Goal: Transaction & Acquisition: Obtain resource

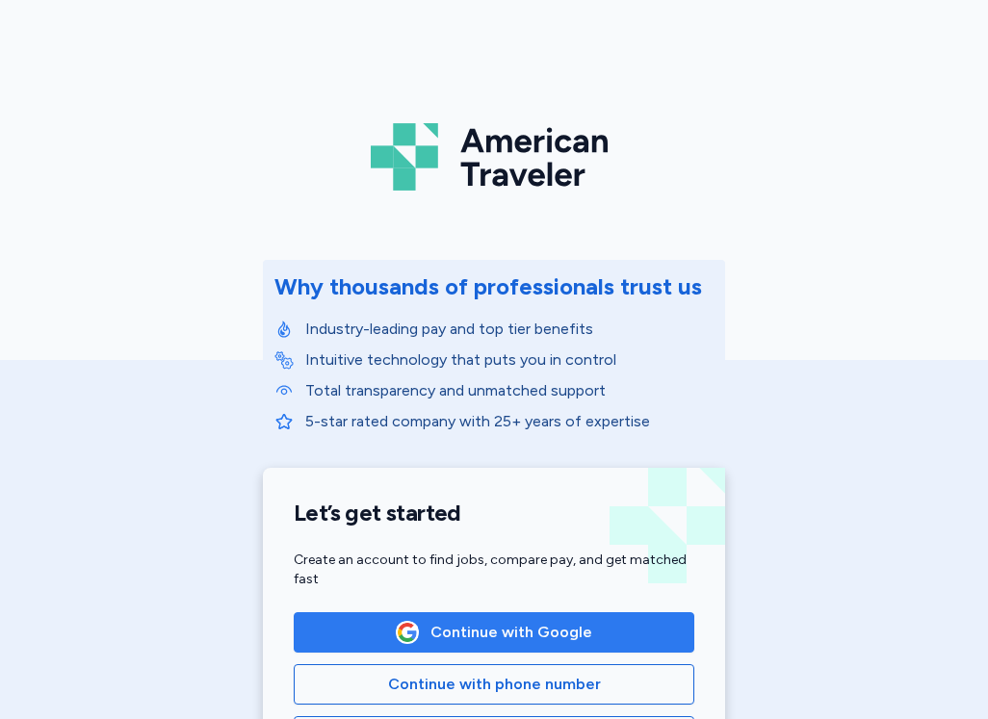
scroll to position [193, 0]
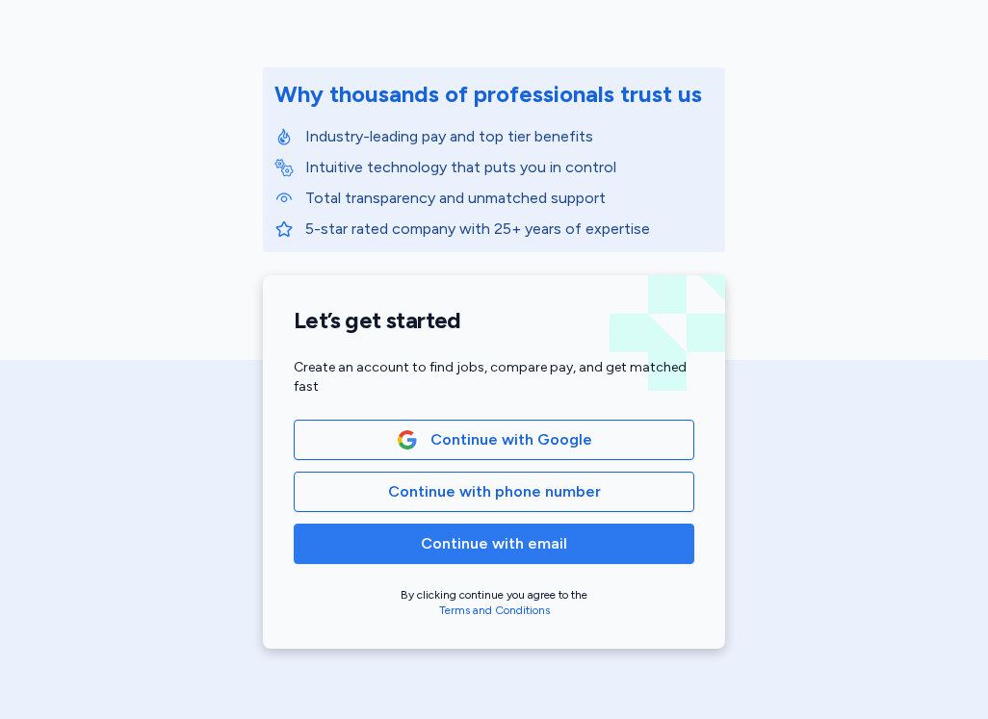
click at [422, 536] on span "Continue with email" at bounding box center [494, 543] width 146 height 23
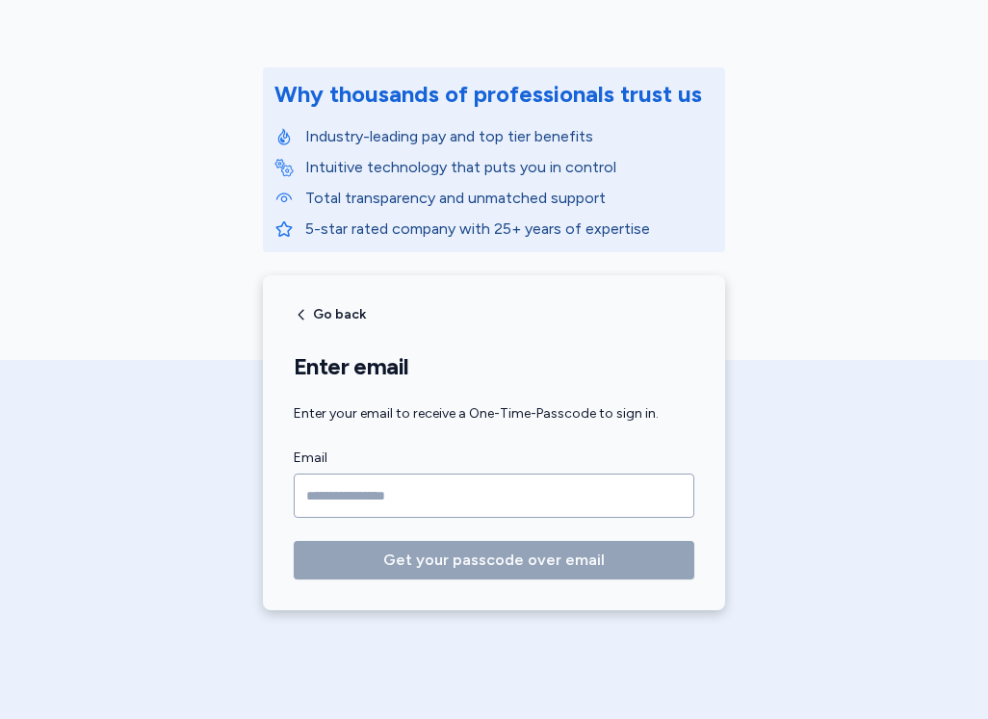
click at [415, 499] on input "Email" at bounding box center [494, 496] width 400 height 44
click at [313, 320] on span "Go back" at bounding box center [339, 314] width 53 height 13
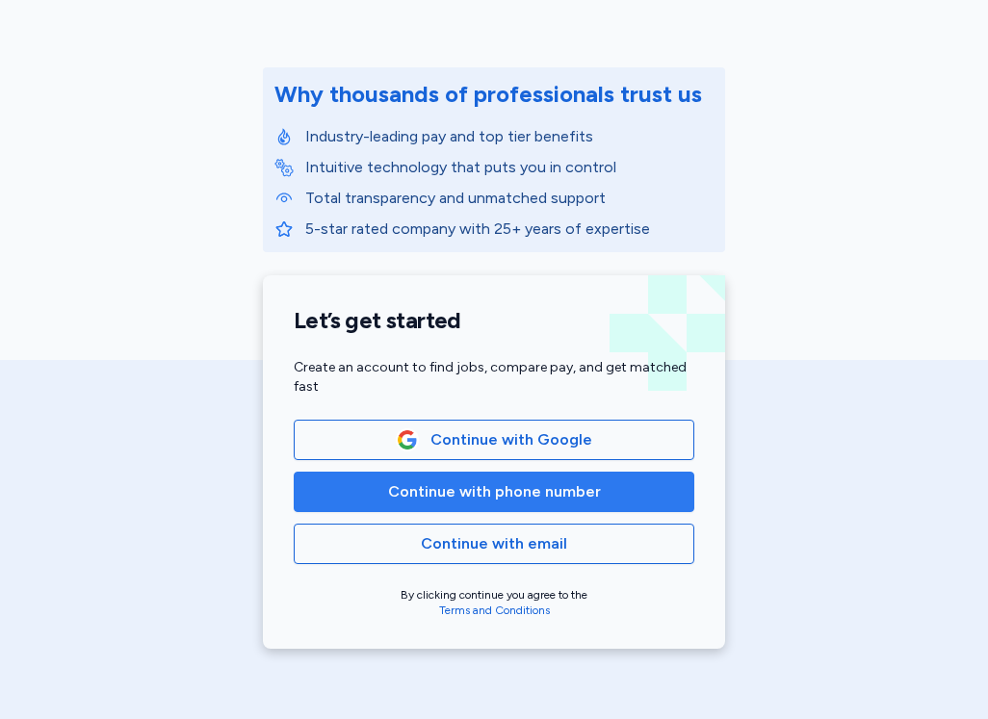
click at [401, 496] on span "Continue with phone number" at bounding box center [494, 491] width 213 height 23
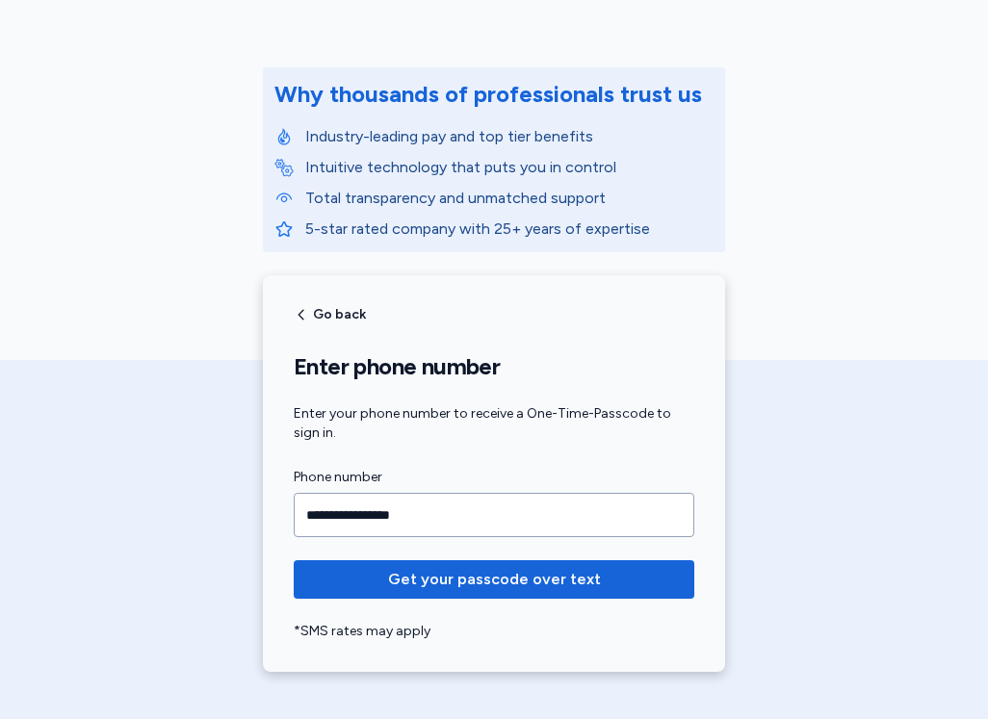
type input "**********"
click at [294, 560] on button "Get your passcode over text" at bounding box center [494, 579] width 400 height 39
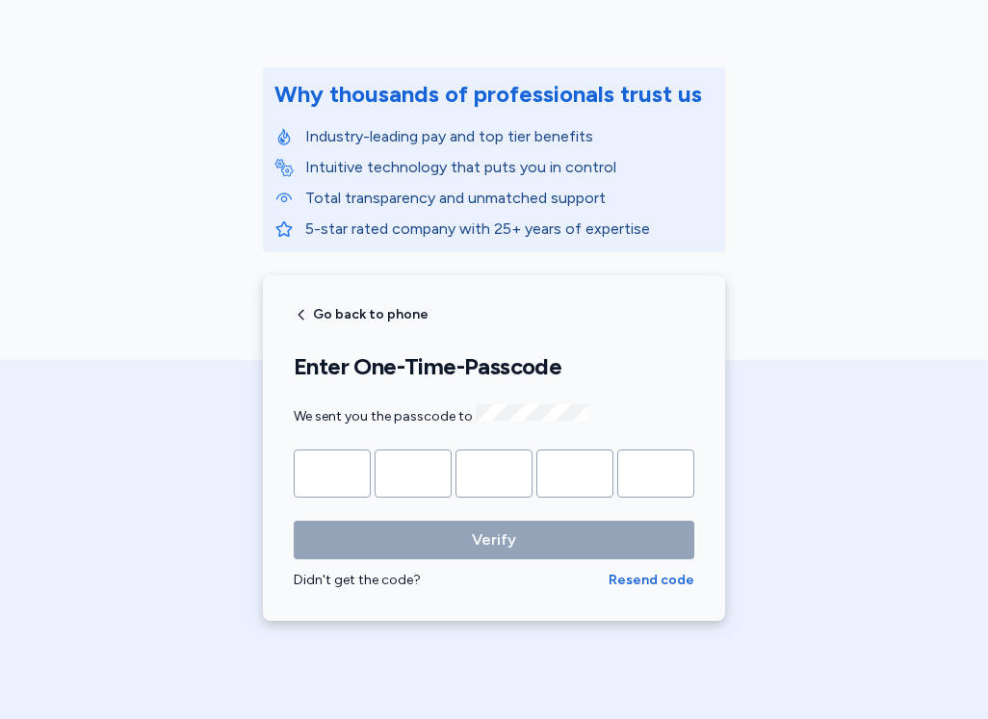
type input "*"
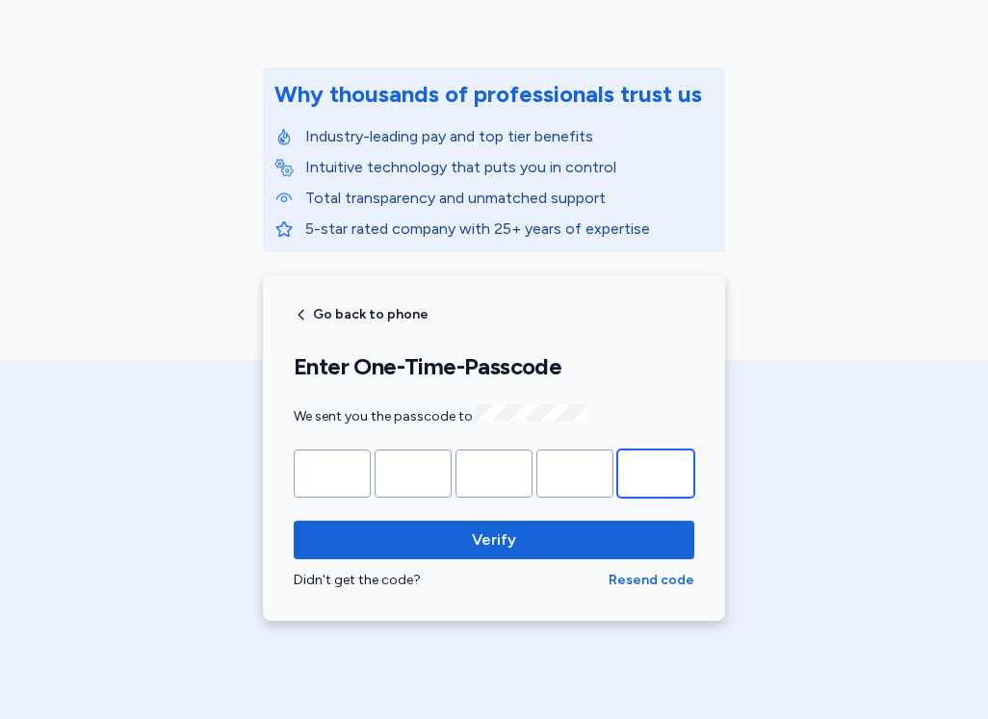
type input "*"
click at [294, 521] on button "Verify" at bounding box center [494, 540] width 400 height 39
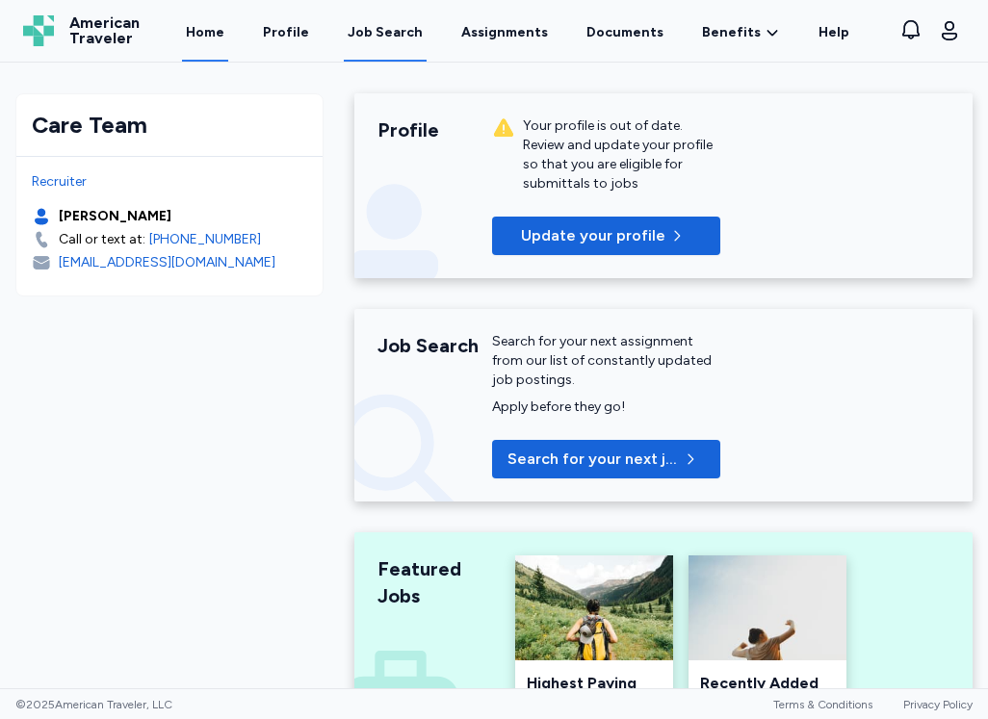
click at [381, 39] on div "Job Search" at bounding box center [384, 32] width 75 height 19
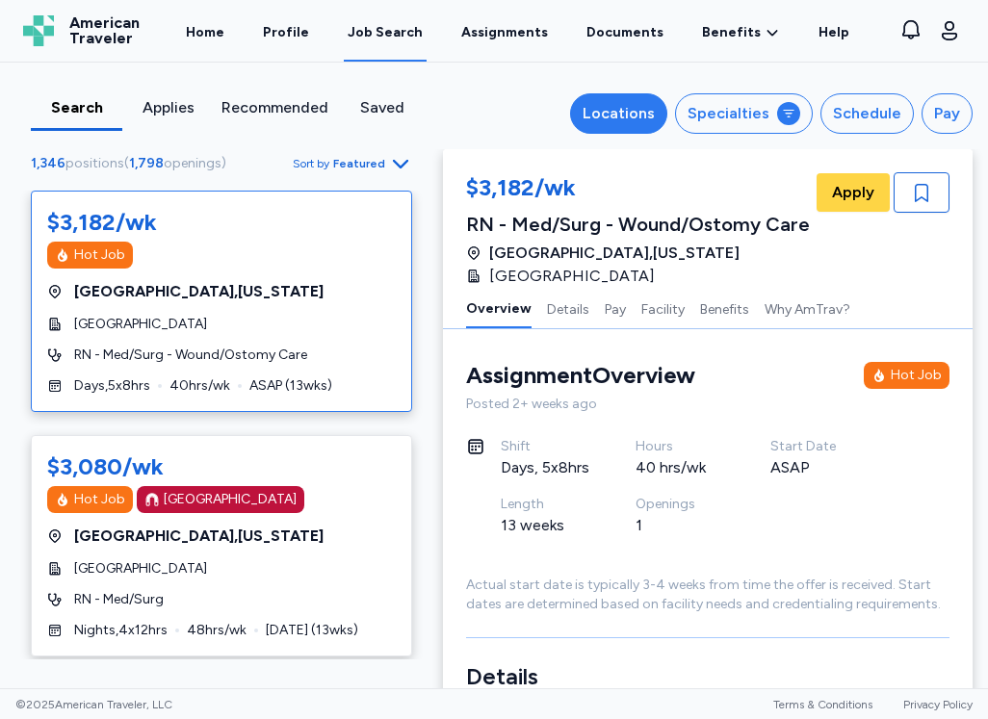
click at [624, 115] on div "Locations" at bounding box center [618, 113] width 72 height 23
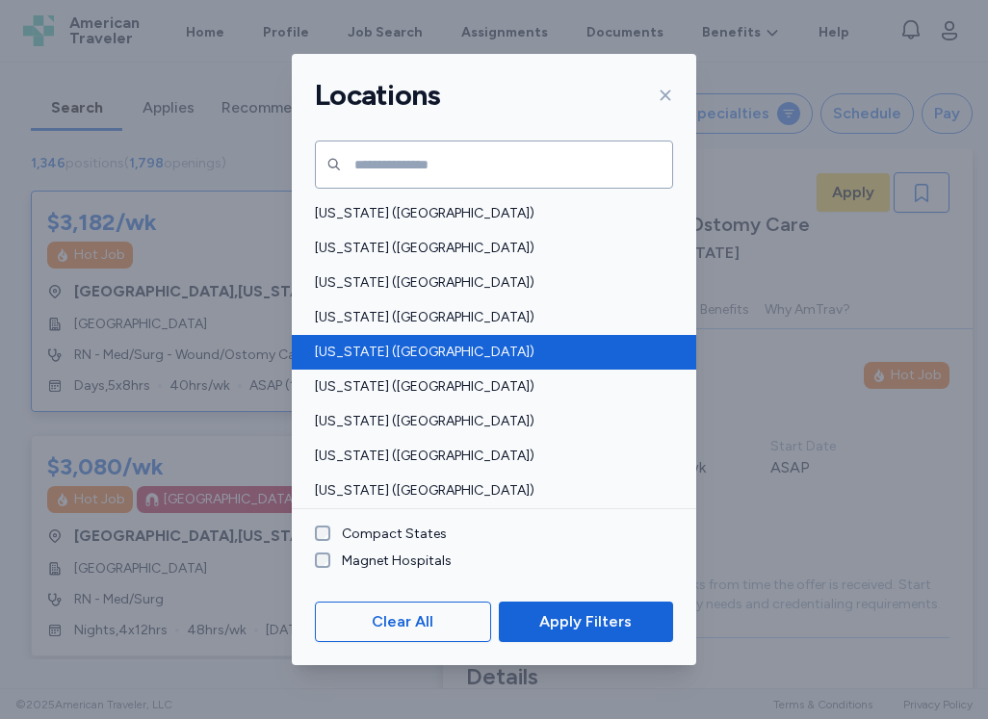
click at [365, 348] on span "[US_STATE] ([GEOGRAPHIC_DATA])" at bounding box center [488, 352] width 347 height 19
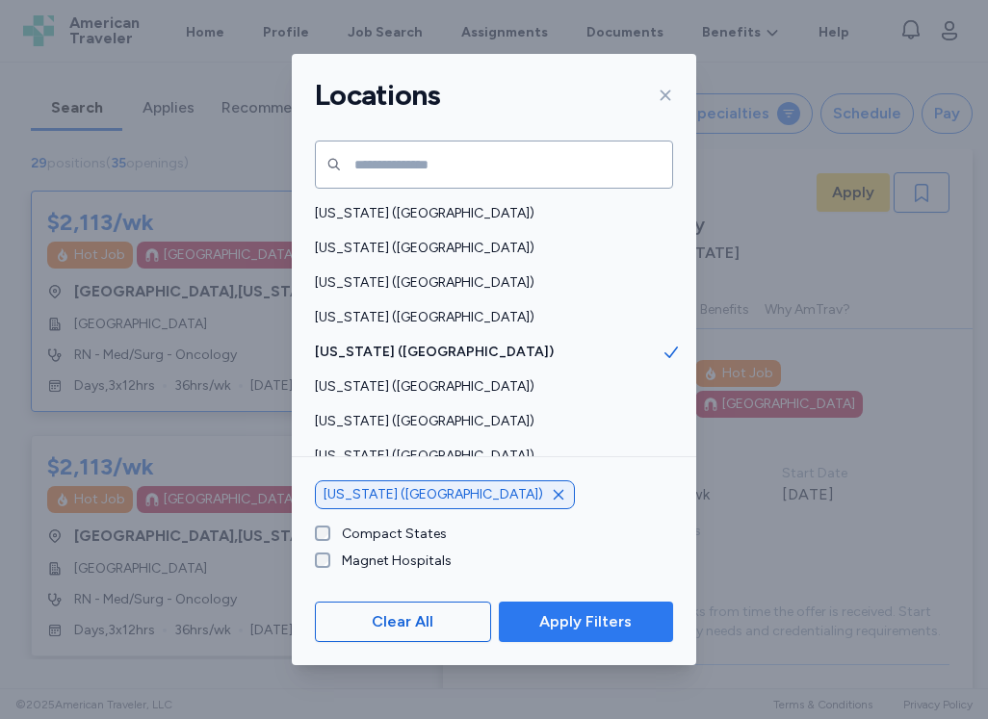
click at [560, 617] on span "Apply Filters" at bounding box center [585, 621] width 92 height 23
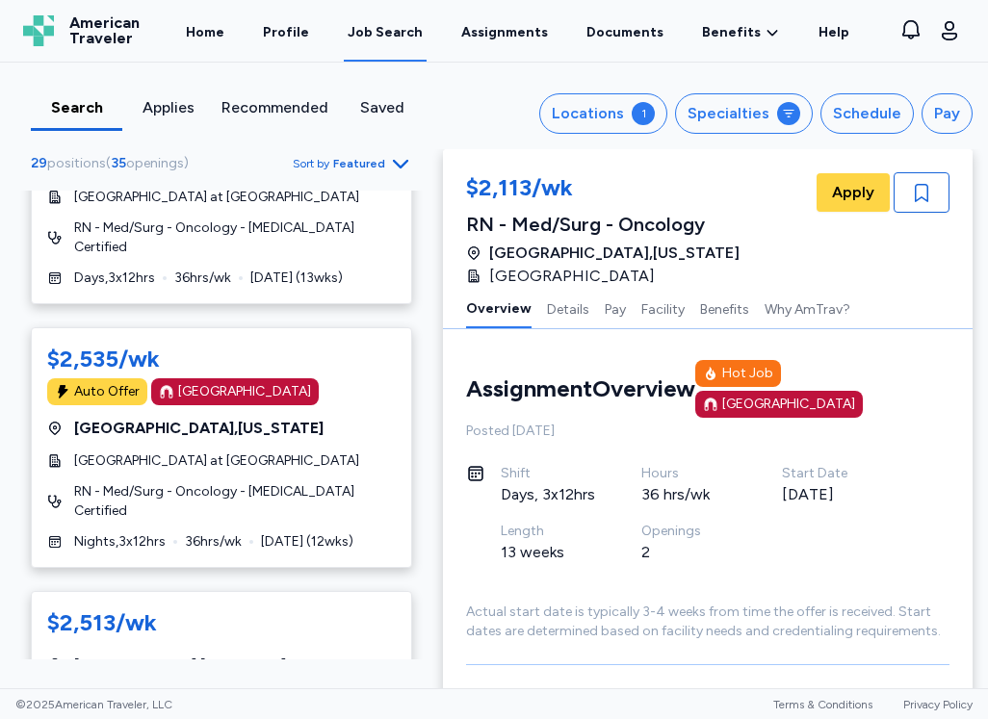
scroll to position [1636, 0]
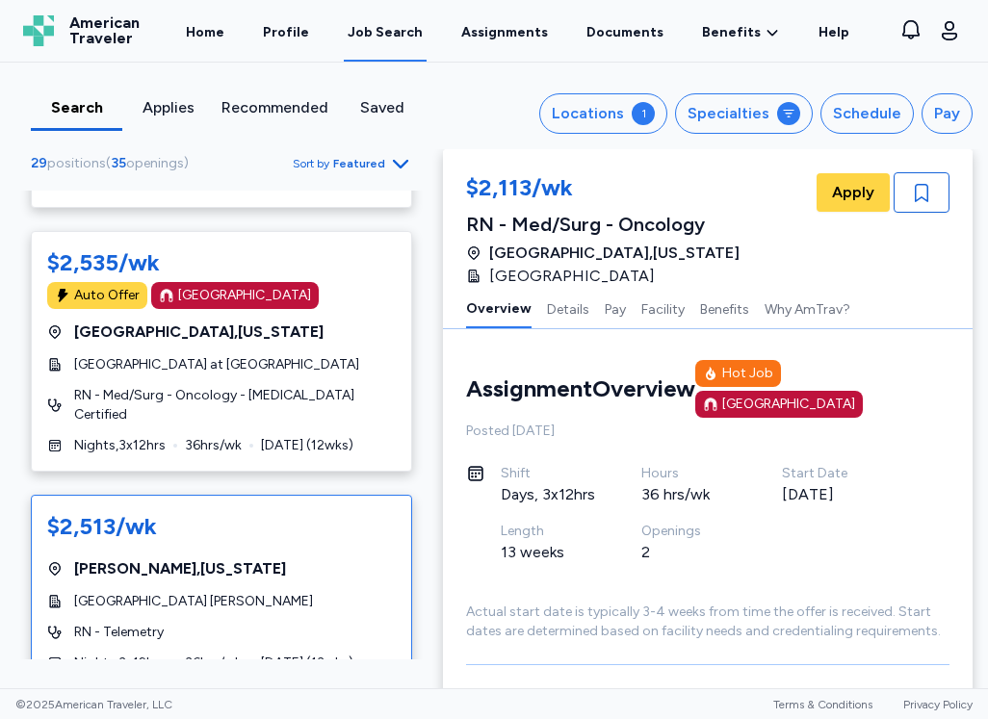
click at [298, 592] on div "[GEOGRAPHIC_DATA] [PERSON_NAME]" at bounding box center [221, 601] width 348 height 19
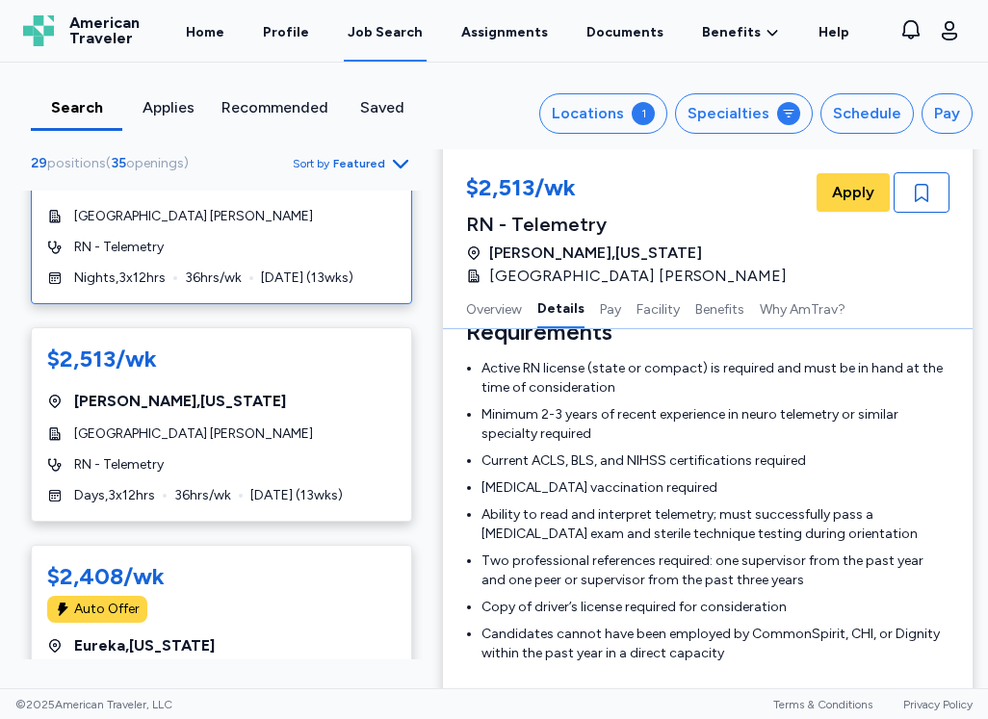
scroll to position [2118, 0]
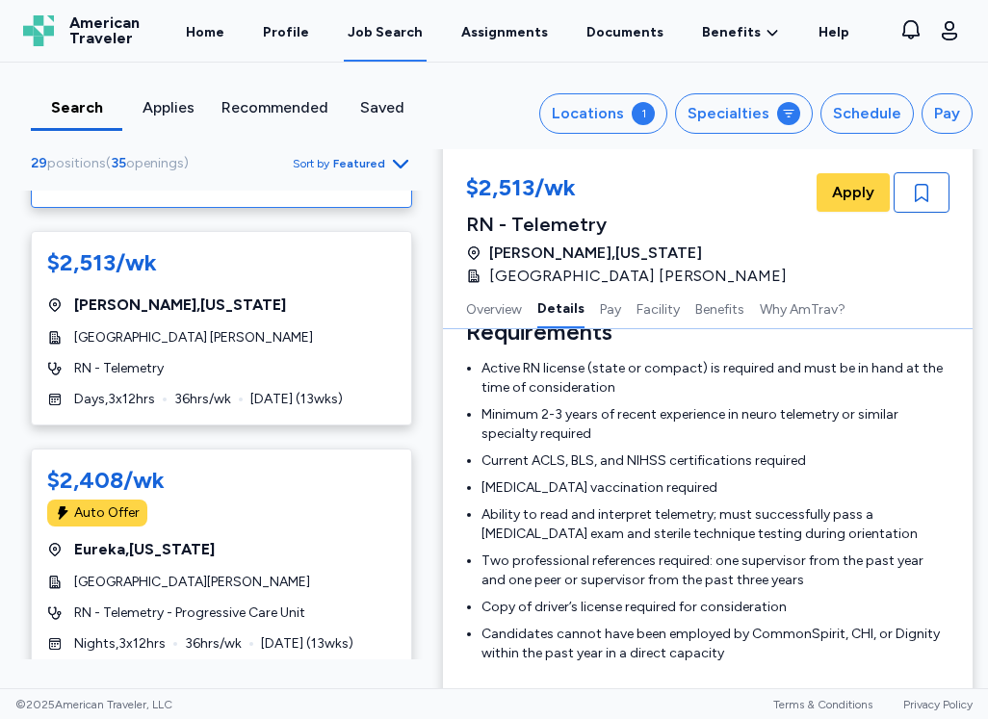
click at [197, 573] on div "[GEOGRAPHIC_DATA][PERSON_NAME]" at bounding box center [221, 582] width 348 height 19
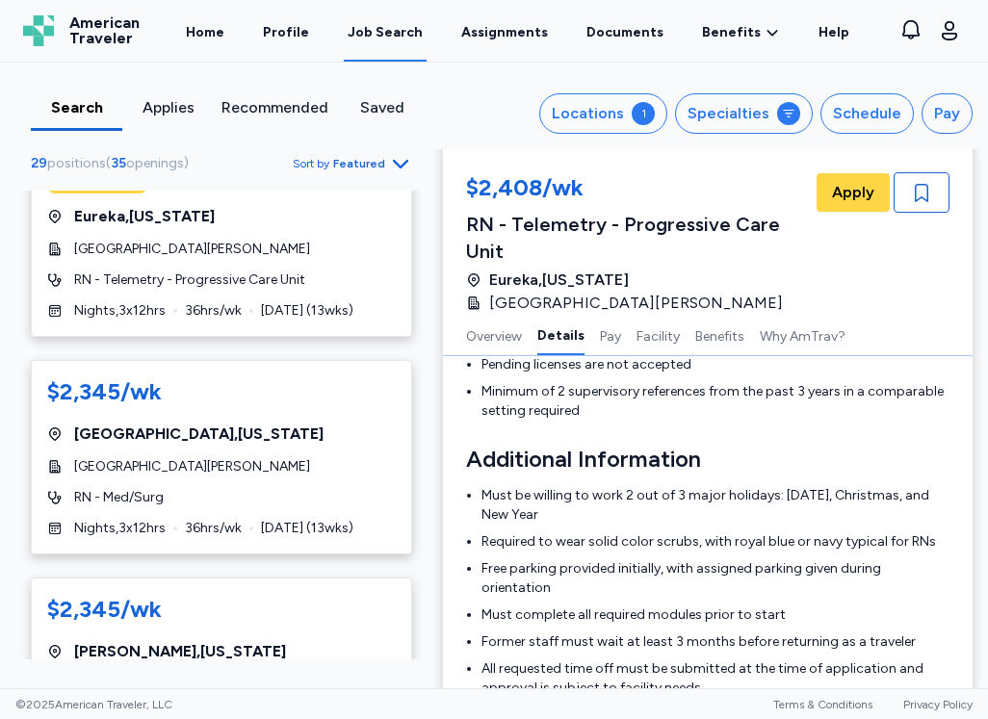
scroll to position [2791, 0]
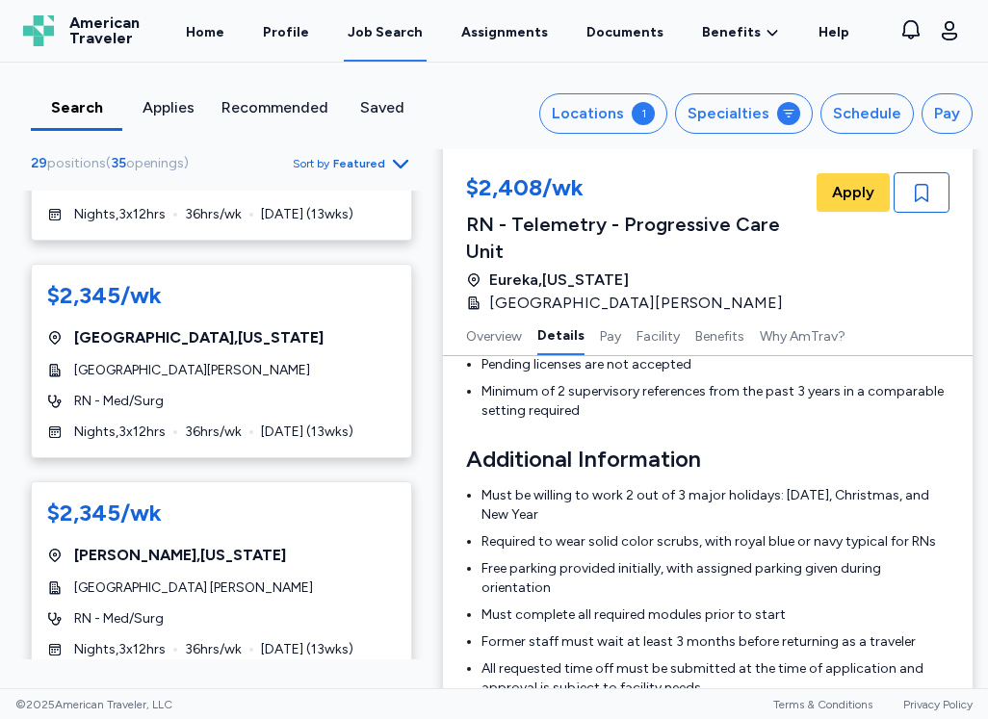
click at [314, 609] on div "RN - Med/Surg" at bounding box center [221, 618] width 348 height 19
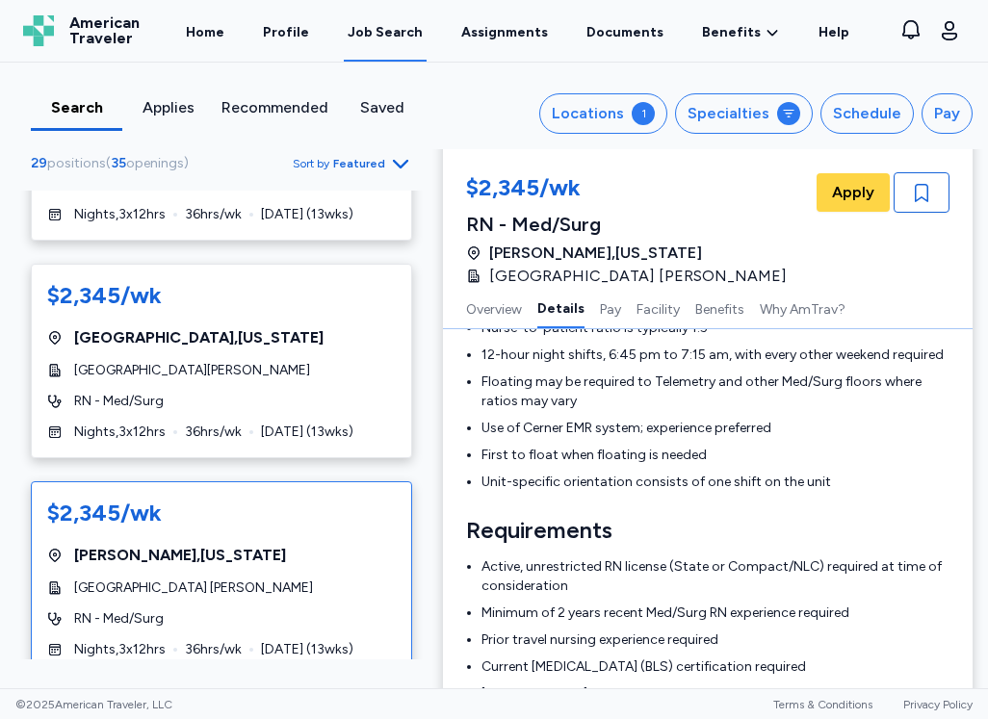
scroll to position [578, 0]
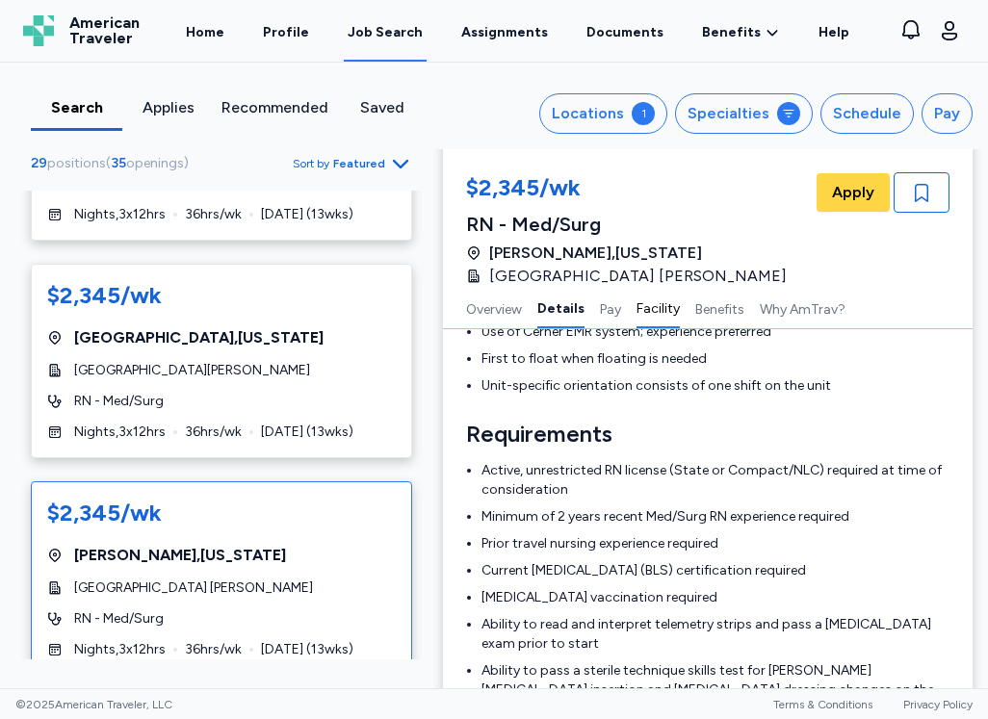
click at [643, 315] on button "Facility" at bounding box center [657, 308] width 43 height 40
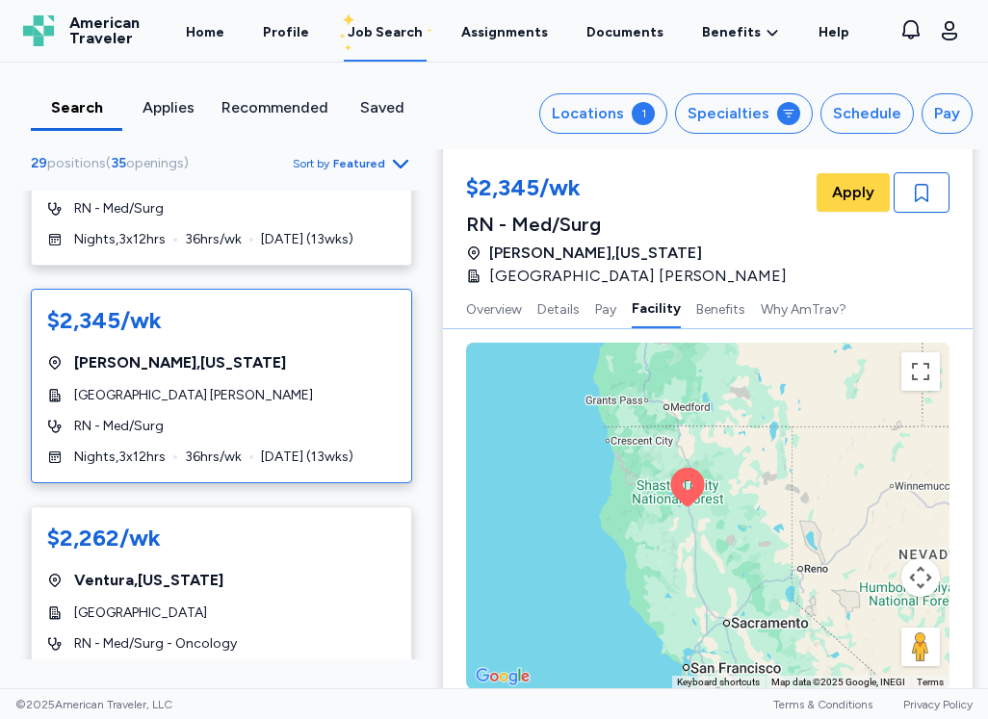
scroll to position [3080, 0]
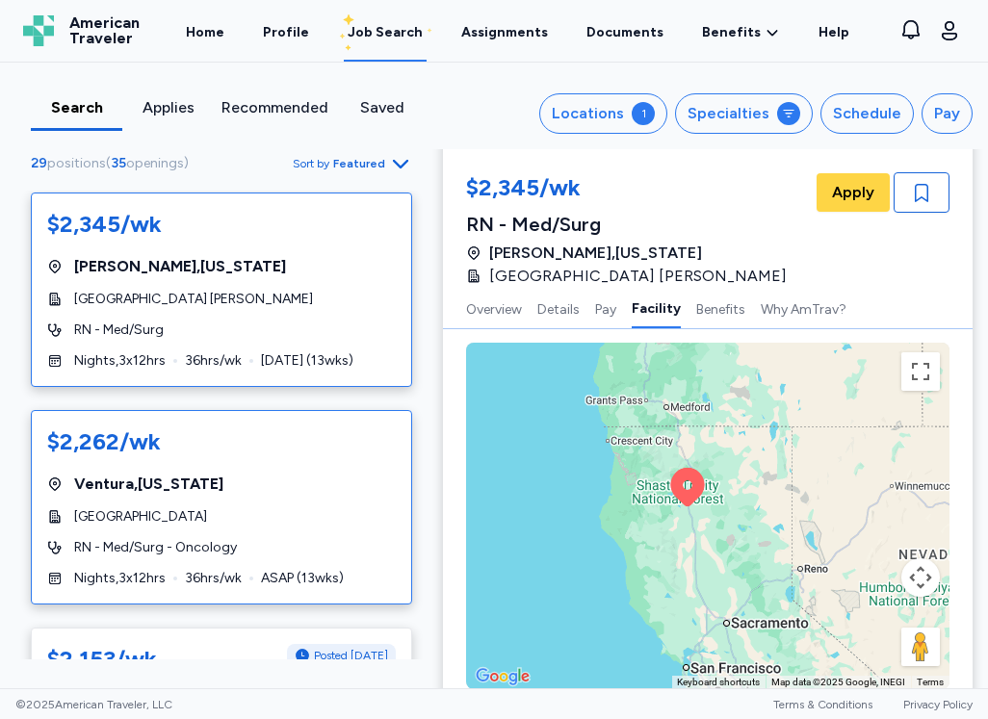
click at [327, 507] on div "[GEOGRAPHIC_DATA]" at bounding box center [221, 516] width 348 height 19
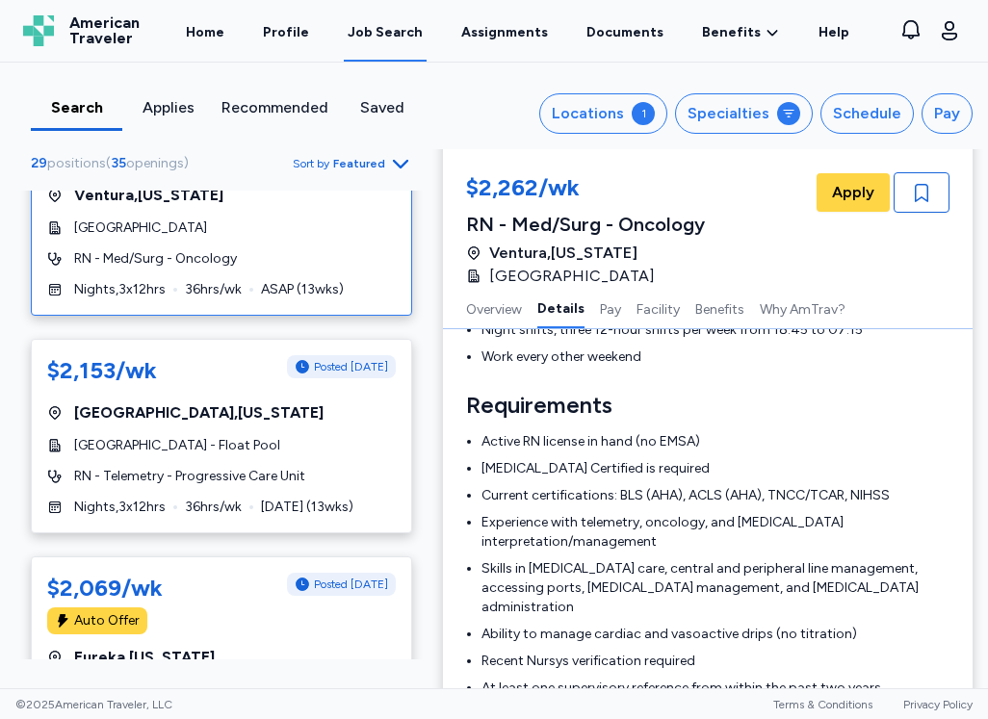
scroll to position [3465, 0]
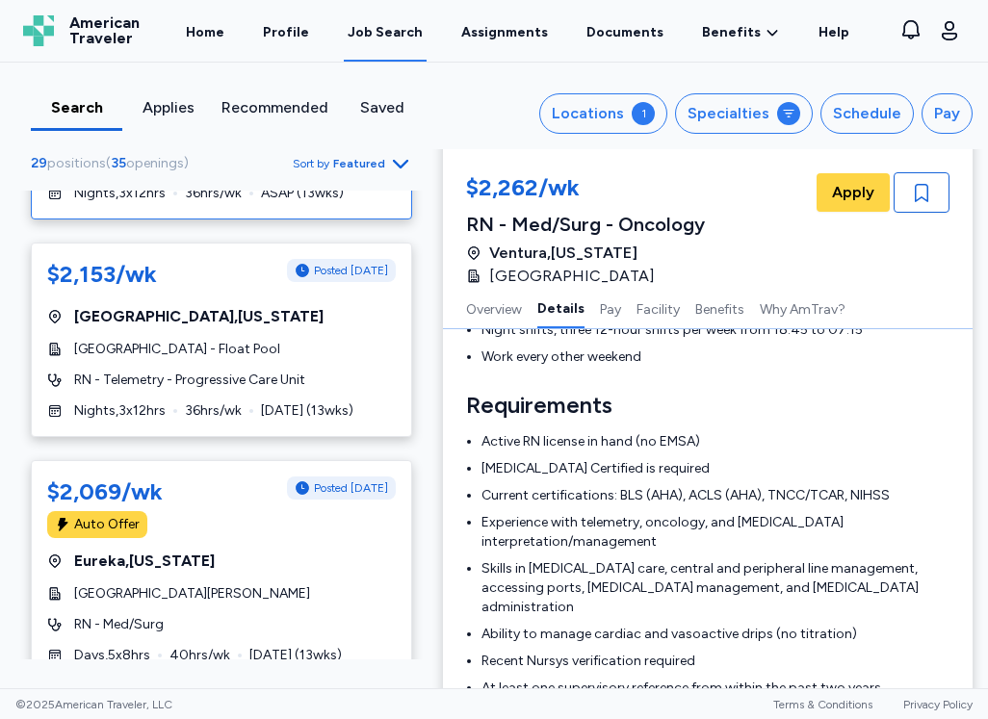
click at [278, 566] on div "$2,069/wk Posted [DATE] Auto Offer [GEOGRAPHIC_DATA] , [US_STATE][GEOGRAPHIC_DA…" at bounding box center [221, 570] width 381 height 221
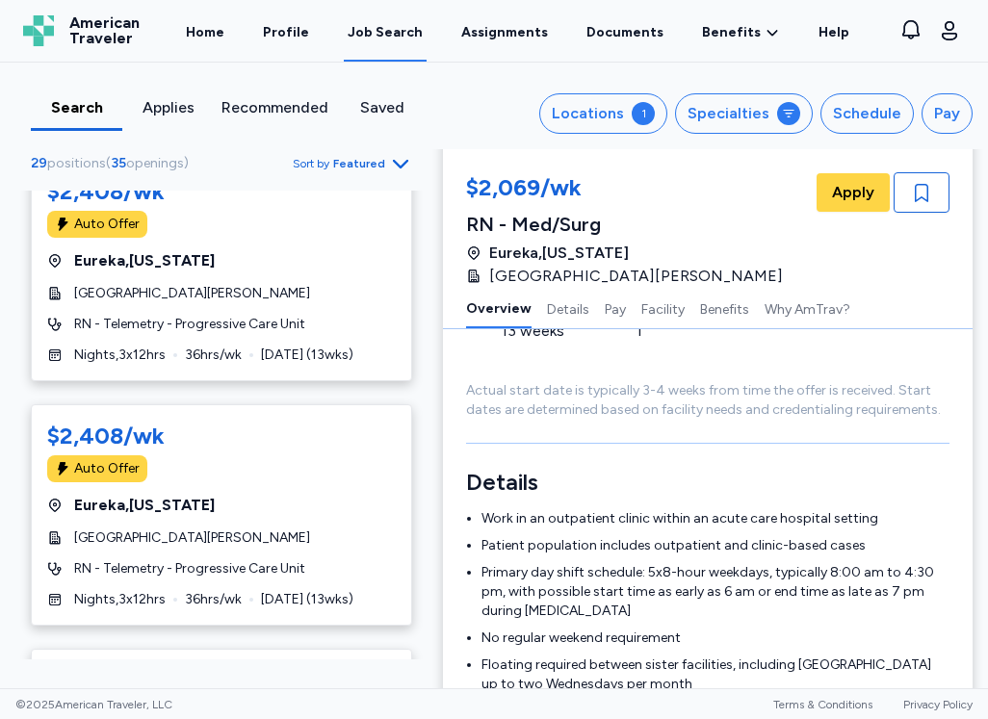
scroll to position [1925, 0]
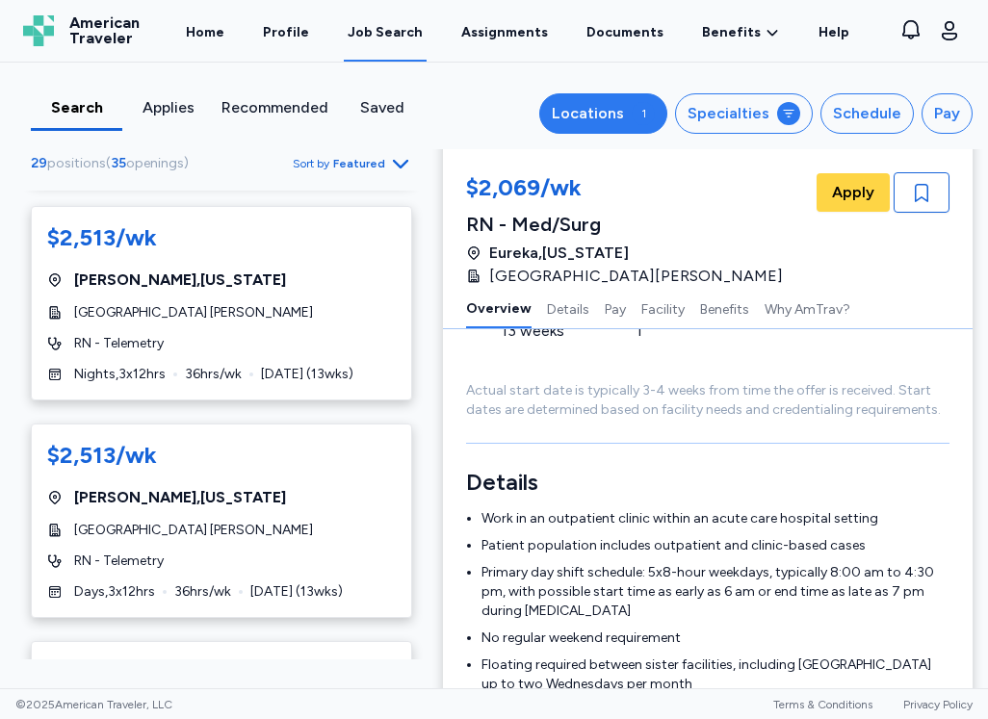
click at [650, 114] on button "Locations 1" at bounding box center [603, 113] width 128 height 40
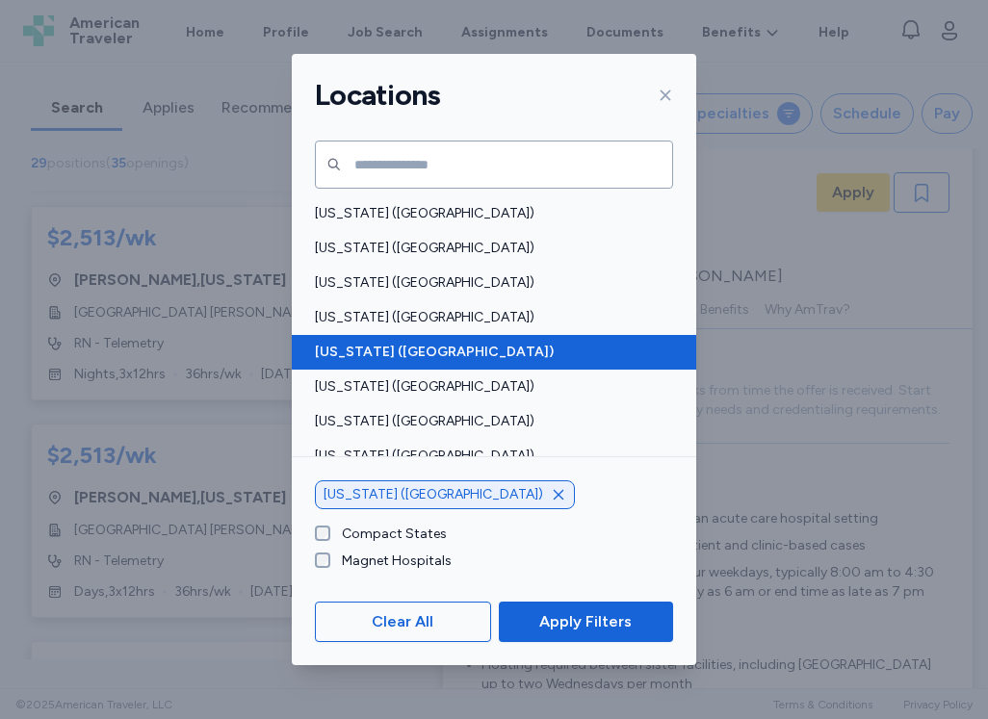
click at [399, 355] on span "[US_STATE] ([GEOGRAPHIC_DATA])" at bounding box center [488, 352] width 347 height 19
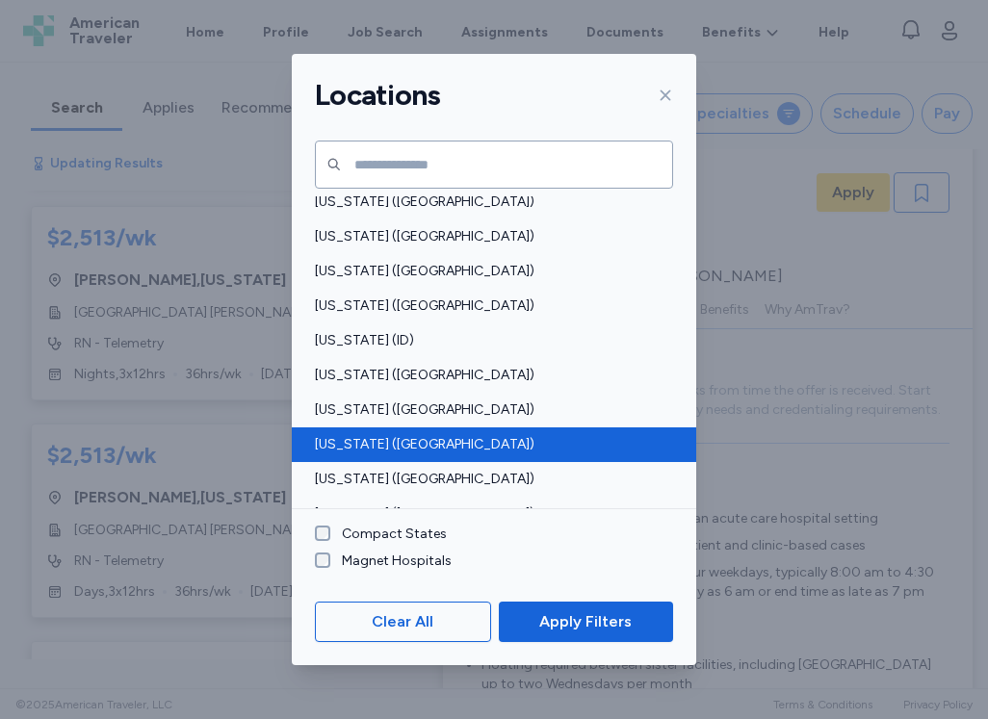
scroll to position [385, 0]
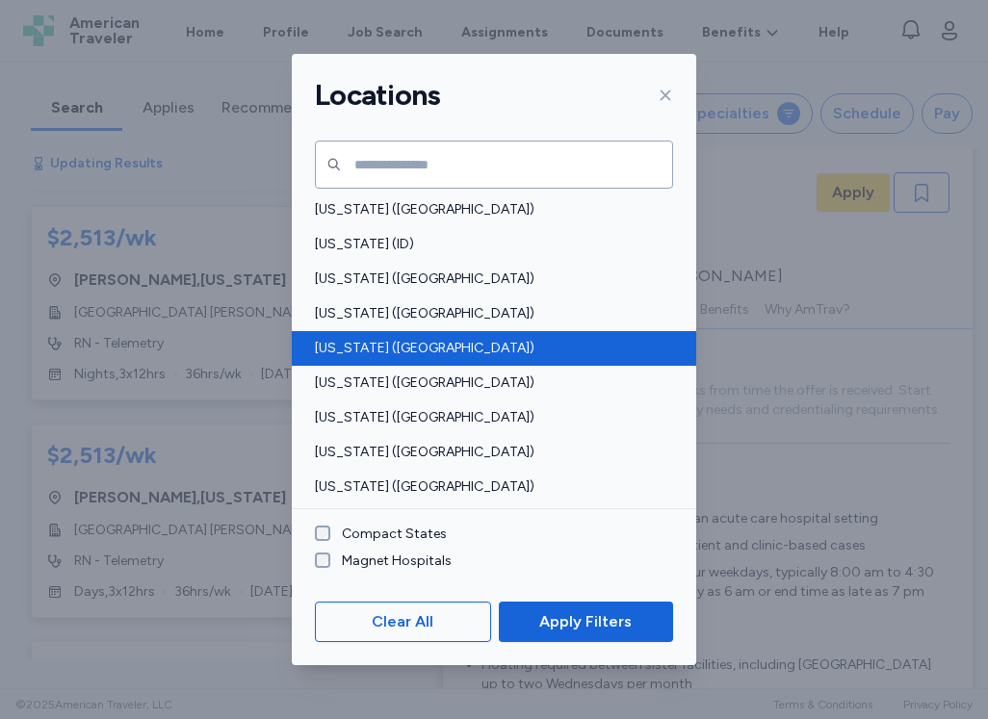
scroll to position [29, 0]
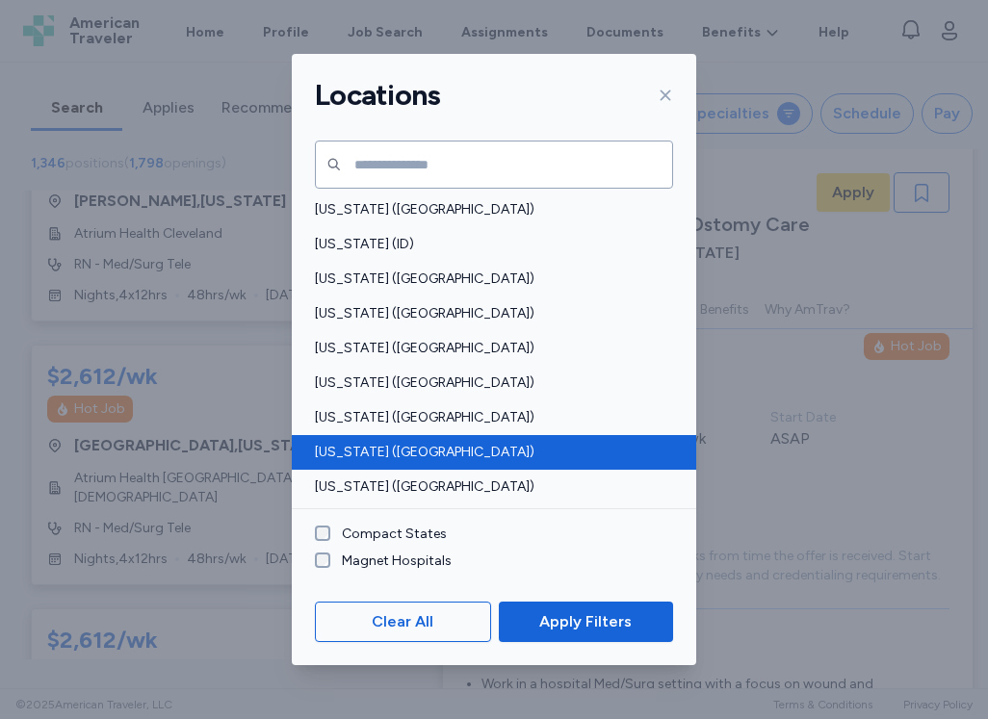
click at [373, 447] on span "[US_STATE] ([GEOGRAPHIC_DATA])" at bounding box center [488, 452] width 347 height 19
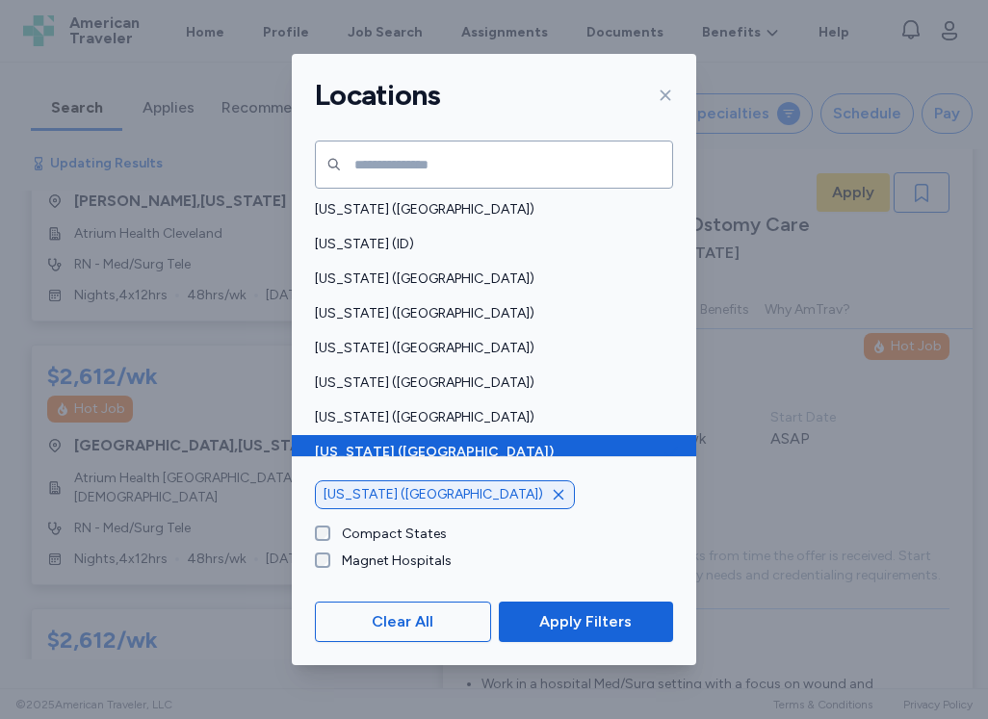
scroll to position [1325, 0]
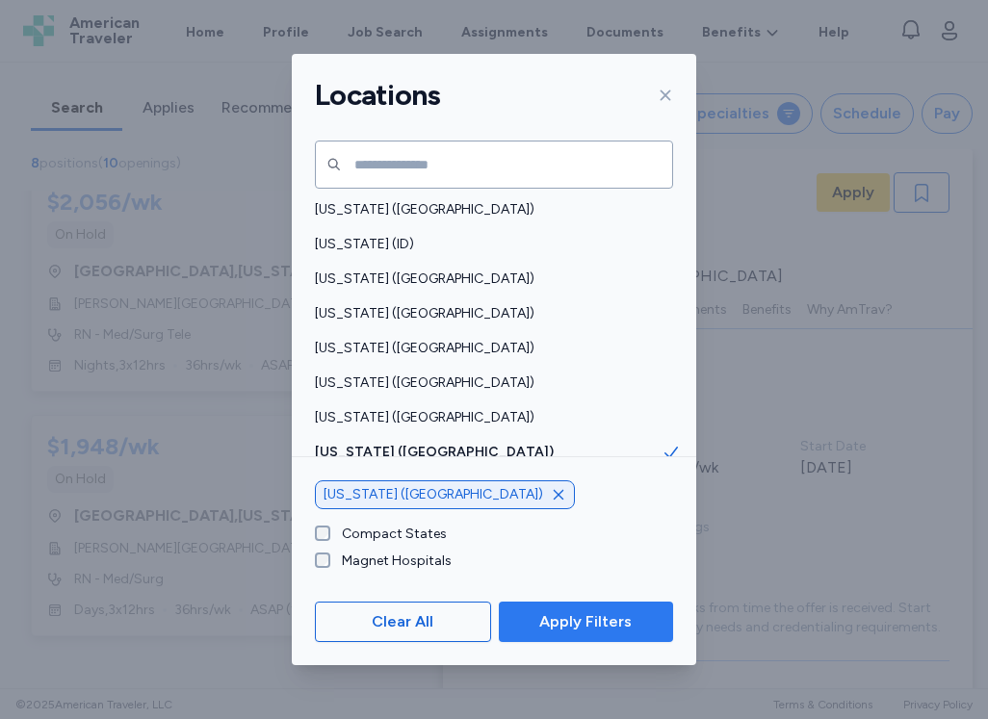
click at [575, 613] on span "Apply Filters" at bounding box center [585, 621] width 92 height 23
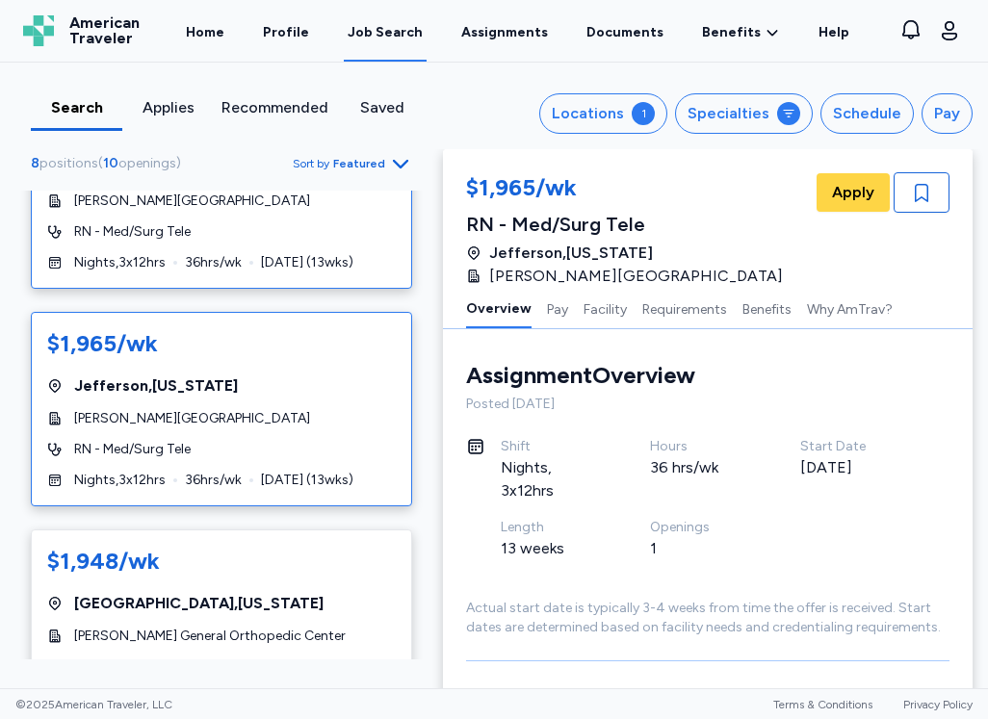
scroll to position [0, 0]
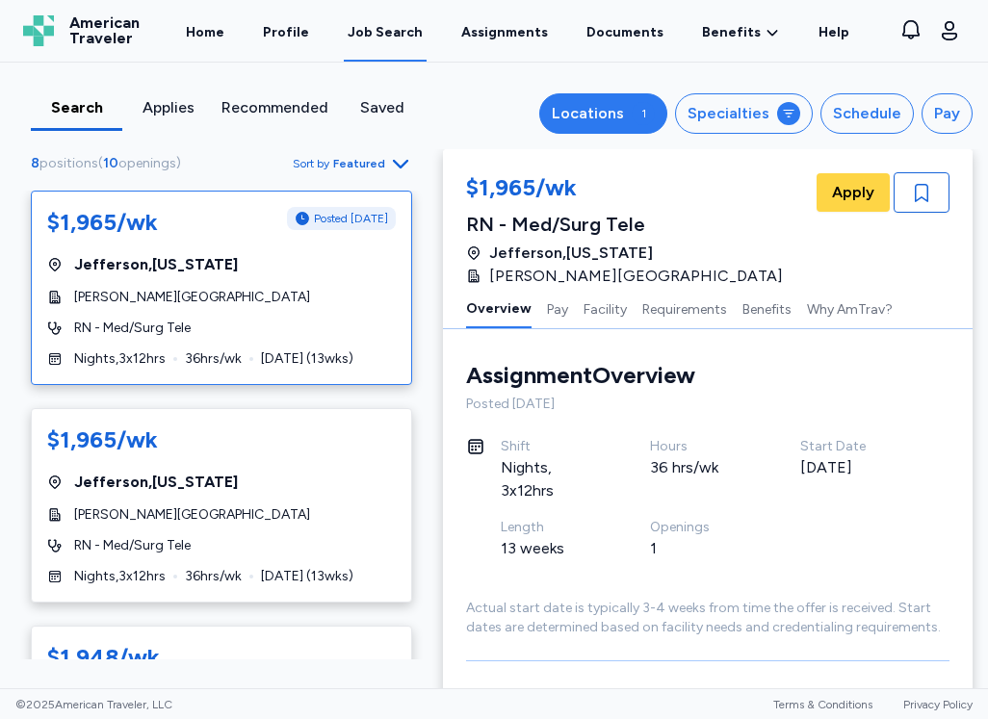
click at [602, 119] on div "Locations" at bounding box center [588, 113] width 72 height 23
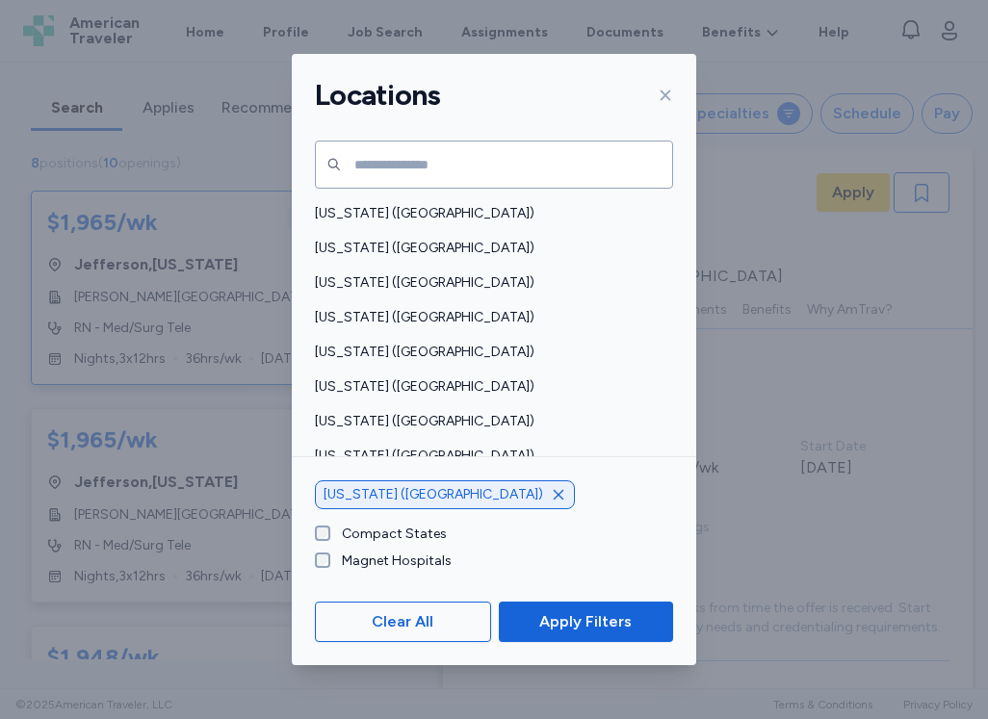
click at [553, 496] on icon "button" at bounding box center [558, 495] width 10 height 10
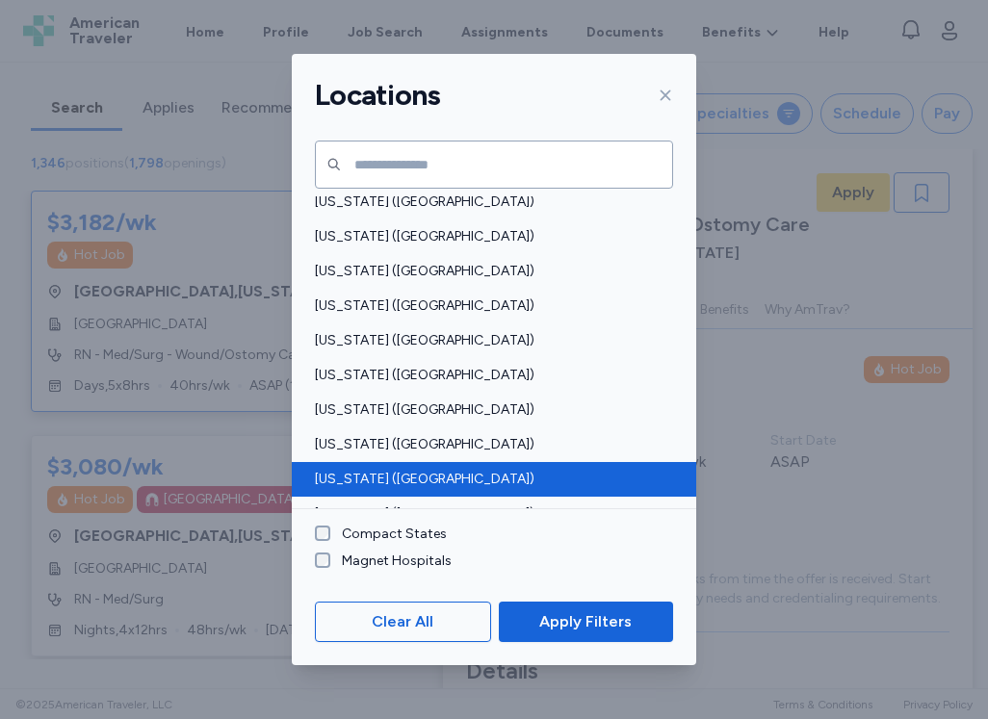
scroll to position [1251, 0]
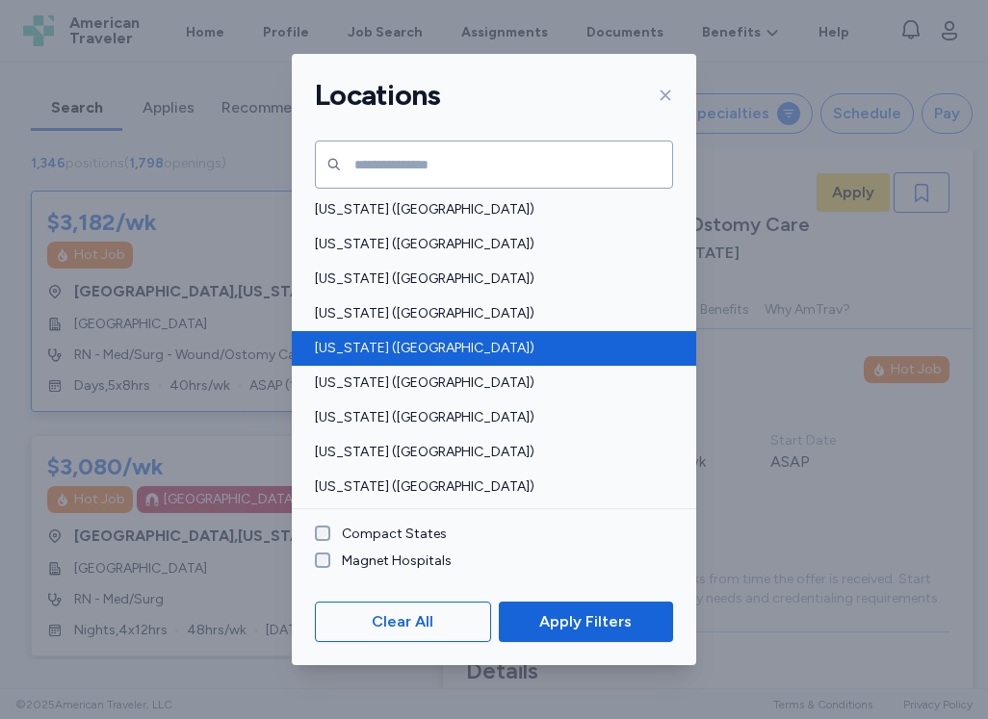
click at [375, 339] on span "[US_STATE] ([GEOGRAPHIC_DATA])" at bounding box center [488, 348] width 347 height 19
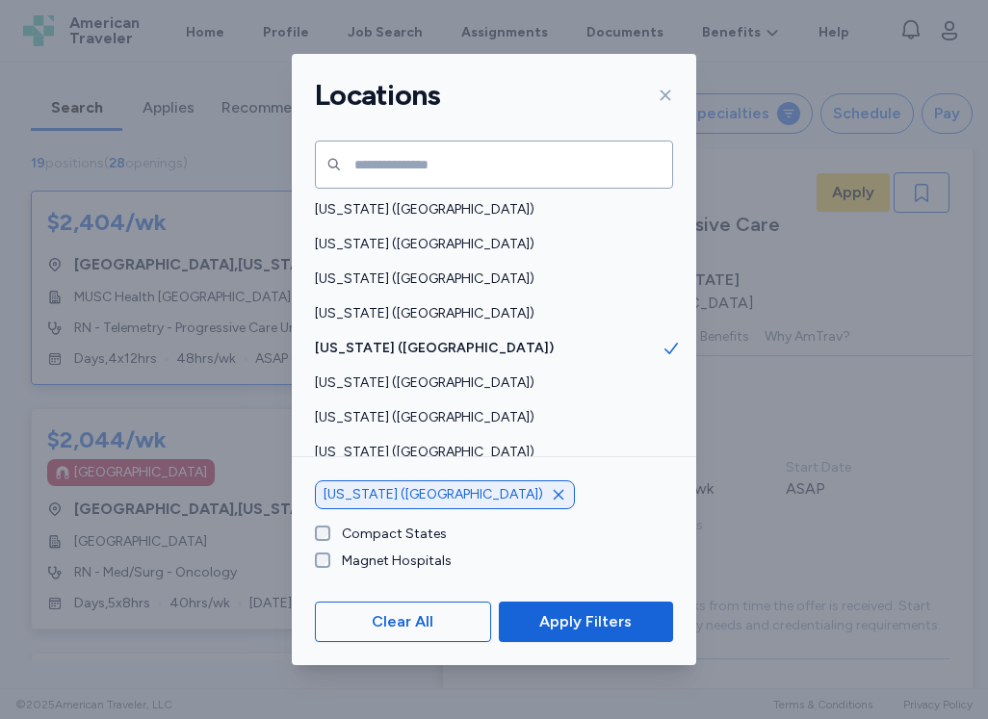
scroll to position [2, 0]
click at [555, 619] on span "Apply Filters" at bounding box center [585, 621] width 92 height 23
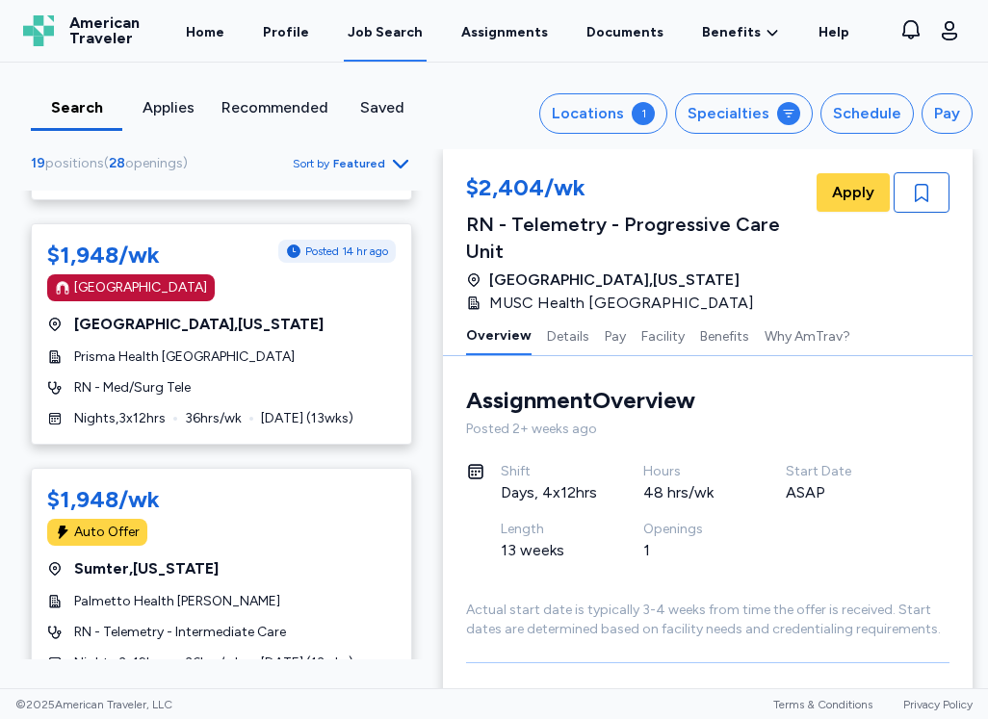
scroll to position [770, 0]
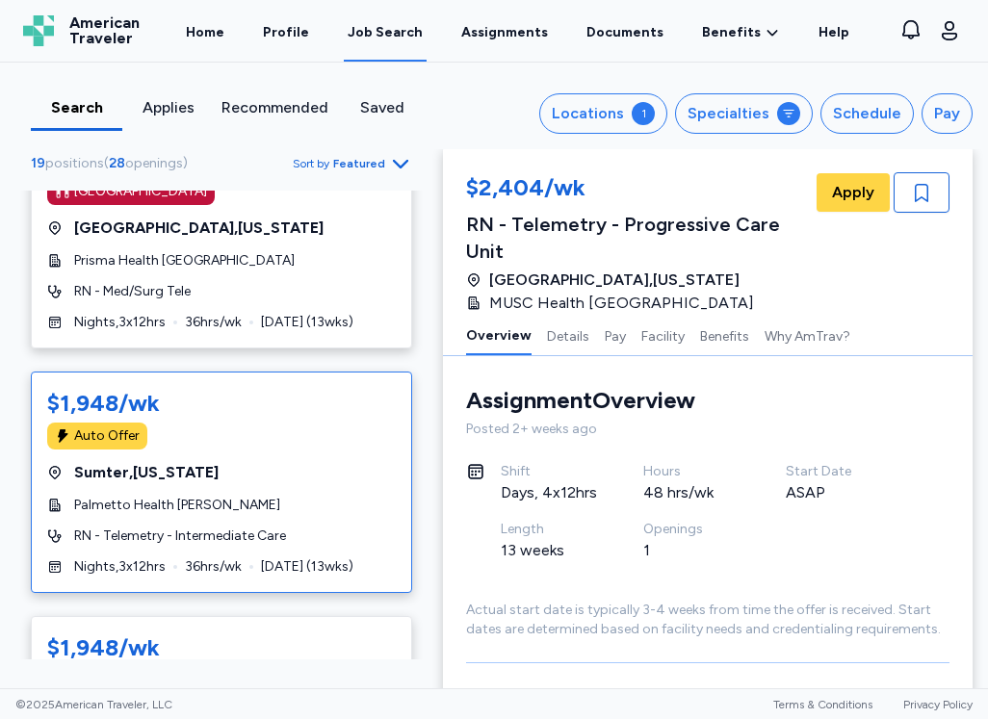
click at [344, 467] on div "Sumter , [US_STATE]" at bounding box center [221, 472] width 348 height 23
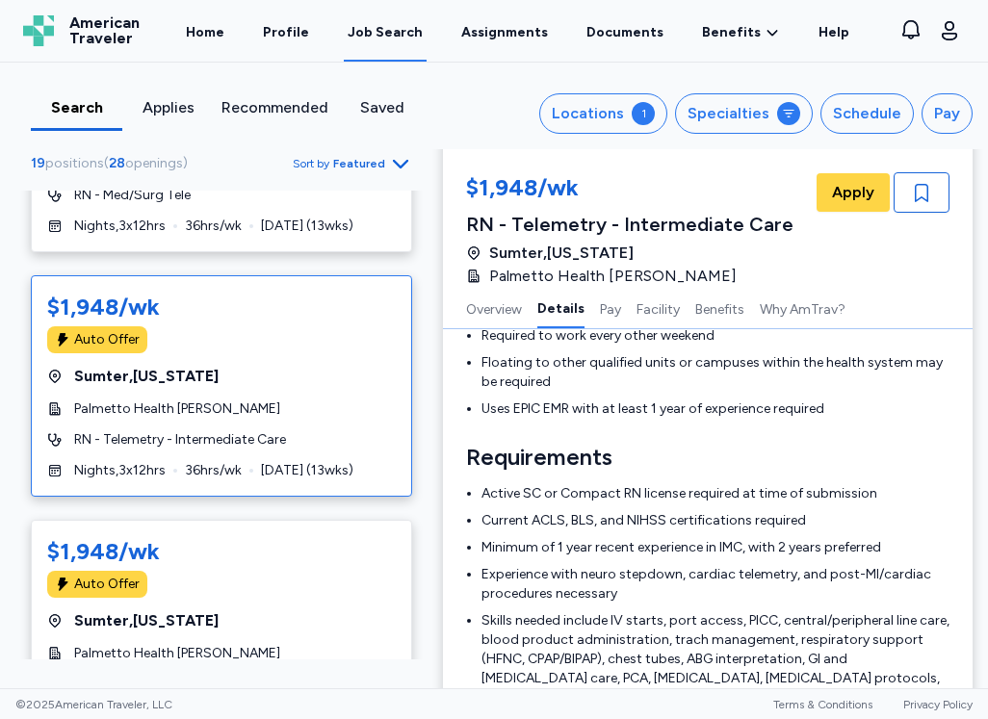
scroll to position [963, 0]
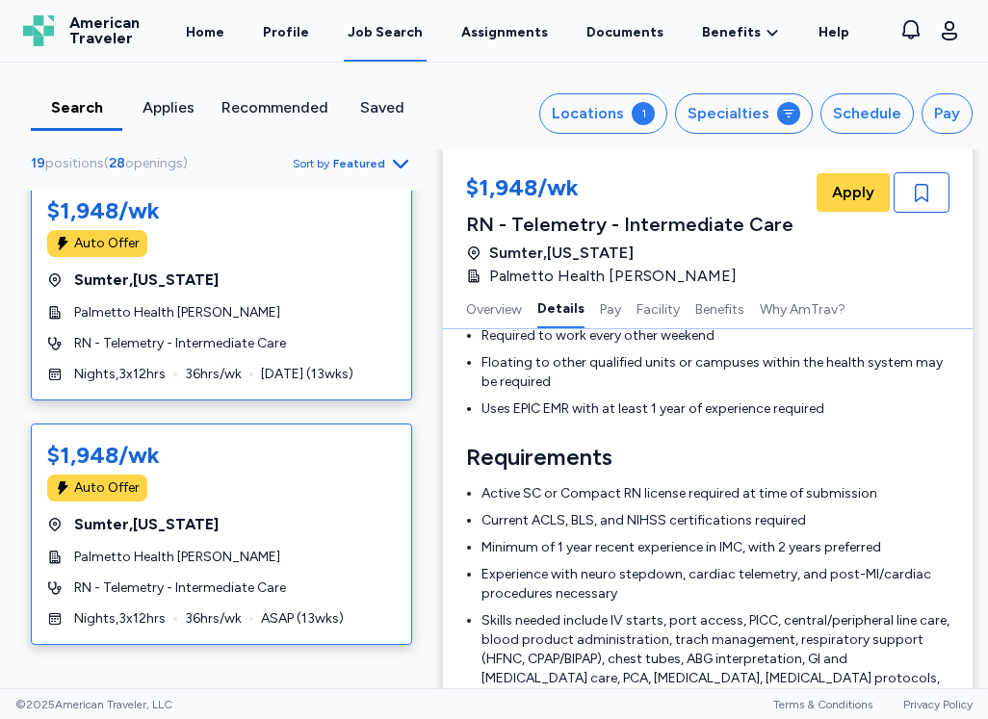
click at [286, 452] on div "$1,948/wk" at bounding box center [221, 455] width 348 height 31
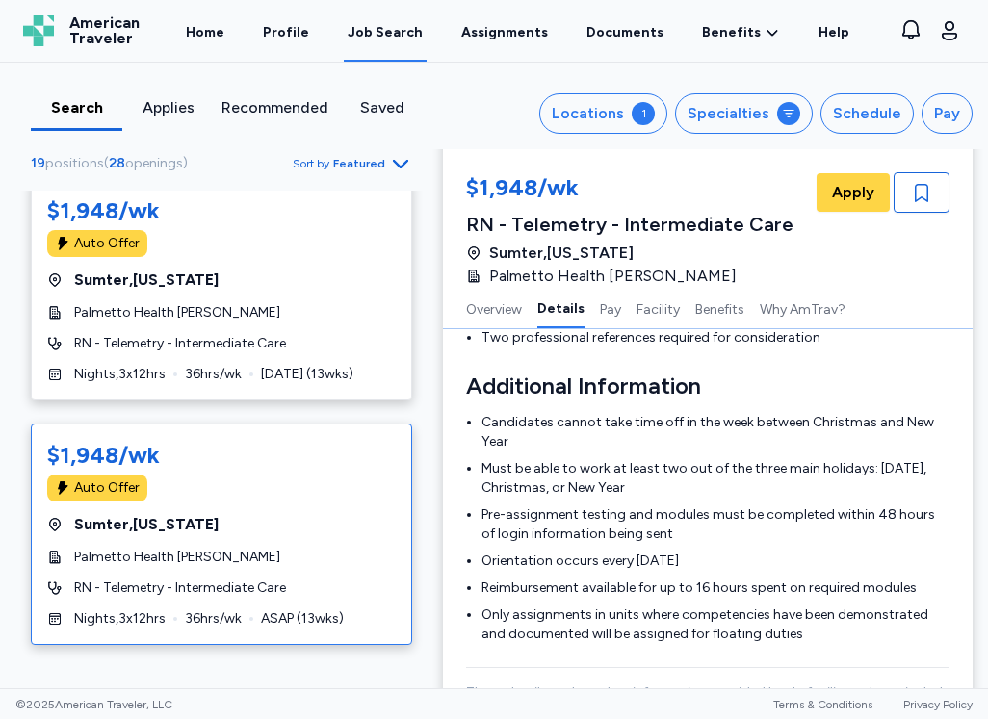
scroll to position [868, 0]
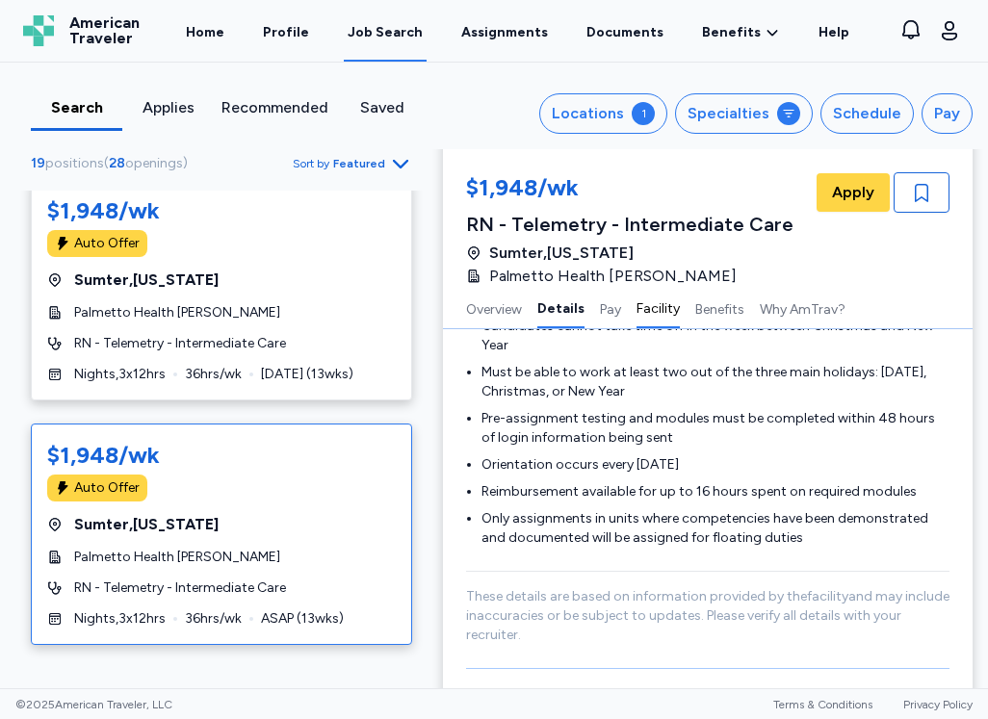
click at [653, 308] on button "Facility" at bounding box center [657, 308] width 43 height 40
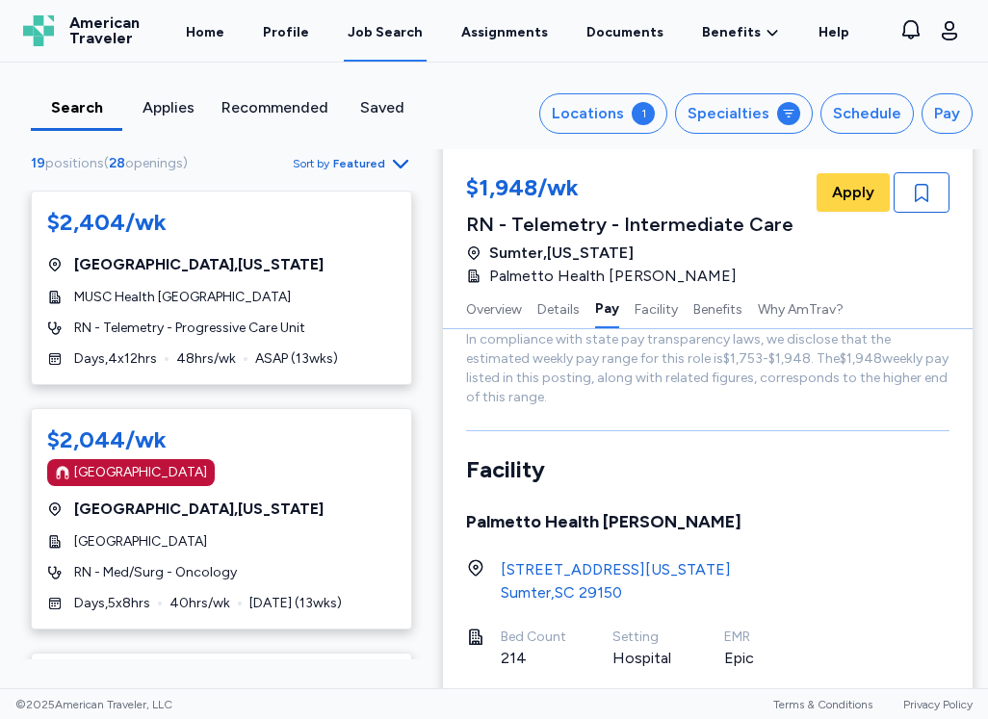
scroll to position [1716, 0]
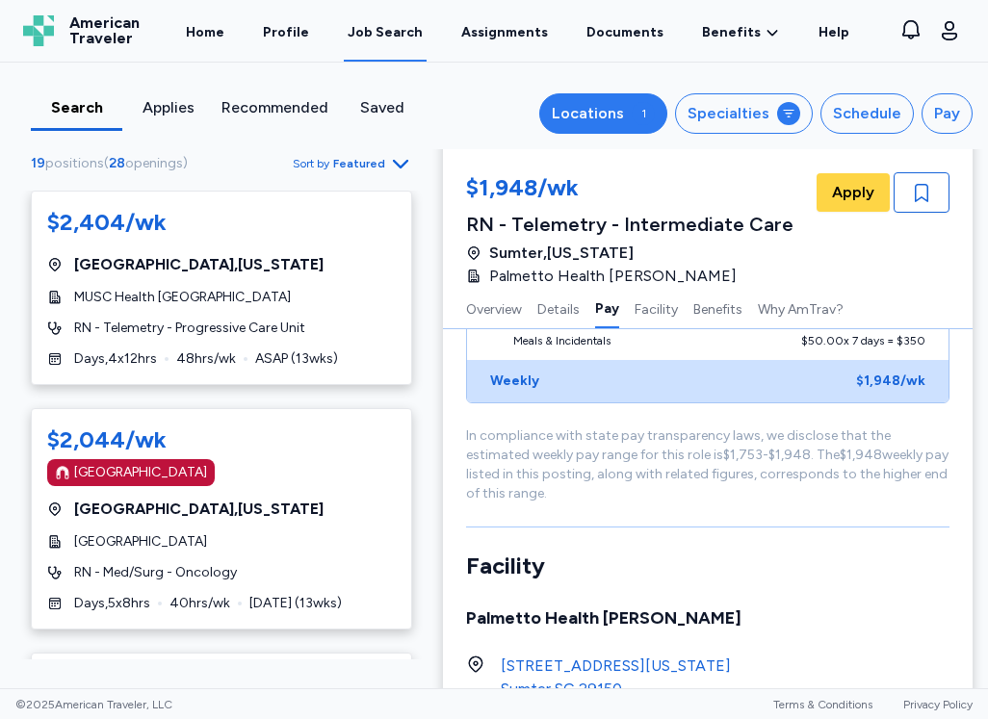
click at [642, 119] on div "1" at bounding box center [642, 113] width 23 height 23
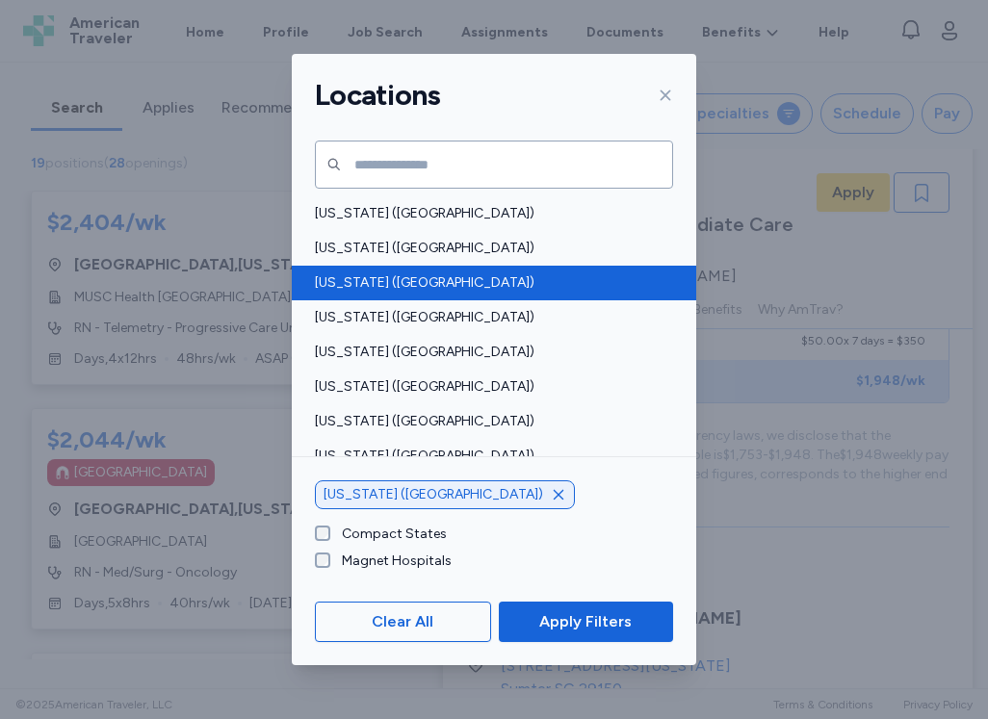
click at [412, 289] on span "[US_STATE] ([GEOGRAPHIC_DATA])" at bounding box center [488, 282] width 347 height 19
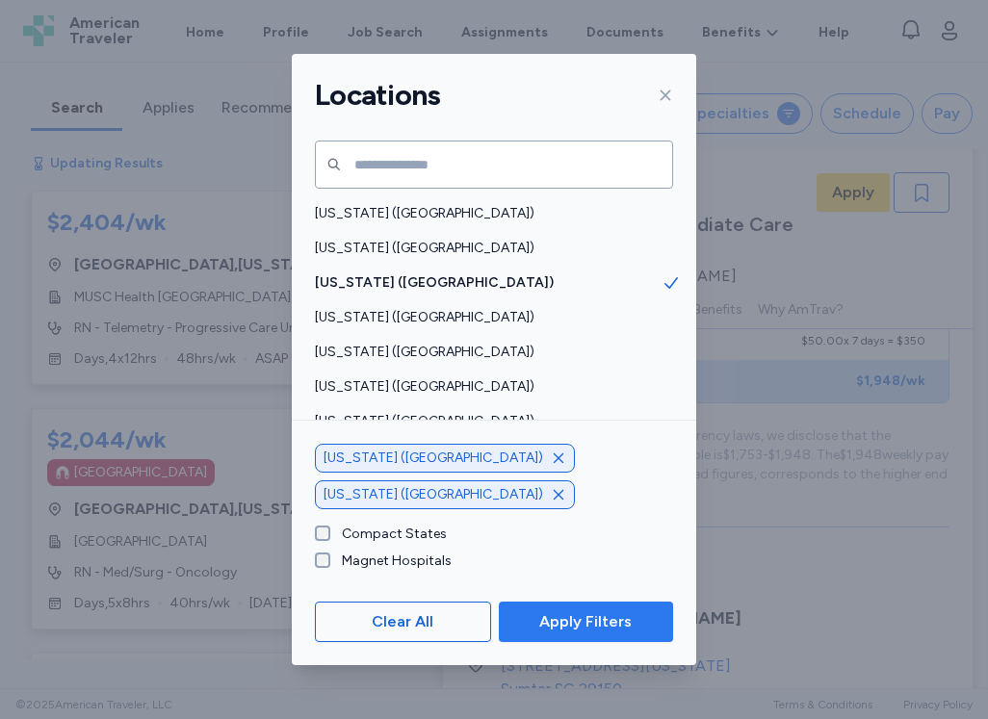
click at [576, 624] on span "Apply Filters" at bounding box center [585, 621] width 92 height 23
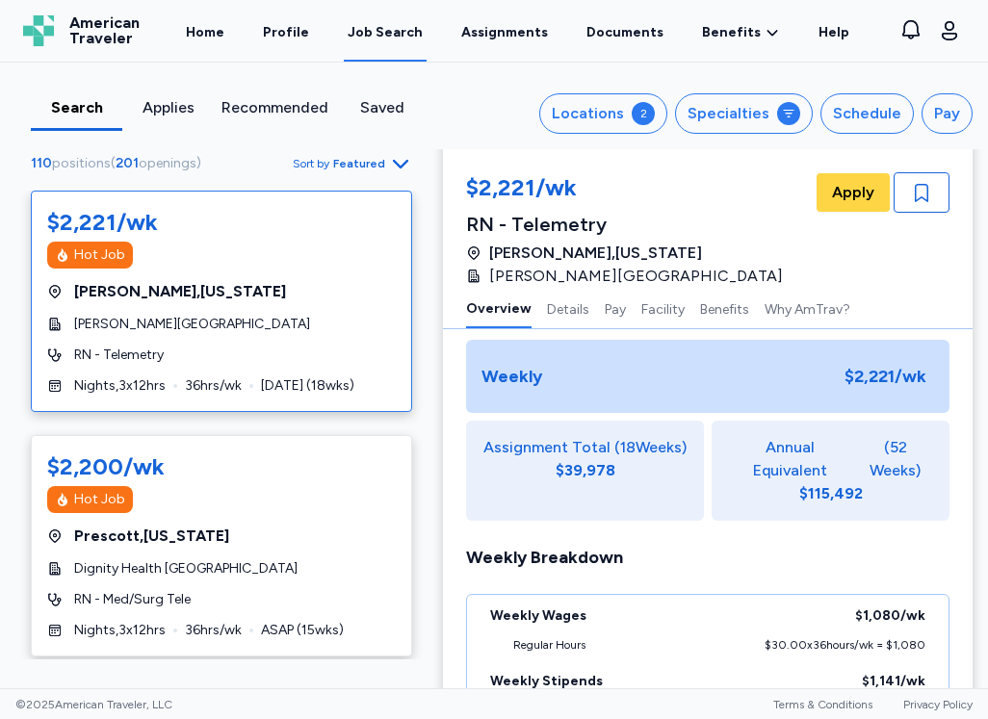
scroll to position [2, 0]
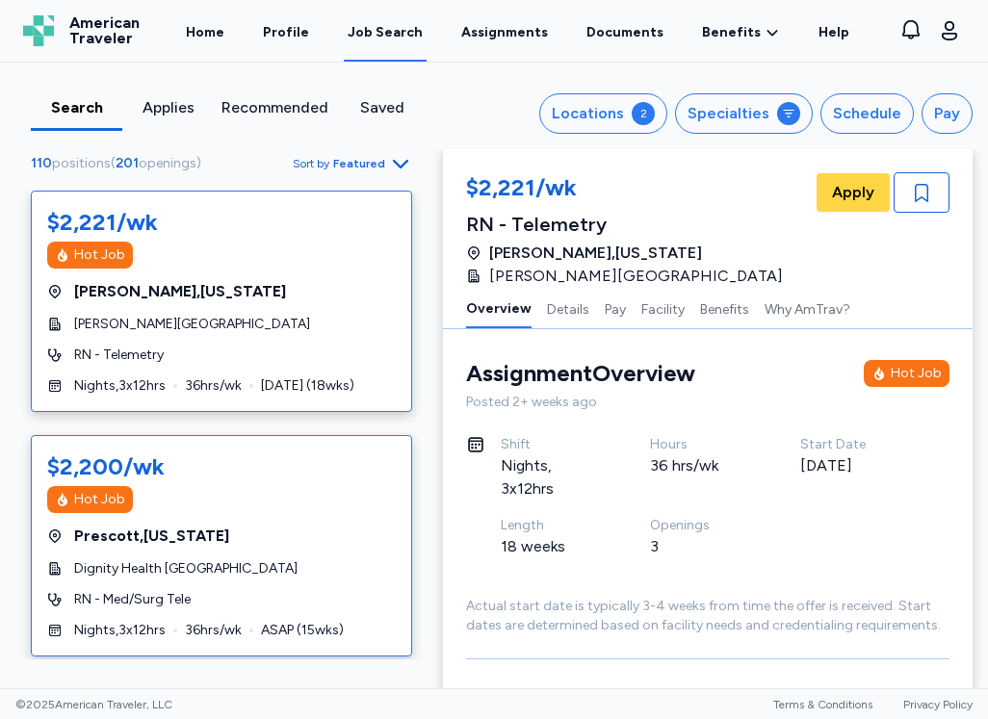
click at [318, 527] on div "[GEOGRAPHIC_DATA] , [US_STATE]" at bounding box center [221, 536] width 348 height 23
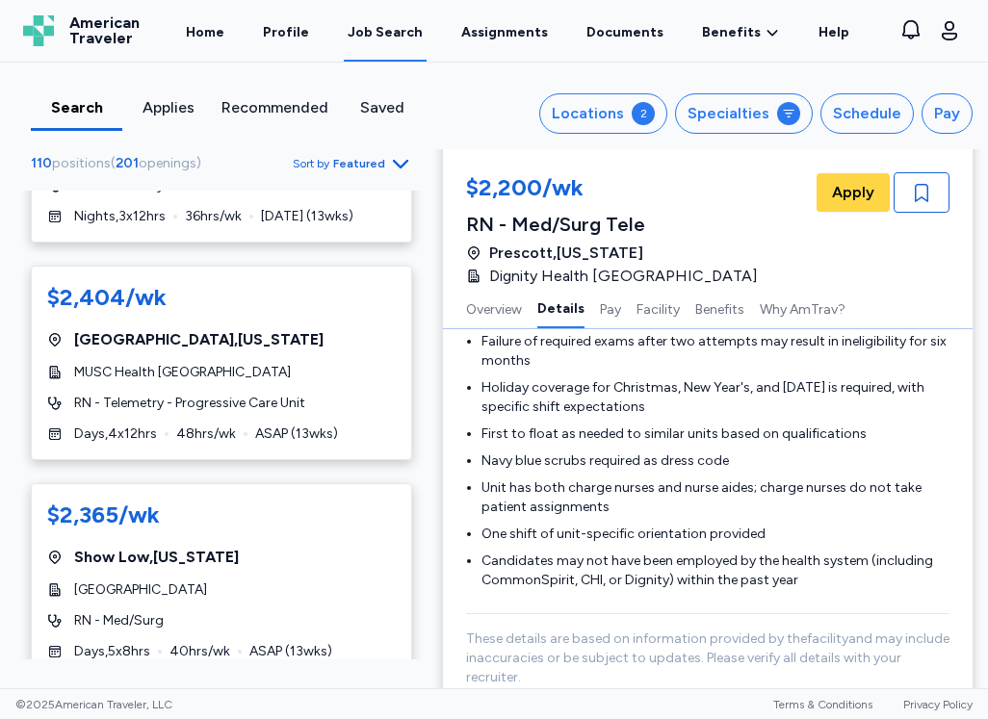
scroll to position [1733, 0]
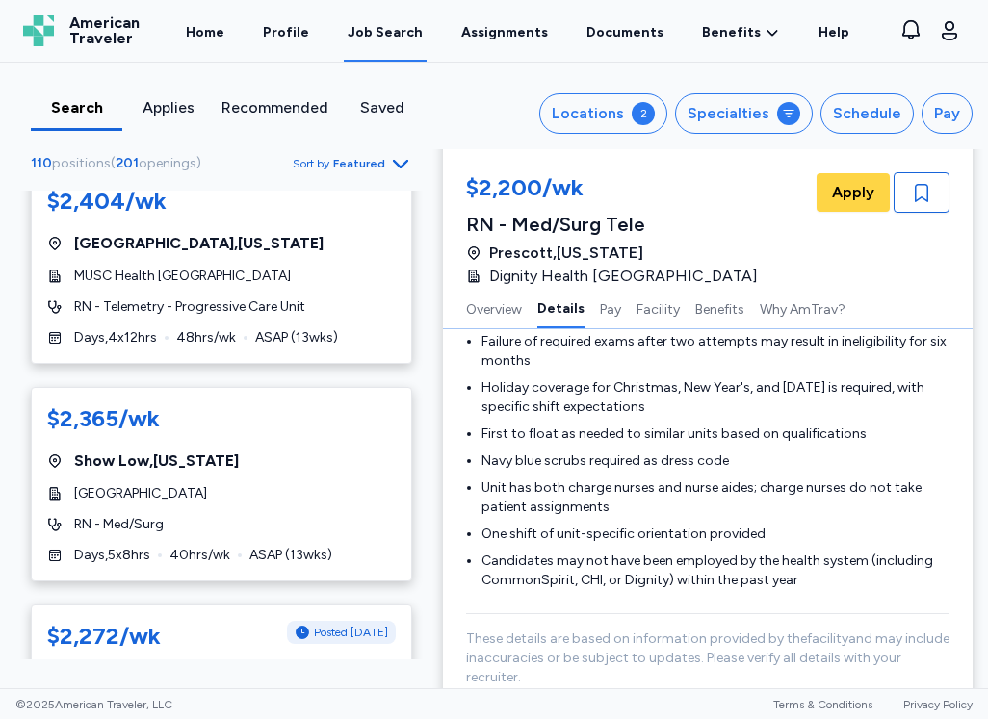
click at [275, 525] on div "$2,365/wk Show Low , [US_STATE] Summit Healthcare Regional Medical Center RN - …" at bounding box center [221, 484] width 381 height 194
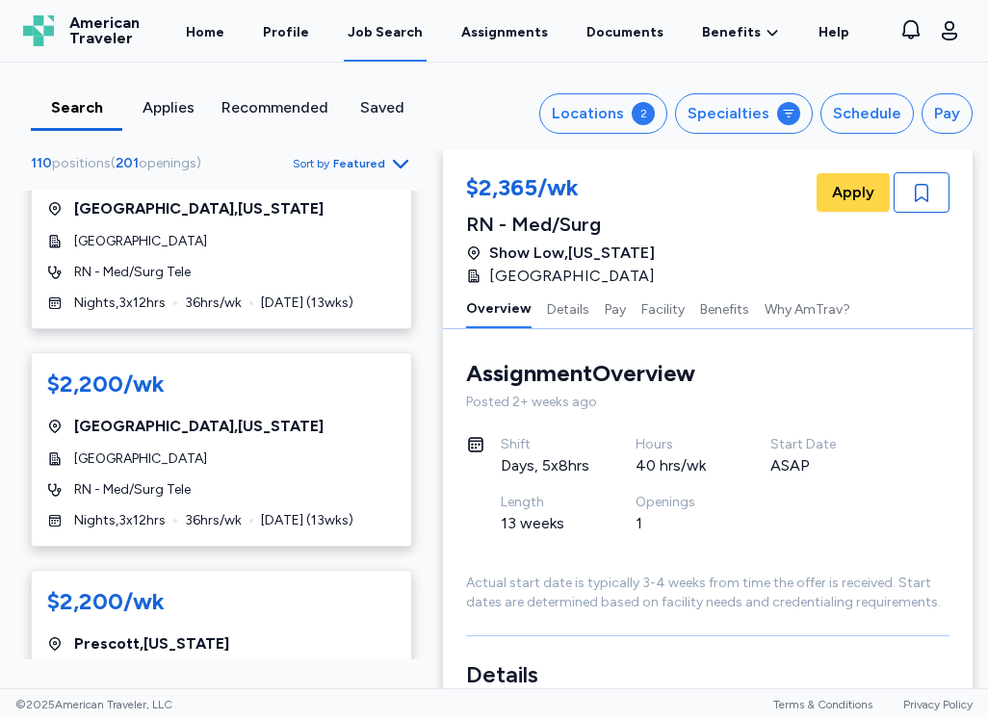
scroll to position [5005, 0]
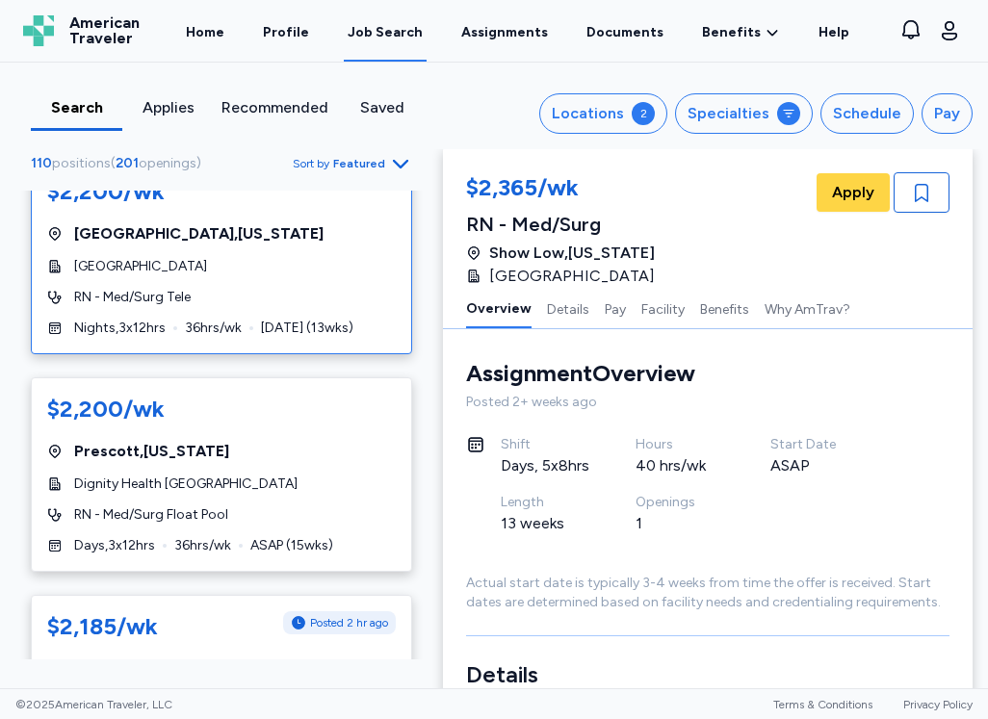
click at [303, 276] on div "[GEOGRAPHIC_DATA]" at bounding box center [221, 266] width 348 height 19
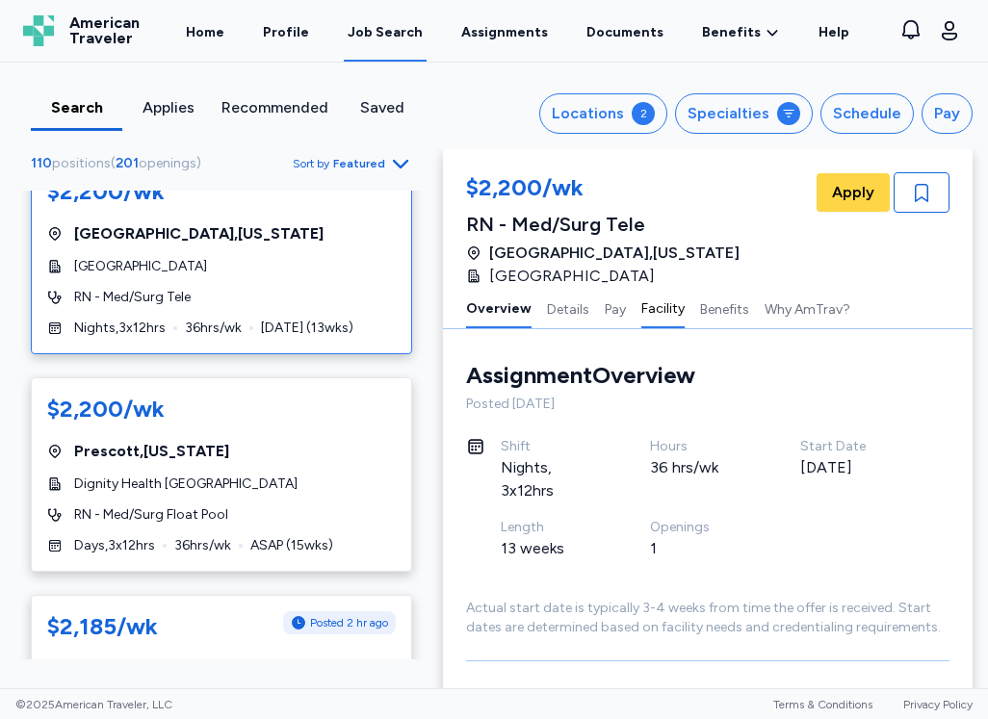
click at [653, 304] on button "Facility" at bounding box center [662, 308] width 43 height 40
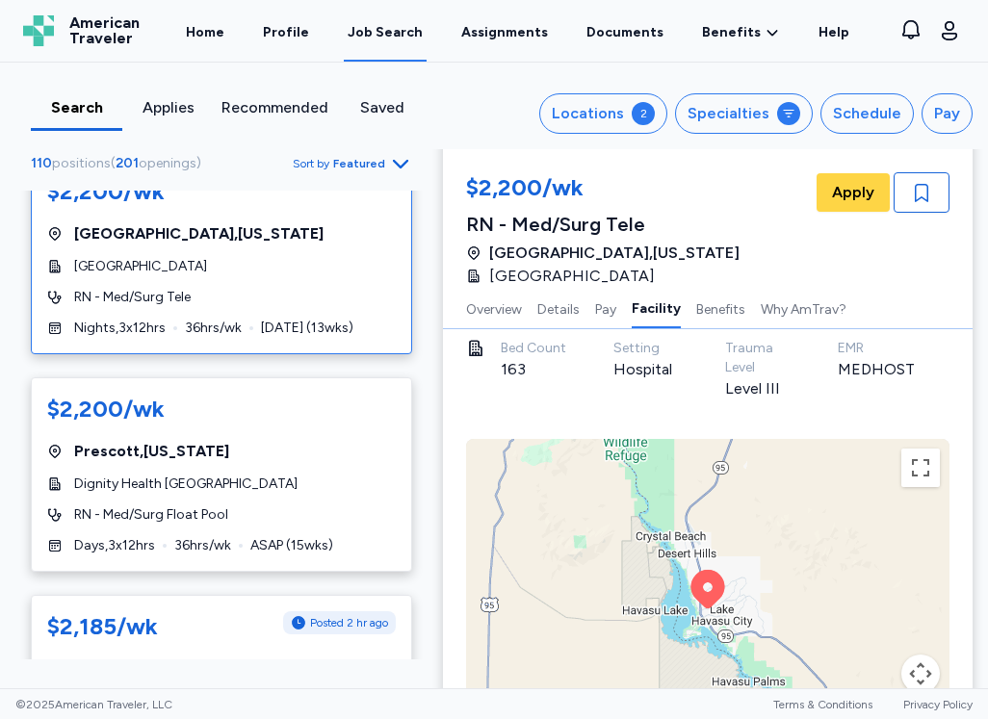
scroll to position [2059, 0]
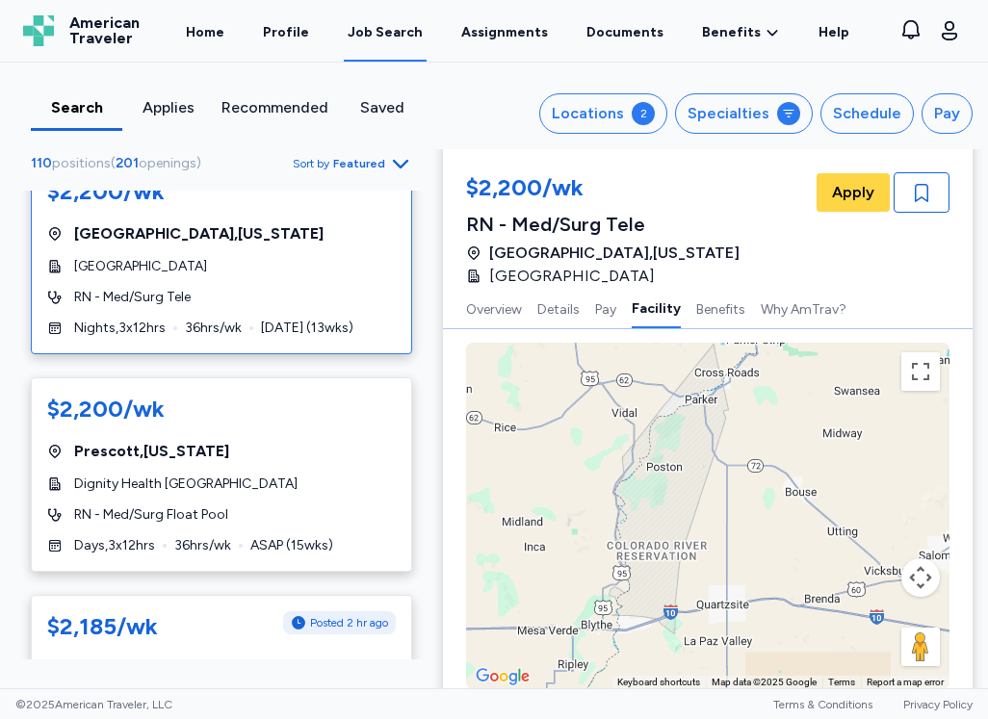
drag, startPoint x: 801, startPoint y: 582, endPoint x: 745, endPoint y: 317, distance: 271.5
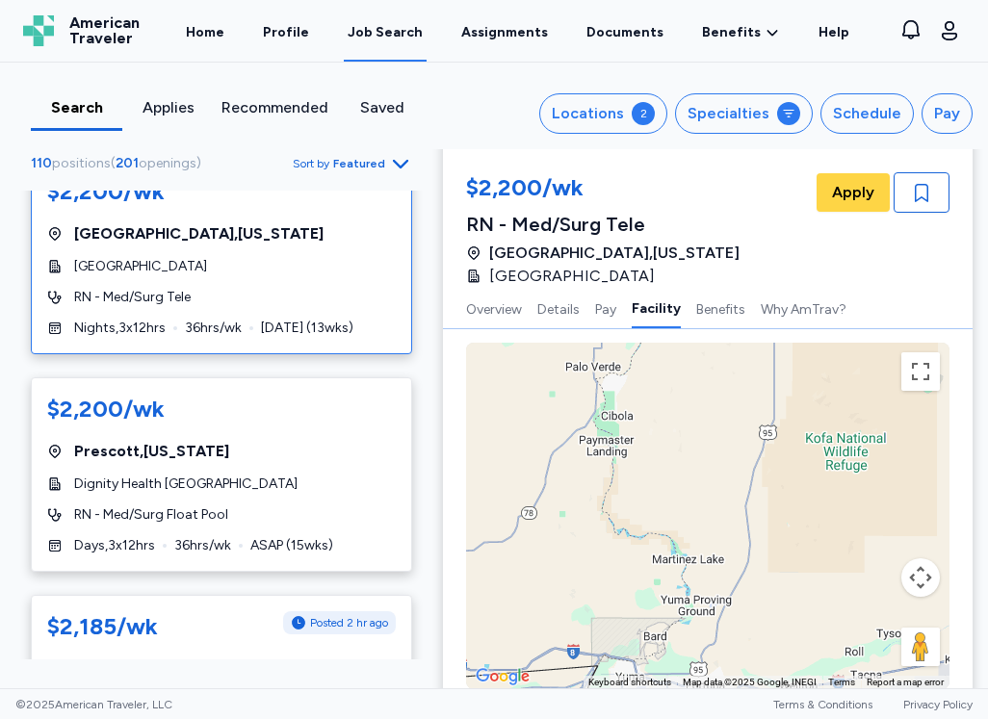
drag, startPoint x: 787, startPoint y: 592, endPoint x: 835, endPoint y: 261, distance: 334.5
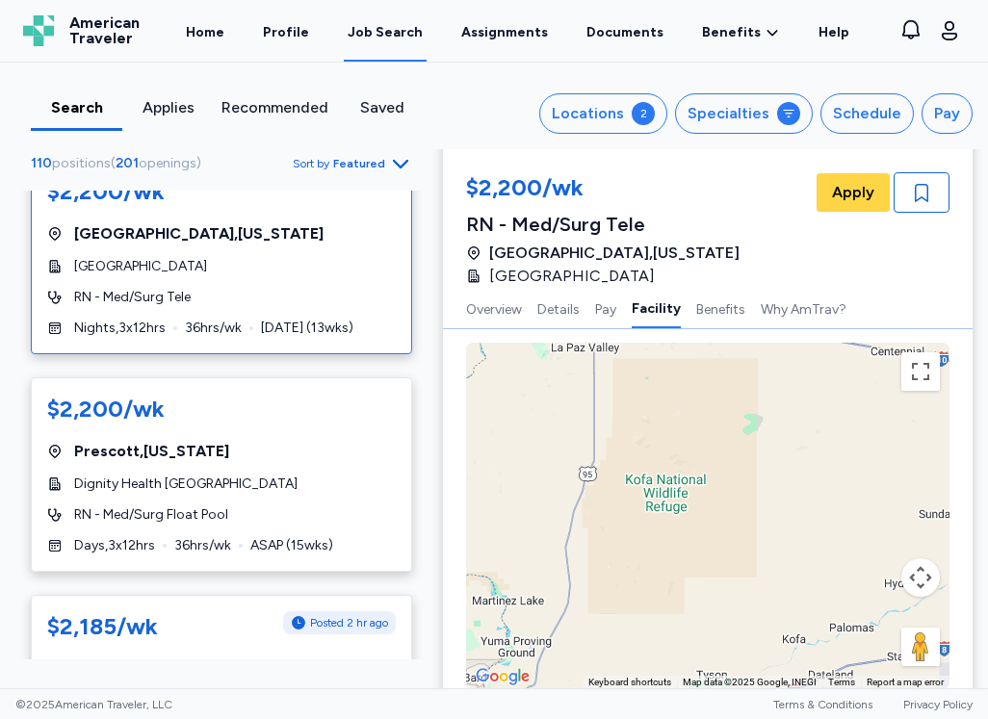
drag, startPoint x: 700, startPoint y: 628, endPoint x: 510, endPoint y: 648, distance: 190.7
click at [520, 663] on div "To activate drag with keyboard, press Alt + Enter. Once in keyboard drag state,…" at bounding box center [707, 516] width 483 height 347
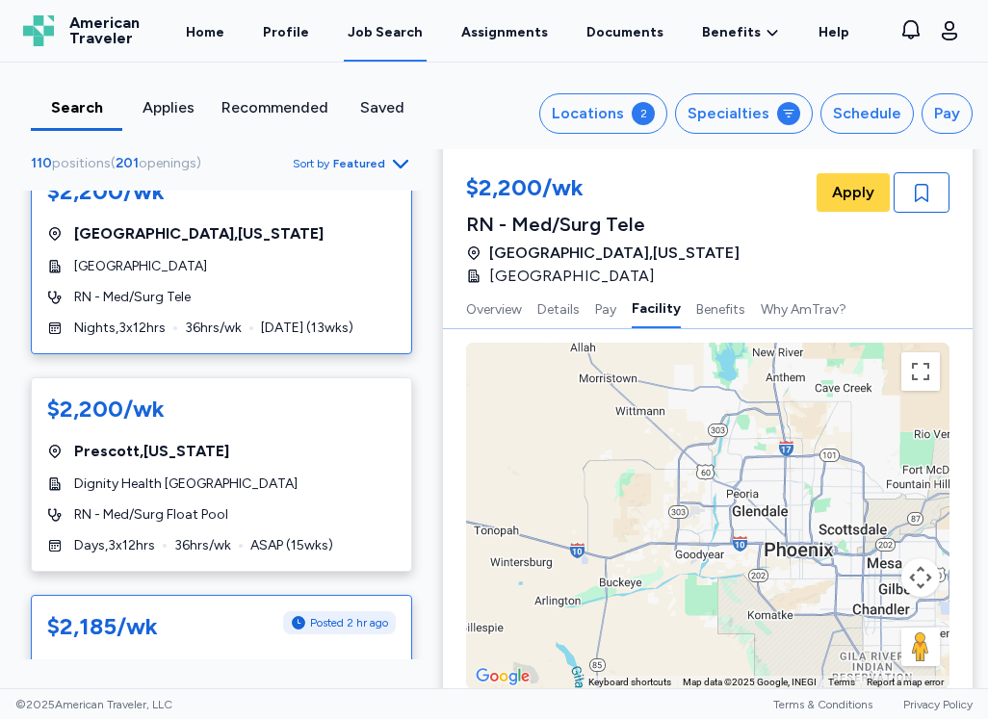
drag, startPoint x: 821, startPoint y: 496, endPoint x: 273, endPoint y: 645, distance: 567.7
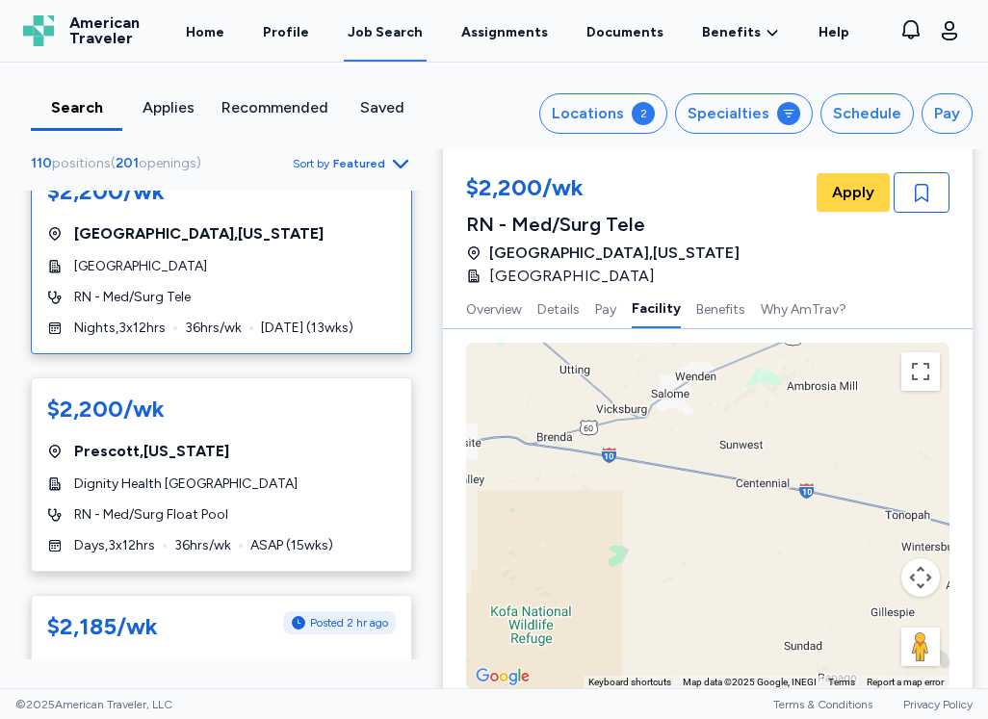
drag, startPoint x: 583, startPoint y: 563, endPoint x: 963, endPoint y: 544, distance: 379.7
click at [987, 551] on html "Open sidebar Job Search American Traveler American Traveler Home Profile Job Se…" at bounding box center [494, 359] width 988 height 719
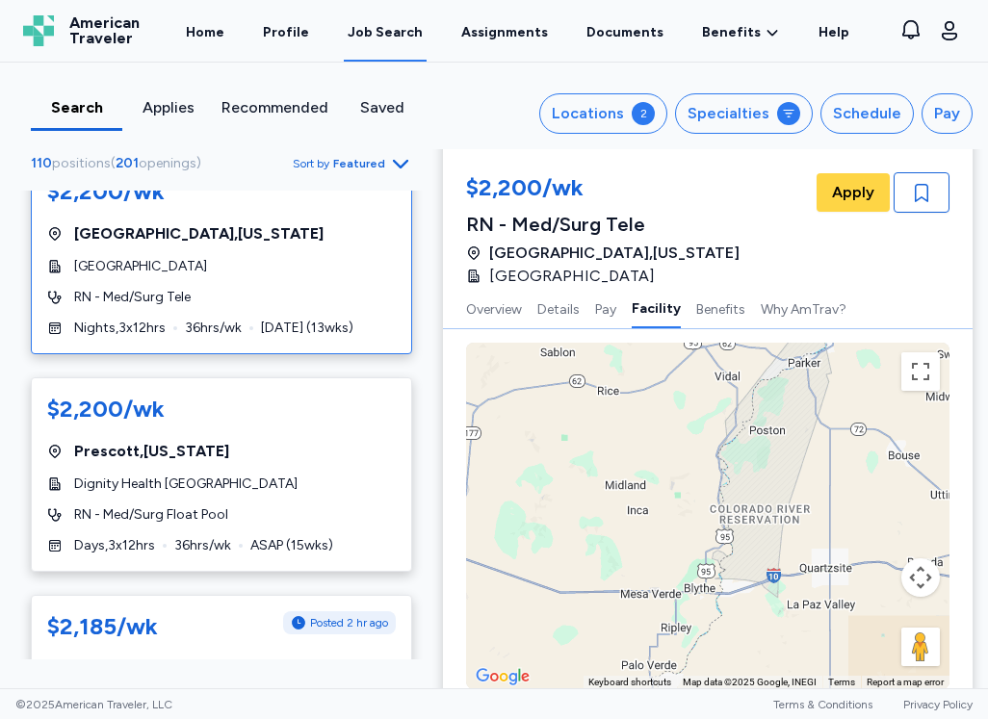
drag, startPoint x: 593, startPoint y: 559, endPoint x: 955, endPoint y: 634, distance: 369.6
click at [980, 681] on div "Search Applies Recommended Saved Locations 2 Specialties Schedule Pay 110 posit…" at bounding box center [494, 376] width 988 height 626
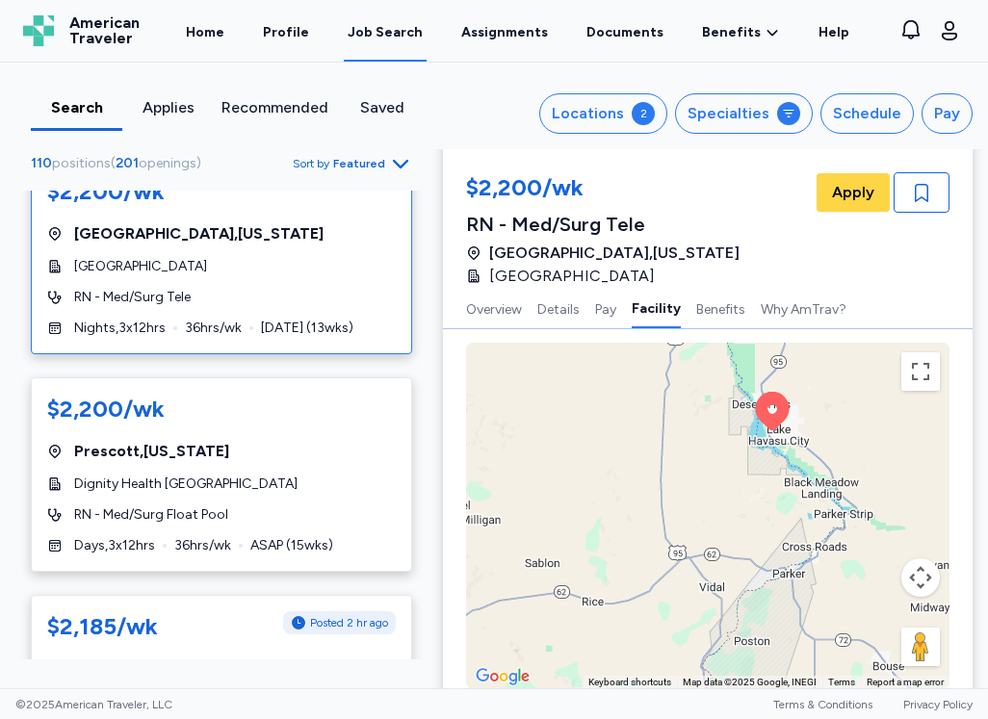
drag, startPoint x: 800, startPoint y: 483, endPoint x: 782, endPoint y: 680, distance: 197.2
click at [784, 697] on div "Open sidebar Job Search American Traveler American Traveler Home Profile Job Se…" at bounding box center [494, 359] width 988 height 719
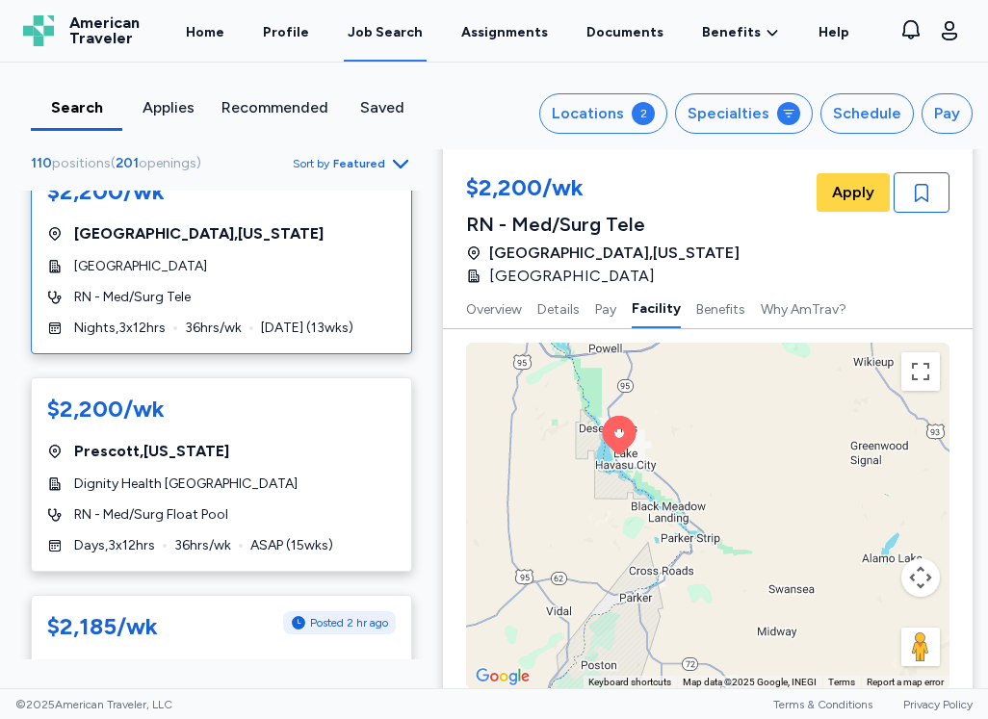
drag, startPoint x: 812, startPoint y: 568, endPoint x: 657, endPoint y: 594, distance: 157.1
click at [657, 594] on div "To activate drag with keyboard, press Alt + Enter. Once in keyboard drag state,…" at bounding box center [707, 516] width 483 height 347
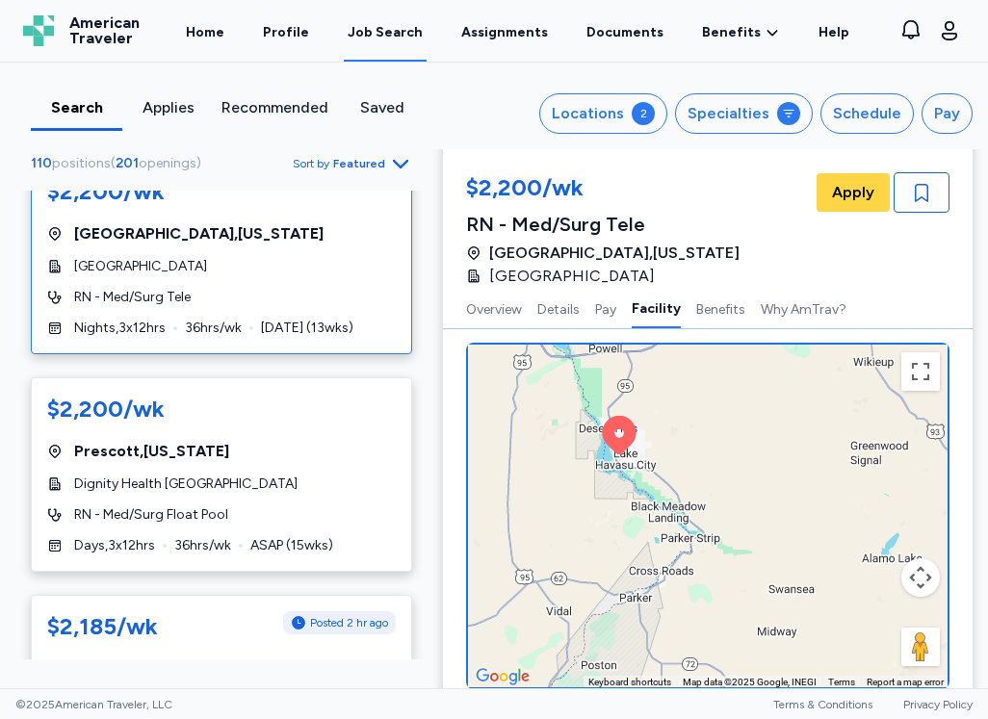
click at [623, 436] on icon at bounding box center [620, 435] width 34 height 39
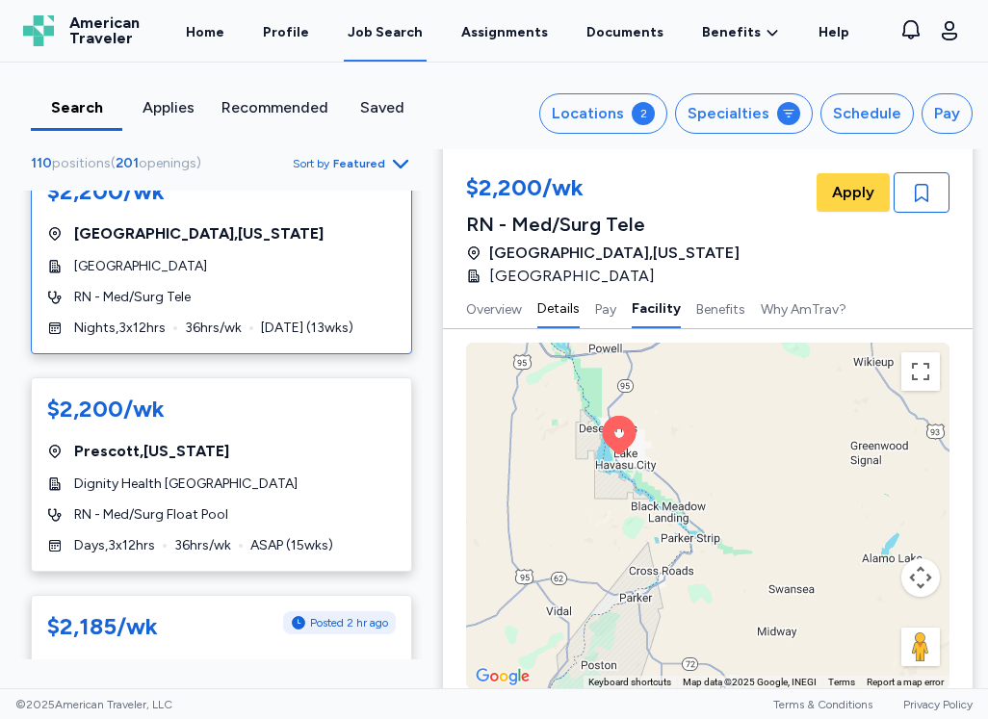
click at [563, 312] on button "Details" at bounding box center [558, 308] width 42 height 40
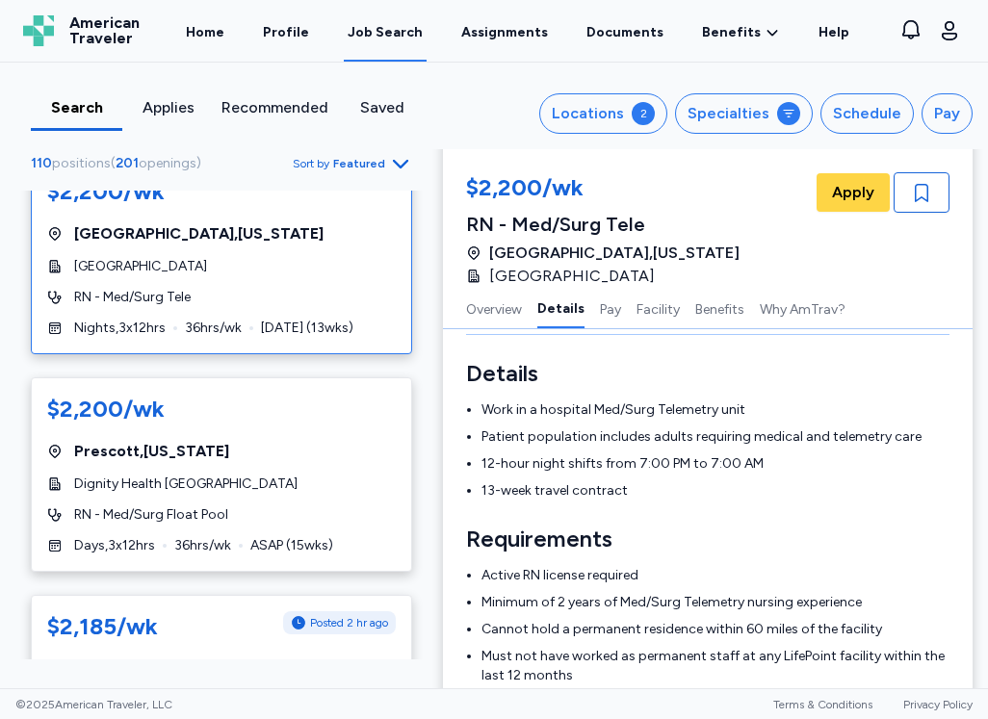
click at [464, 317] on div "Overview Details Pay Facility Benefits Why AmTrav?" at bounding box center [707, 308] width 529 height 41
click at [483, 315] on button "Overview" at bounding box center [494, 308] width 56 height 40
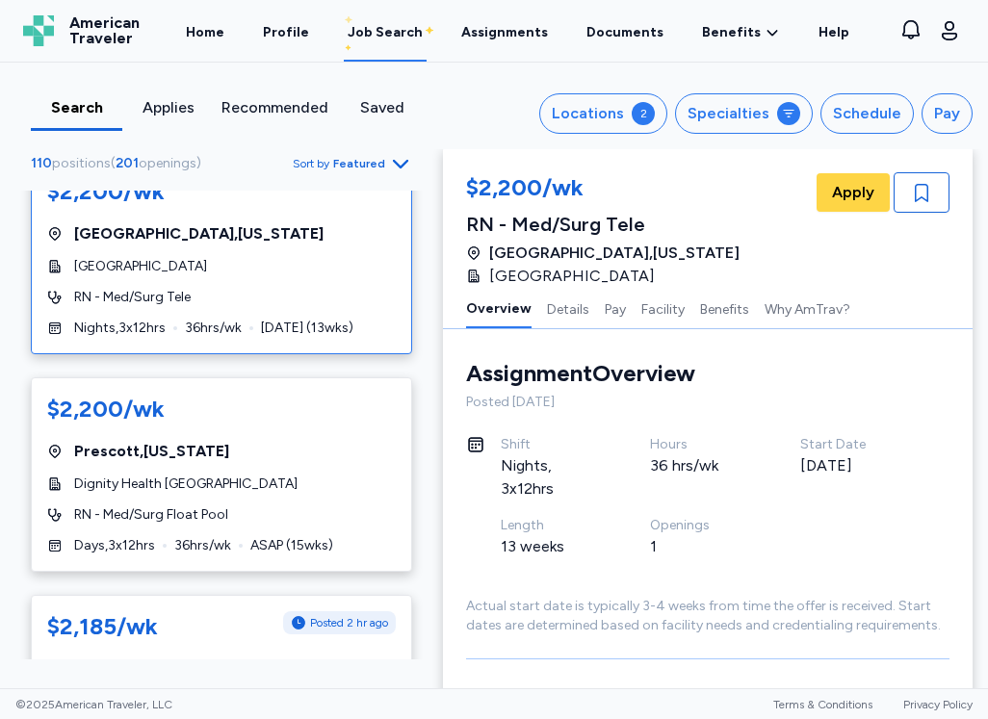
click at [281, 276] on div "[GEOGRAPHIC_DATA]" at bounding box center [221, 266] width 348 height 19
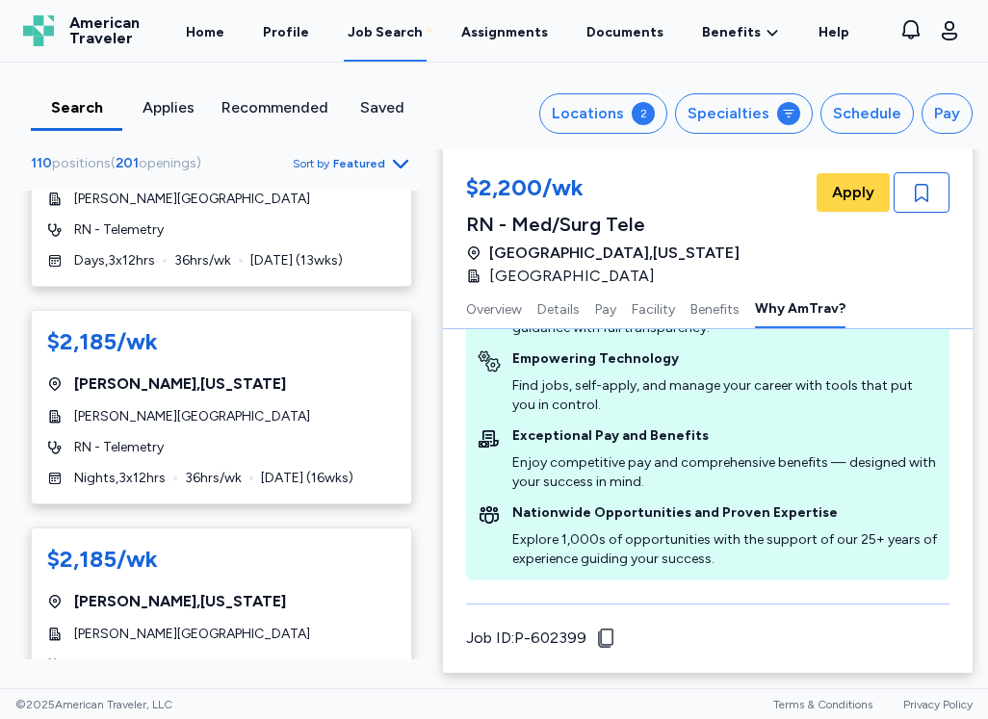
scroll to position [6353, 0]
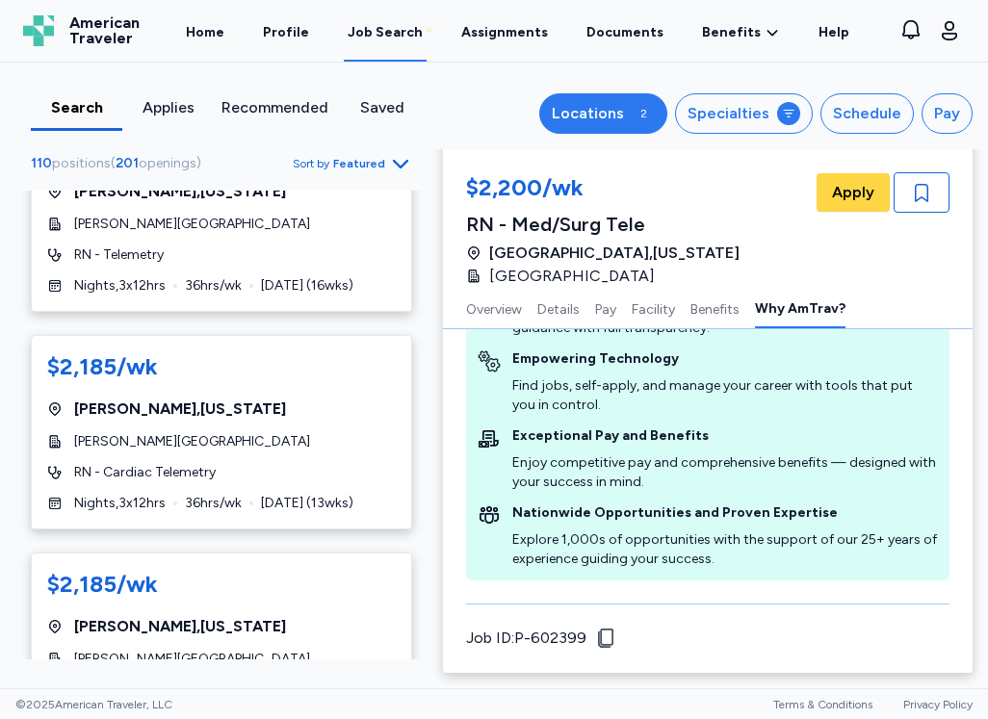
click at [632, 108] on div "2" at bounding box center [642, 113] width 23 height 23
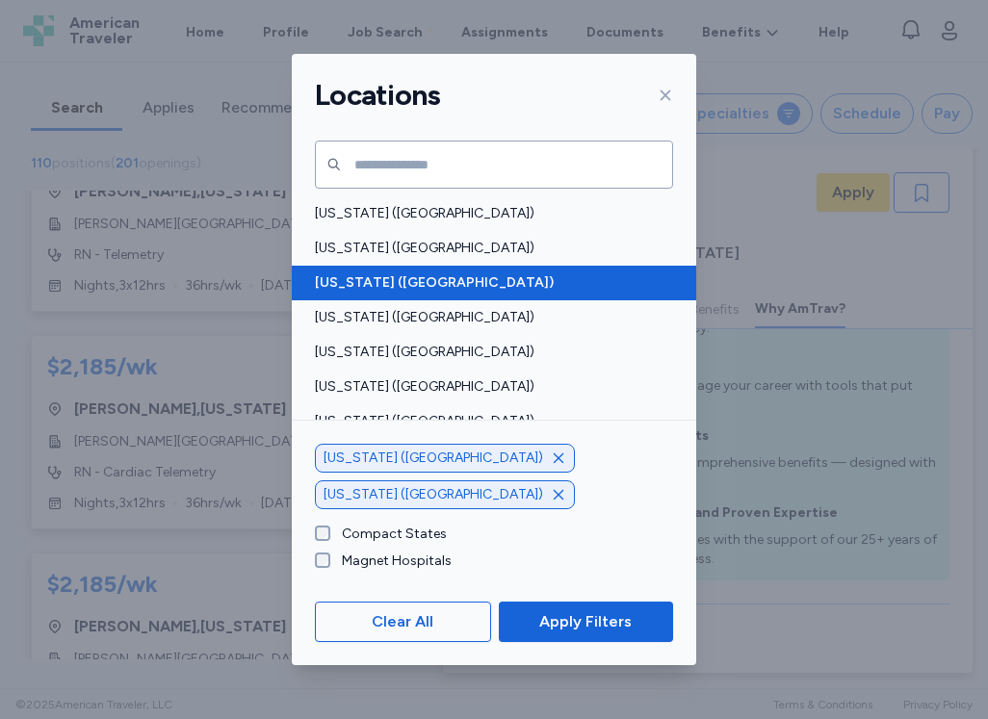
click at [395, 274] on span "[US_STATE] ([GEOGRAPHIC_DATA])" at bounding box center [488, 282] width 347 height 19
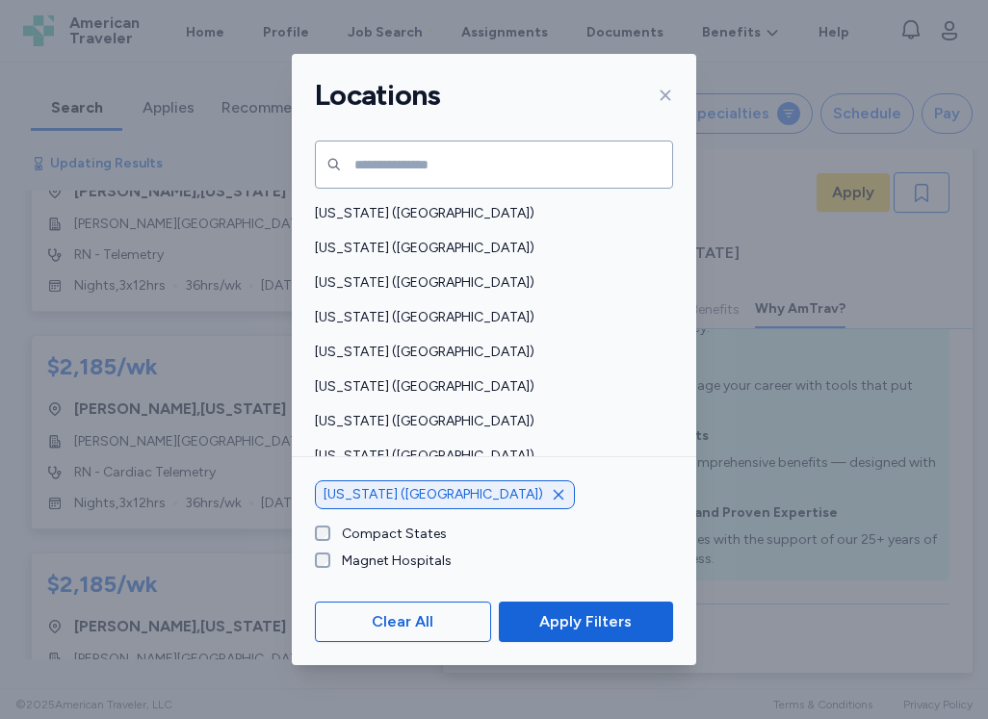
scroll to position [4246, 0]
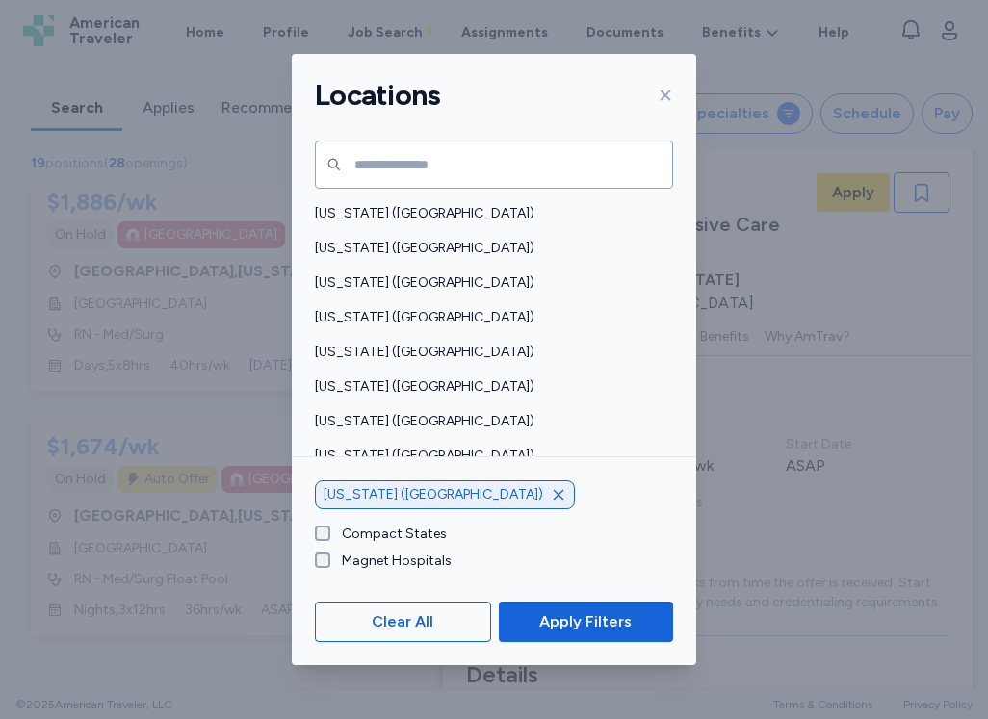
click at [551, 497] on icon "button" at bounding box center [558, 494] width 15 height 15
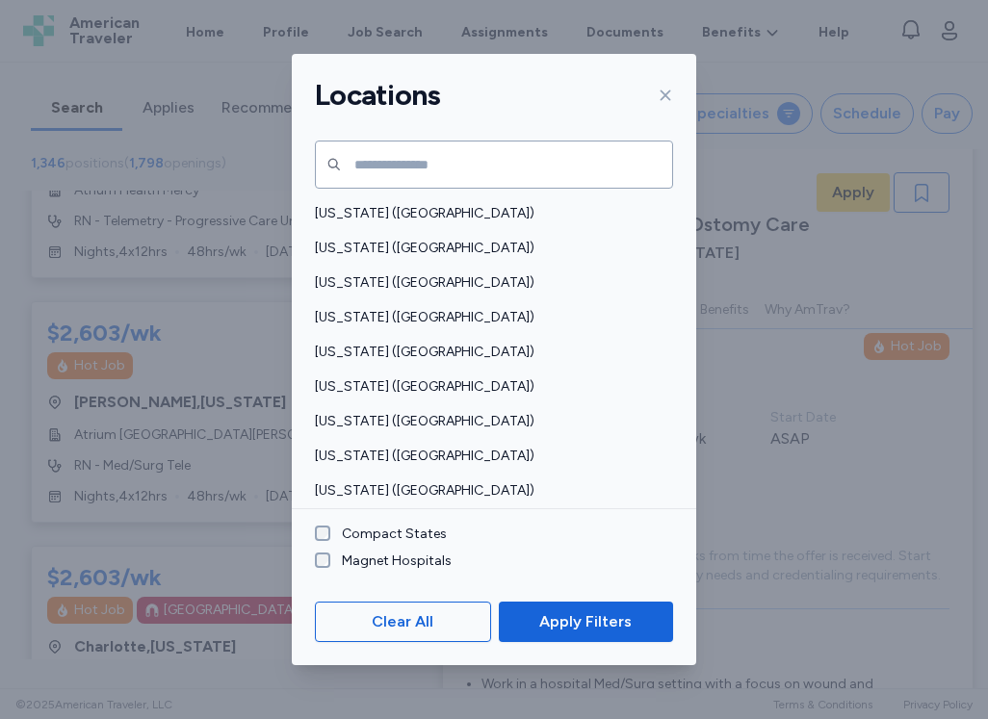
scroll to position [6353, 0]
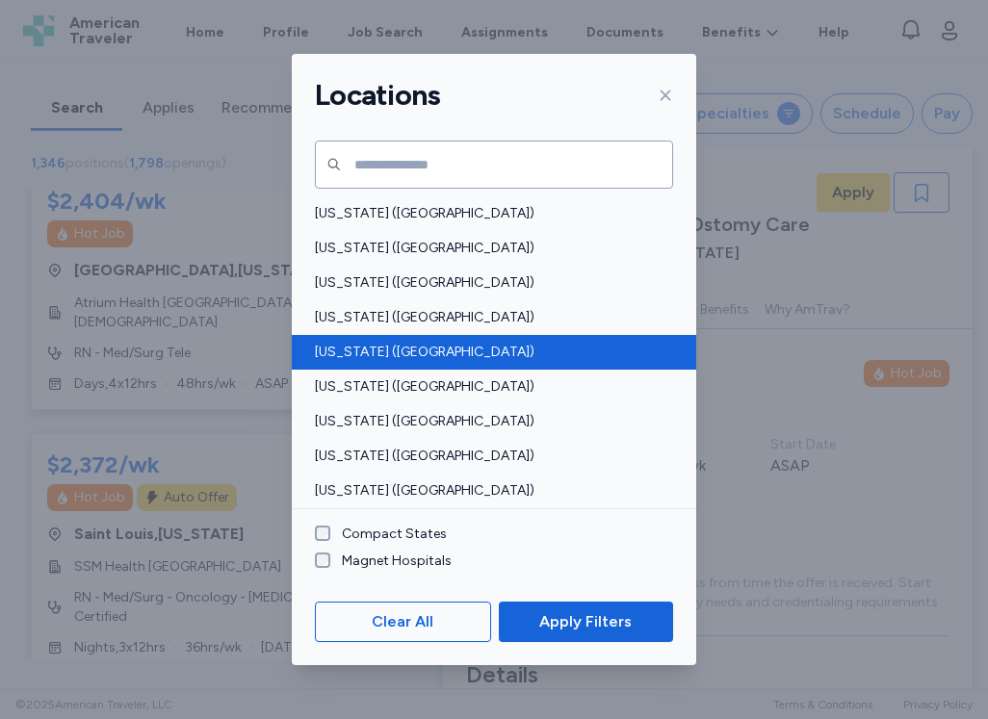
click at [317, 348] on span "[US_STATE] ([GEOGRAPHIC_DATA])" at bounding box center [488, 352] width 347 height 19
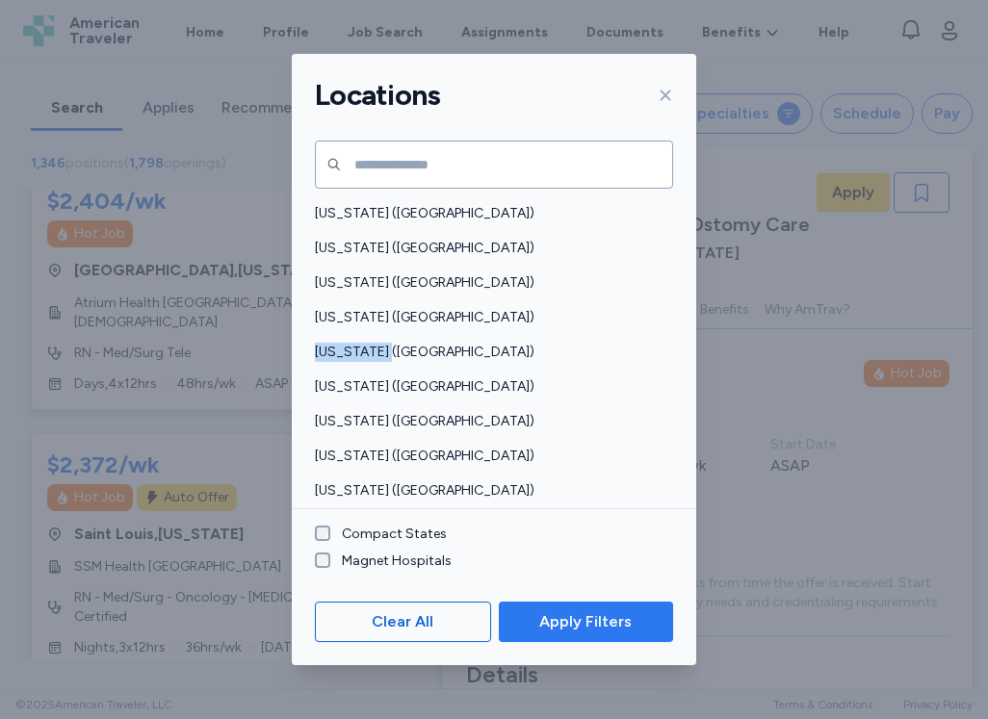
click at [577, 623] on span "Apply Filters" at bounding box center [585, 621] width 92 height 23
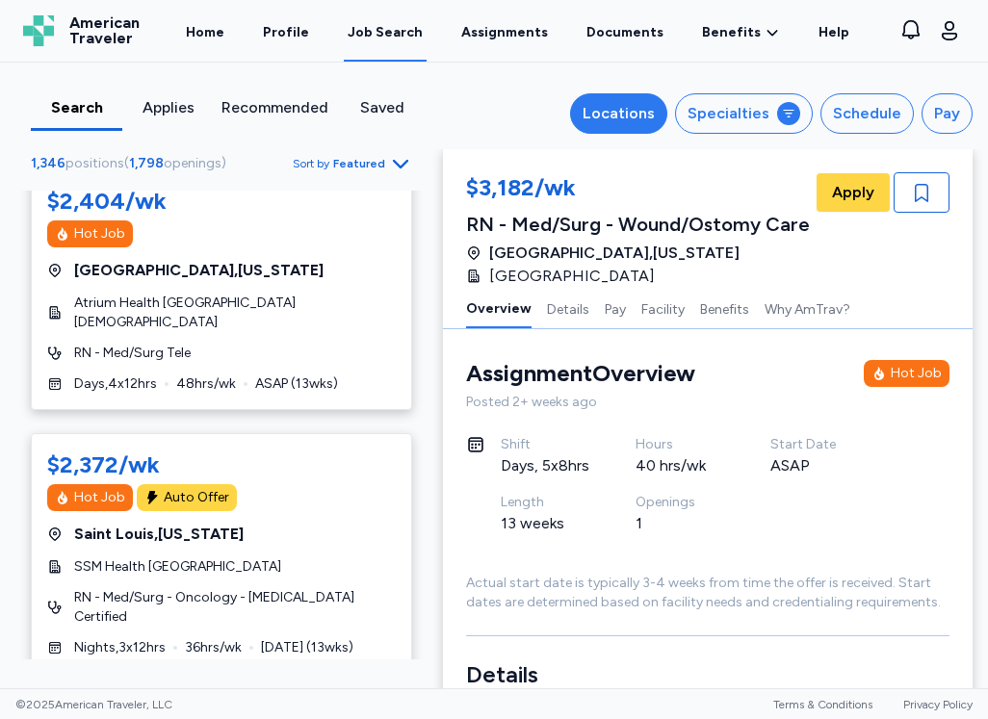
click at [634, 112] on div "Locations" at bounding box center [618, 113] width 72 height 23
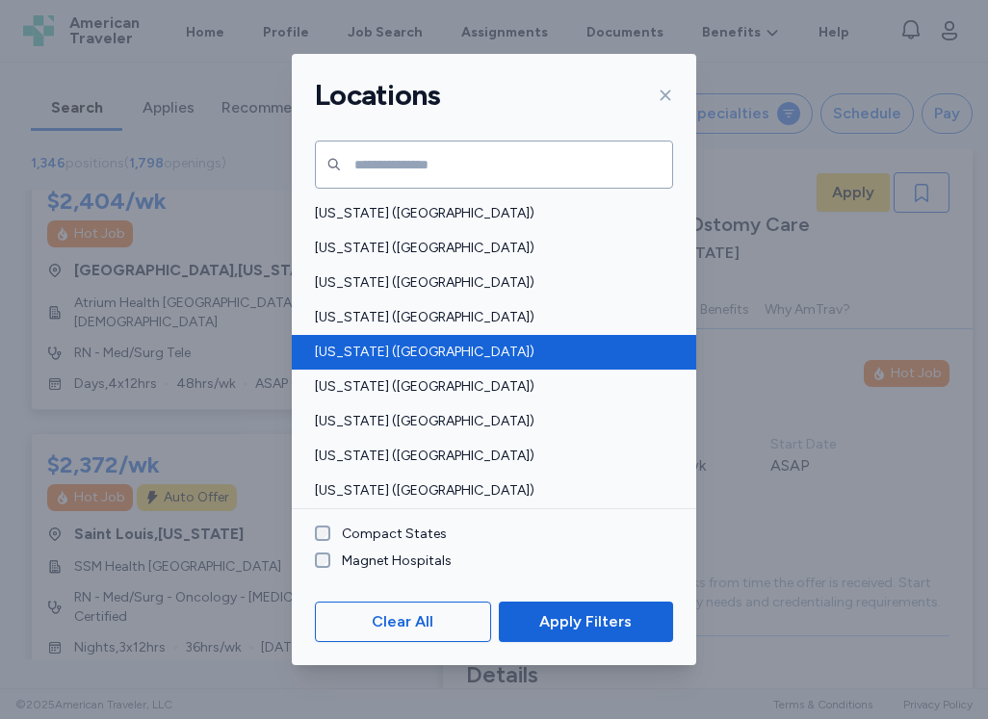
click at [329, 349] on span "[US_STATE] ([GEOGRAPHIC_DATA])" at bounding box center [488, 352] width 347 height 19
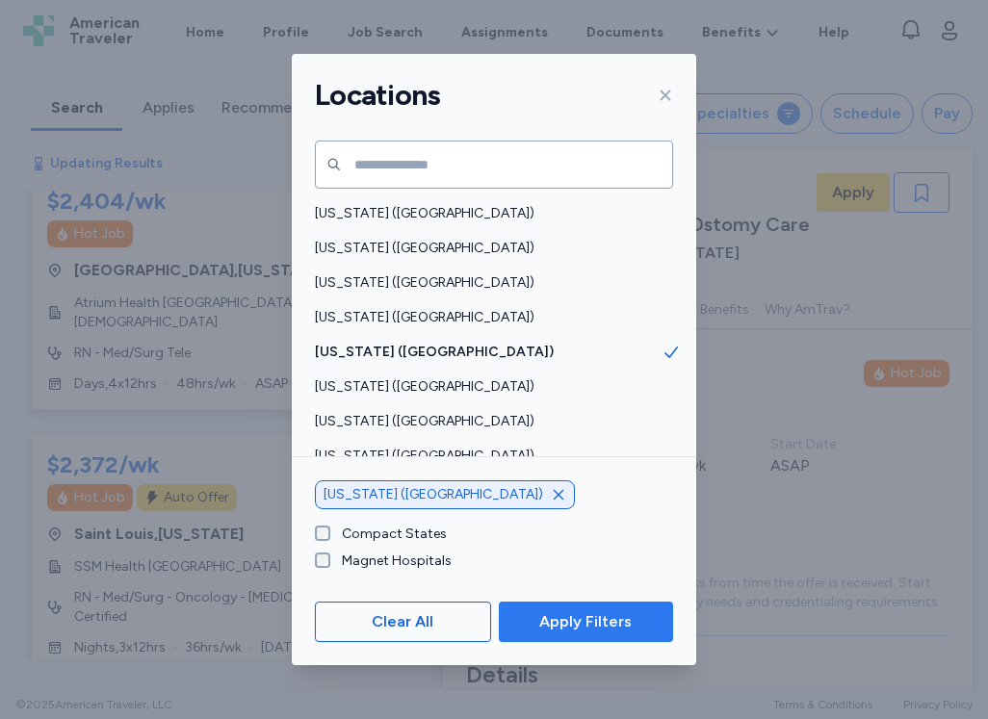
click at [563, 617] on span "Apply Filters" at bounding box center [585, 621] width 92 height 23
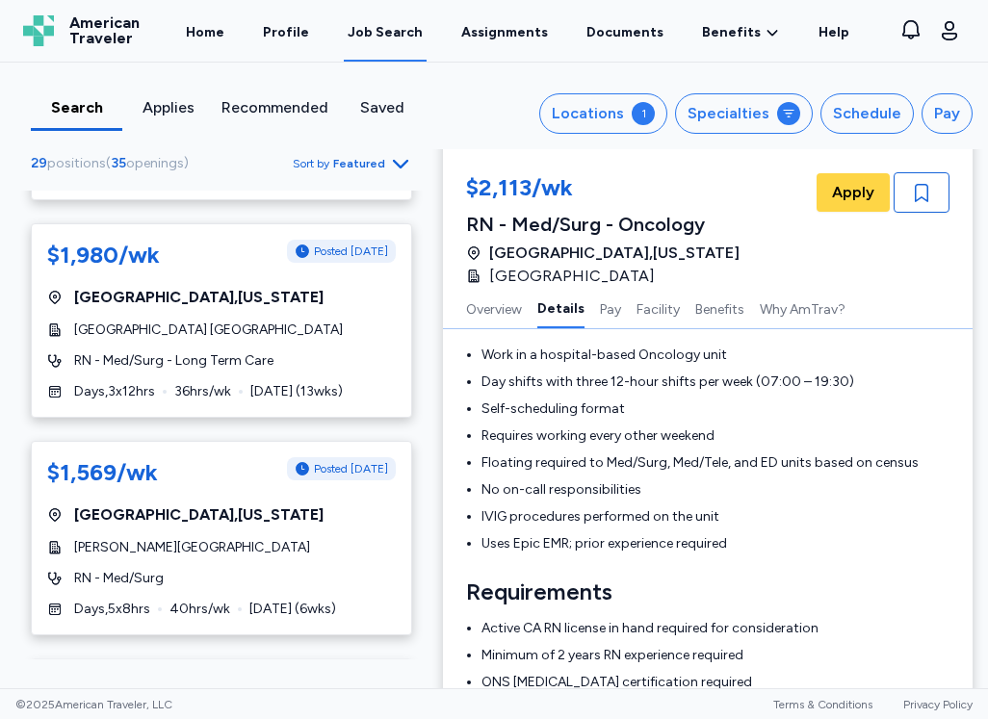
scroll to position [4043, 0]
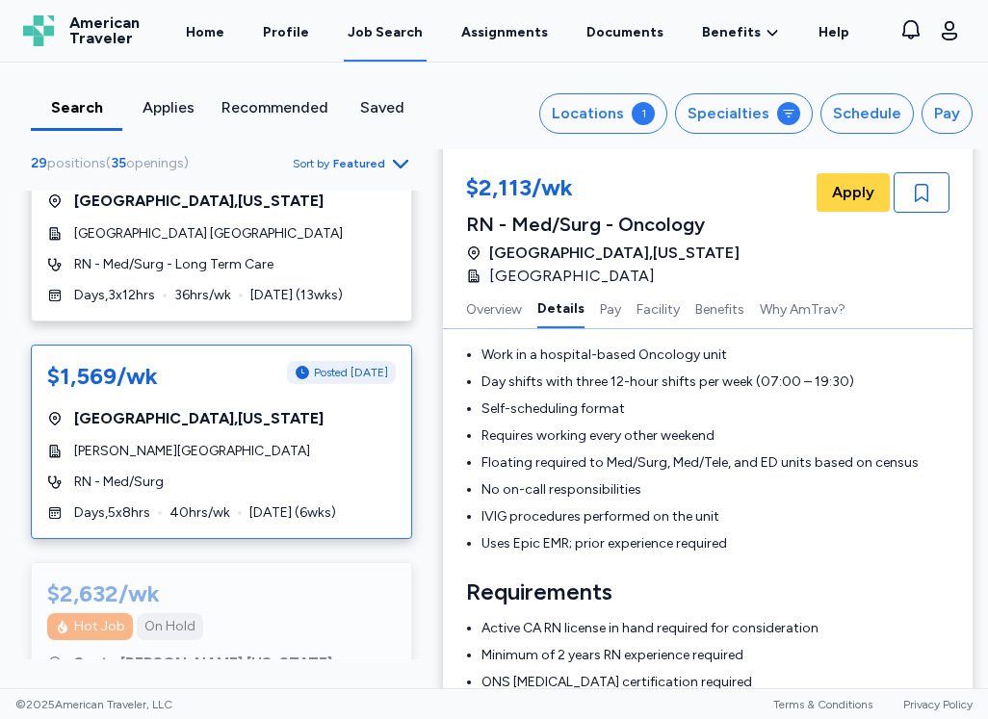
click at [317, 395] on div "$1,569/wk Posted [DATE] [GEOGRAPHIC_DATA] , [US_STATE] [PERSON_NAME][GEOGRAPHIC…" at bounding box center [221, 442] width 381 height 194
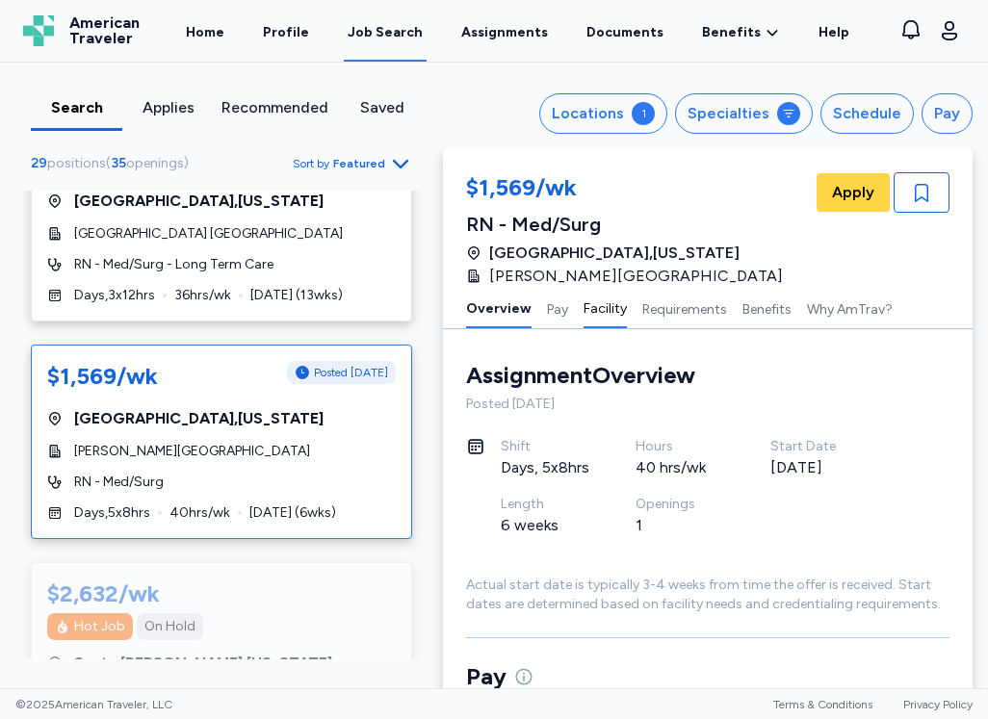
click at [600, 311] on button "Facility" at bounding box center [604, 308] width 43 height 40
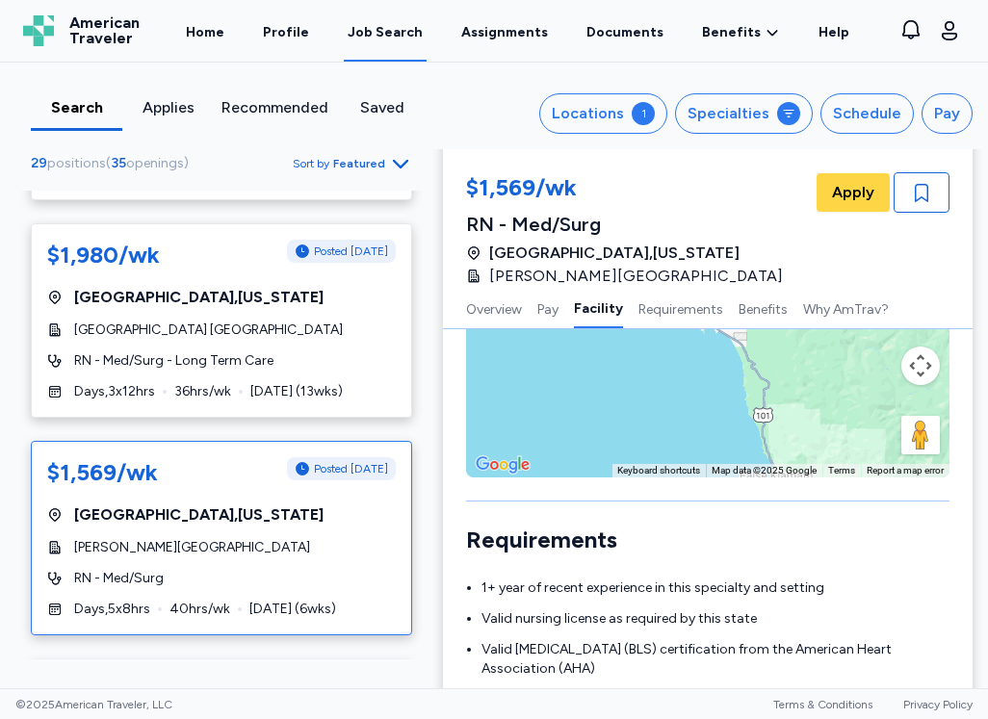
scroll to position [3850, 0]
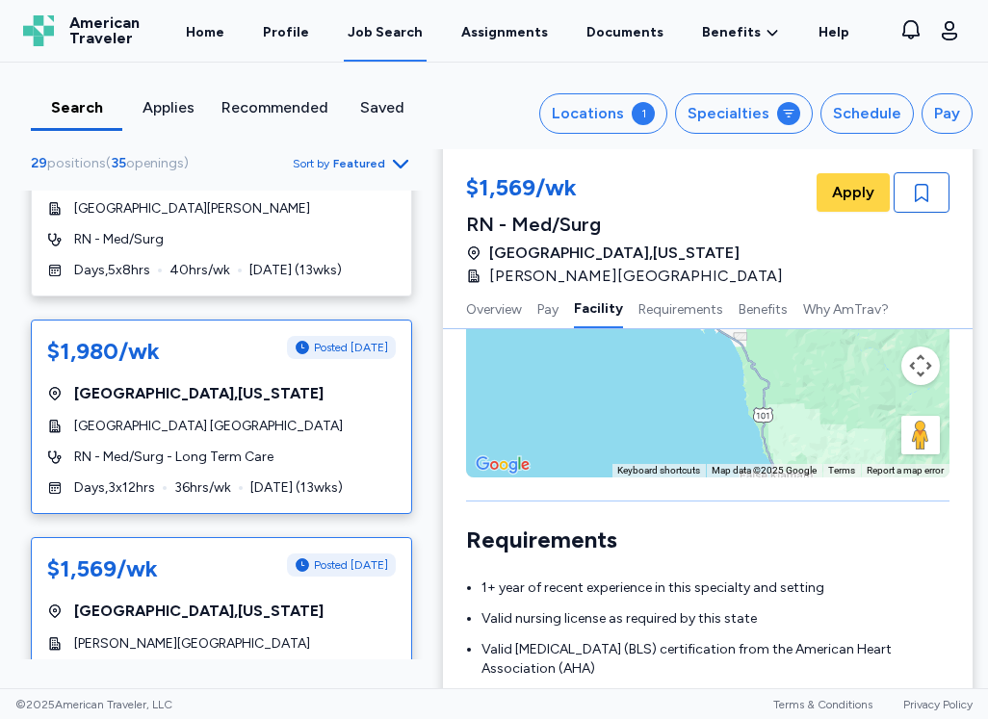
click at [332, 417] on div "[GEOGRAPHIC_DATA] [GEOGRAPHIC_DATA]" at bounding box center [221, 426] width 348 height 19
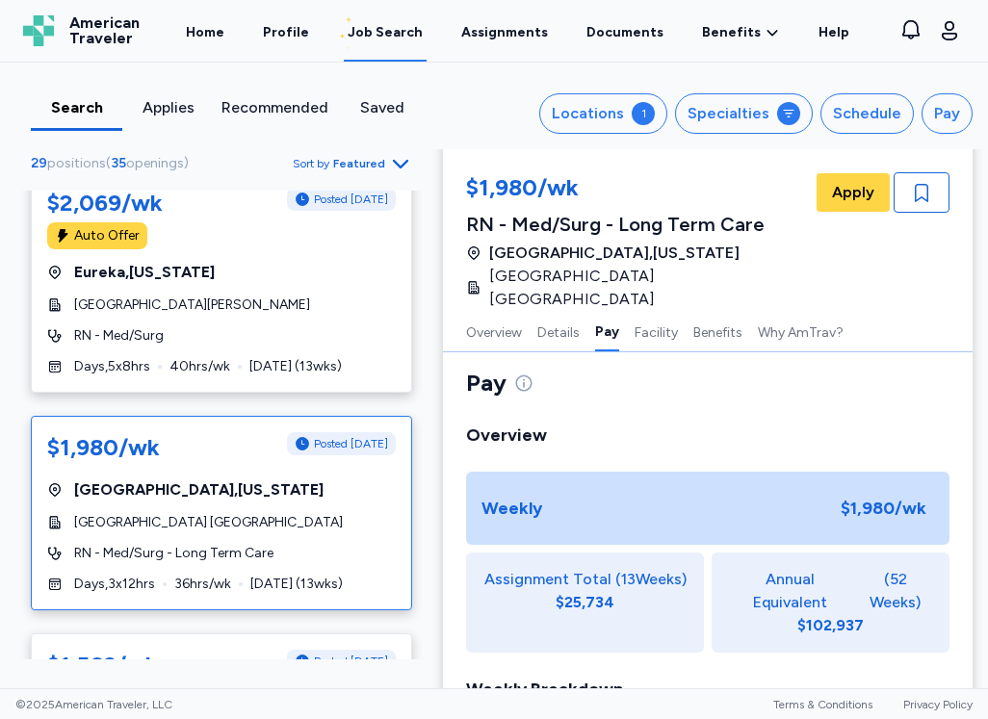
scroll to position [3658, 0]
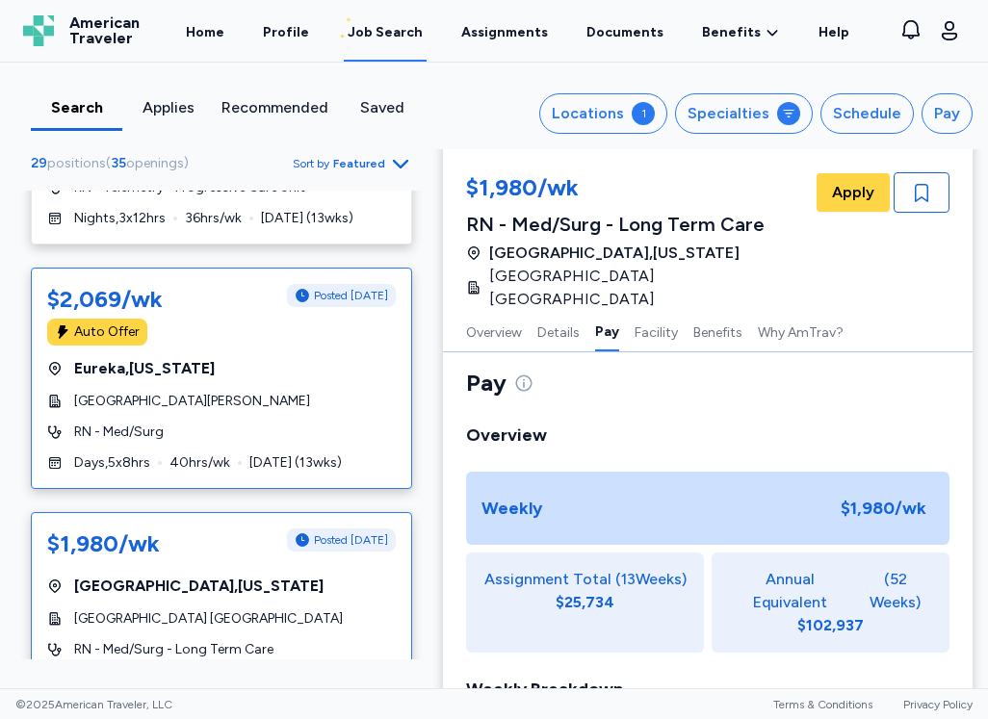
click at [337, 392] on div "[GEOGRAPHIC_DATA][PERSON_NAME]" at bounding box center [221, 401] width 348 height 19
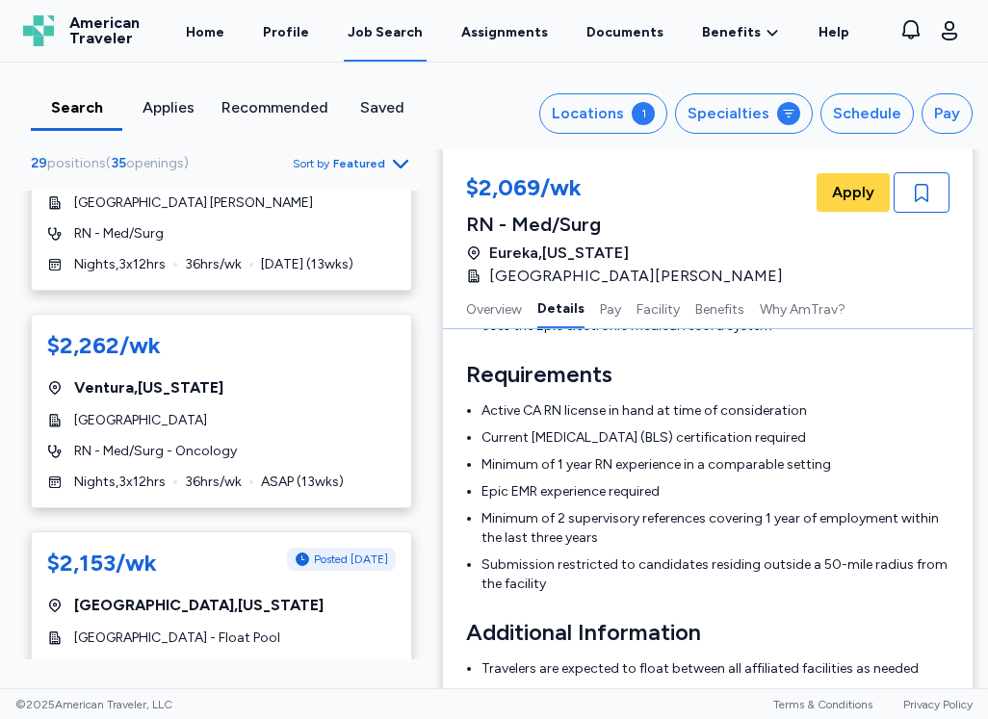
scroll to position [3080, 0]
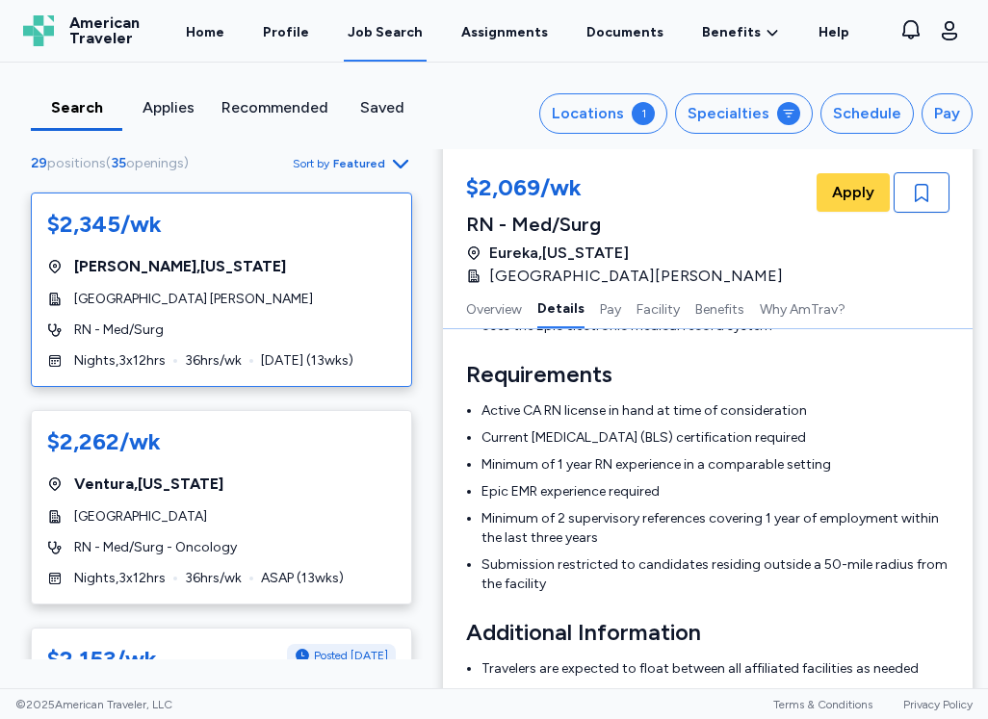
click at [292, 247] on div "$2,345/wk [GEOGRAPHIC_DATA] , [US_STATE][GEOGRAPHIC_DATA] [PERSON_NAME] - Med/S…" at bounding box center [221, 290] width 381 height 194
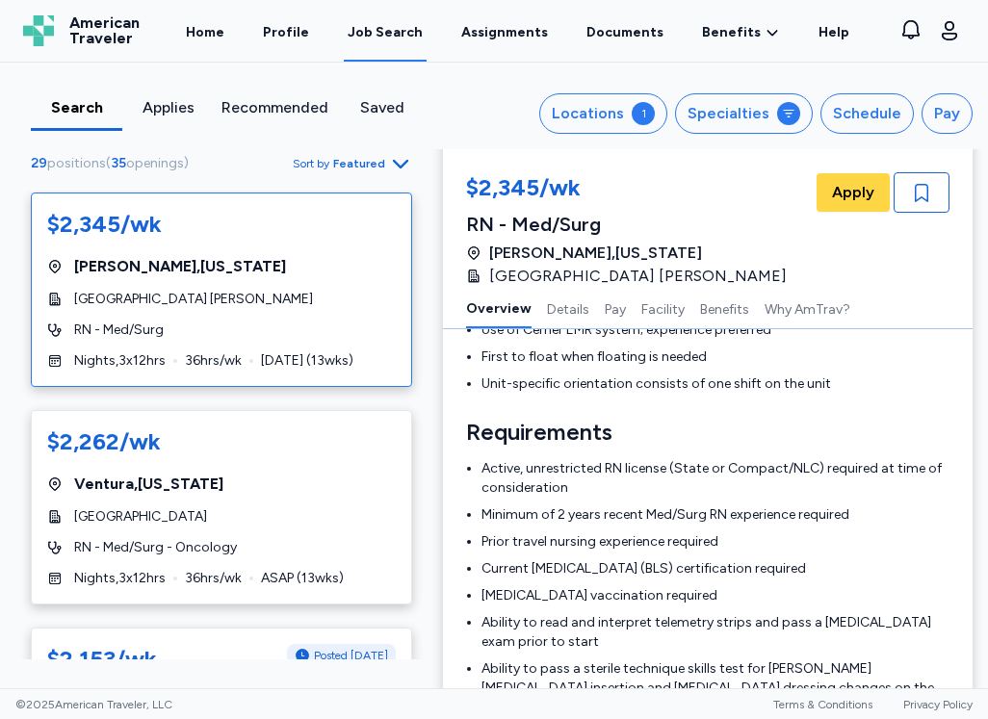
scroll to position [2, 0]
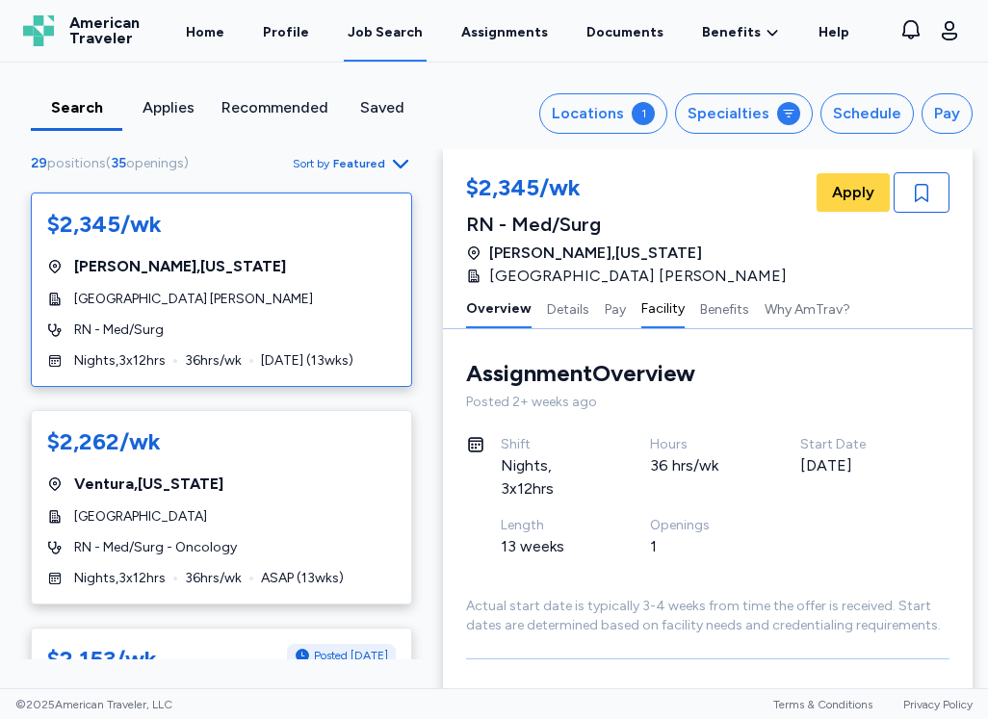
click at [656, 307] on button "Facility" at bounding box center [662, 308] width 43 height 40
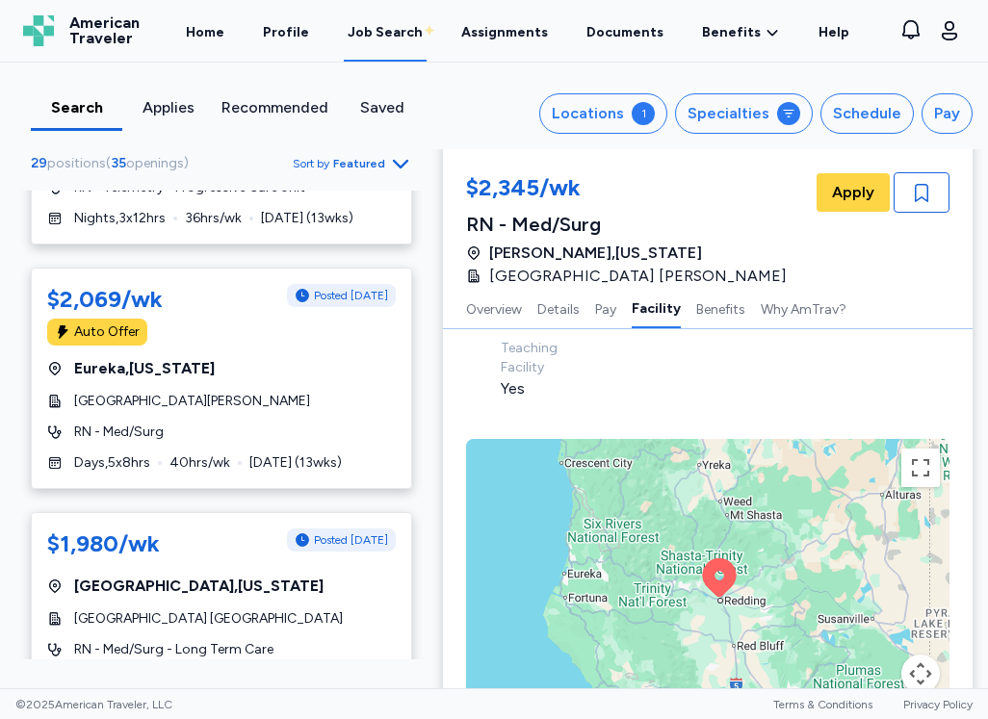
scroll to position [3561, 0]
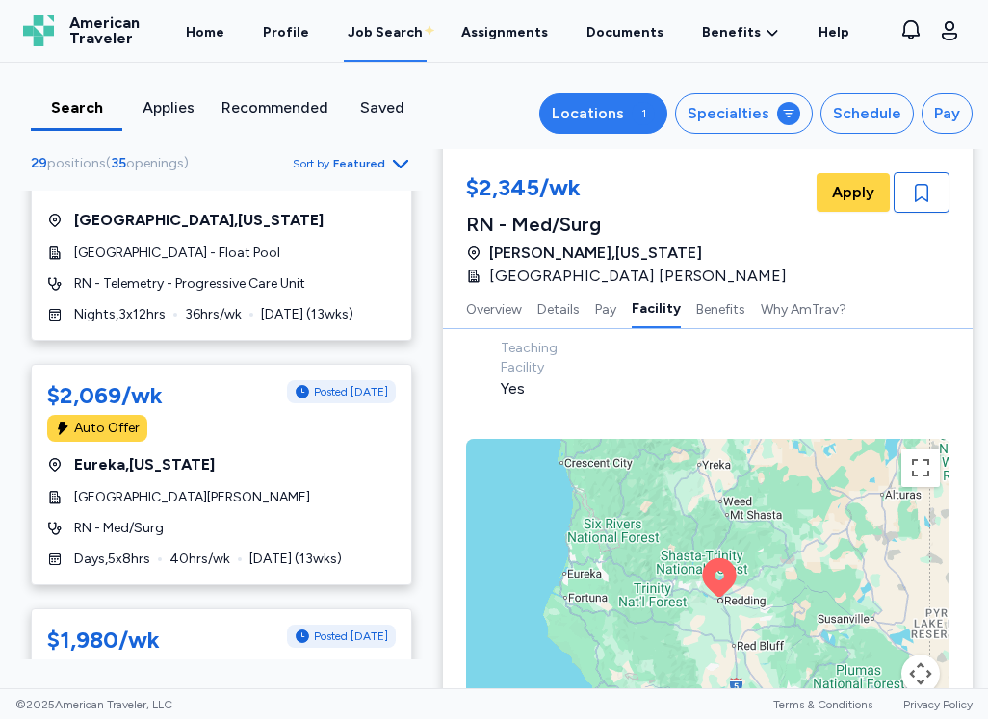
click at [631, 112] on div "1" at bounding box center [642, 113] width 23 height 23
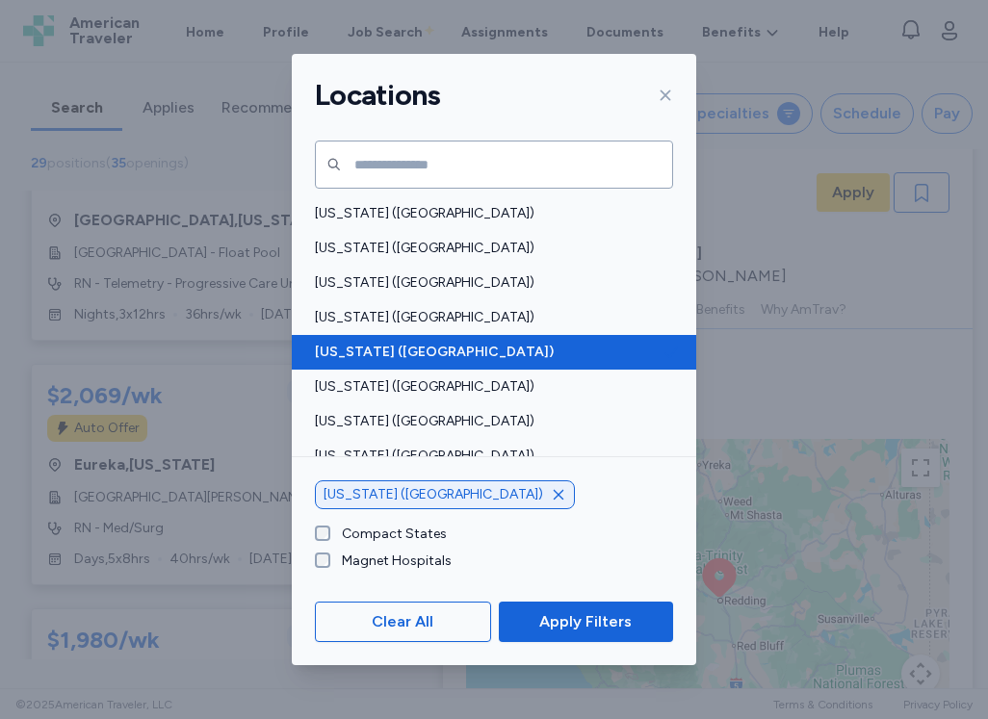
click at [385, 352] on span "[US_STATE] ([GEOGRAPHIC_DATA])" at bounding box center [488, 352] width 347 height 19
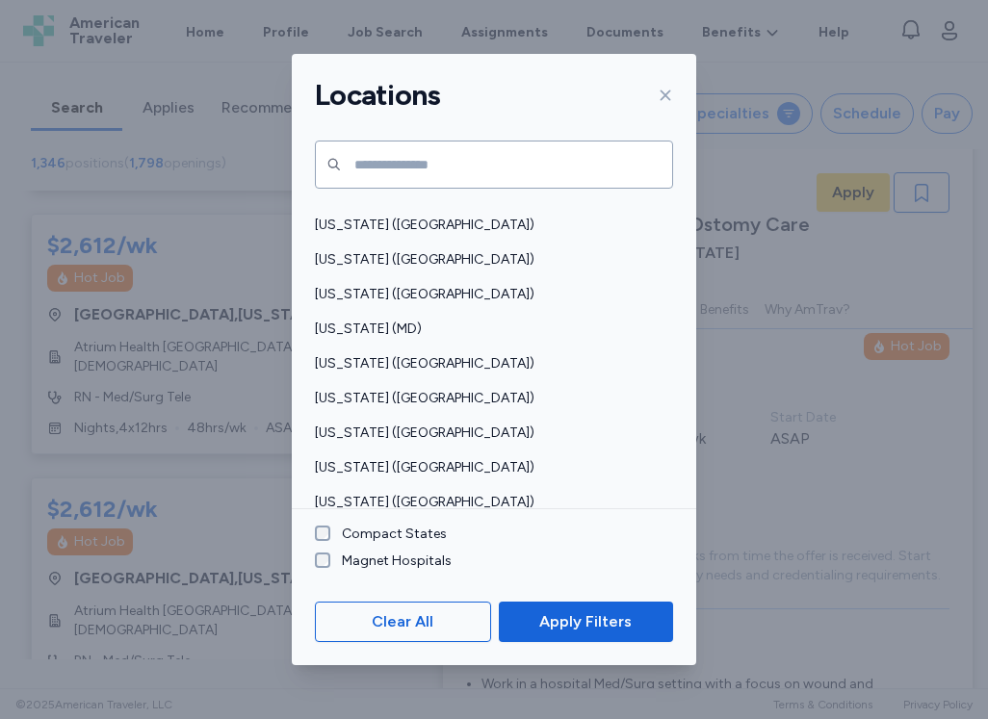
scroll to position [866, 0]
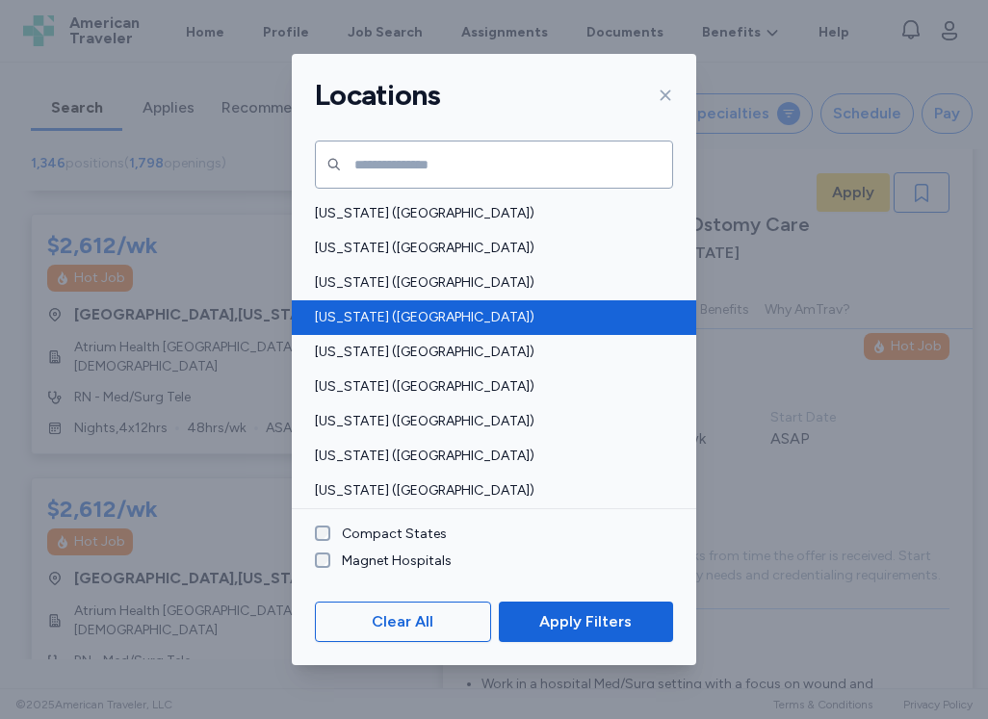
click at [398, 309] on span "[US_STATE] ([GEOGRAPHIC_DATA])" at bounding box center [488, 317] width 347 height 19
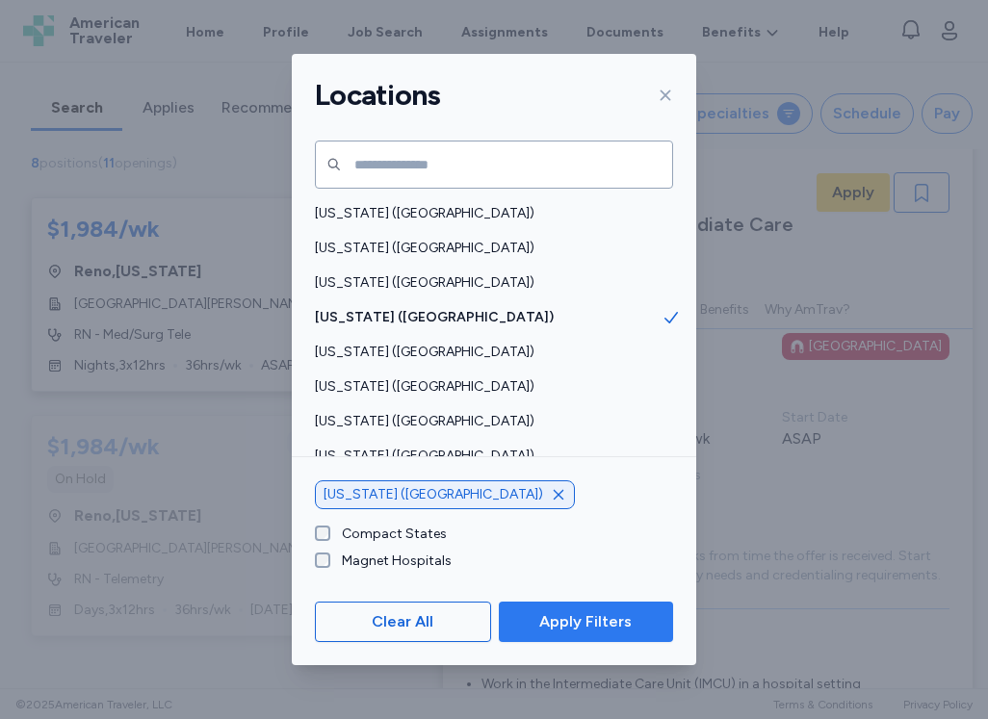
scroll to position [1460, 0]
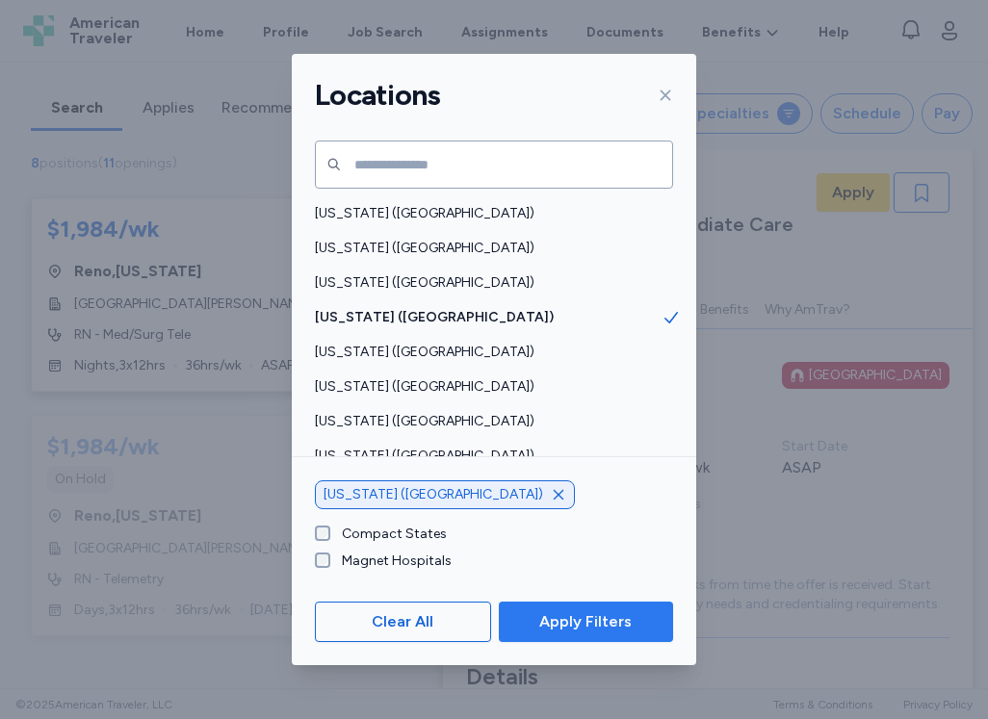
click at [578, 625] on span "Apply Filters" at bounding box center [585, 621] width 92 height 23
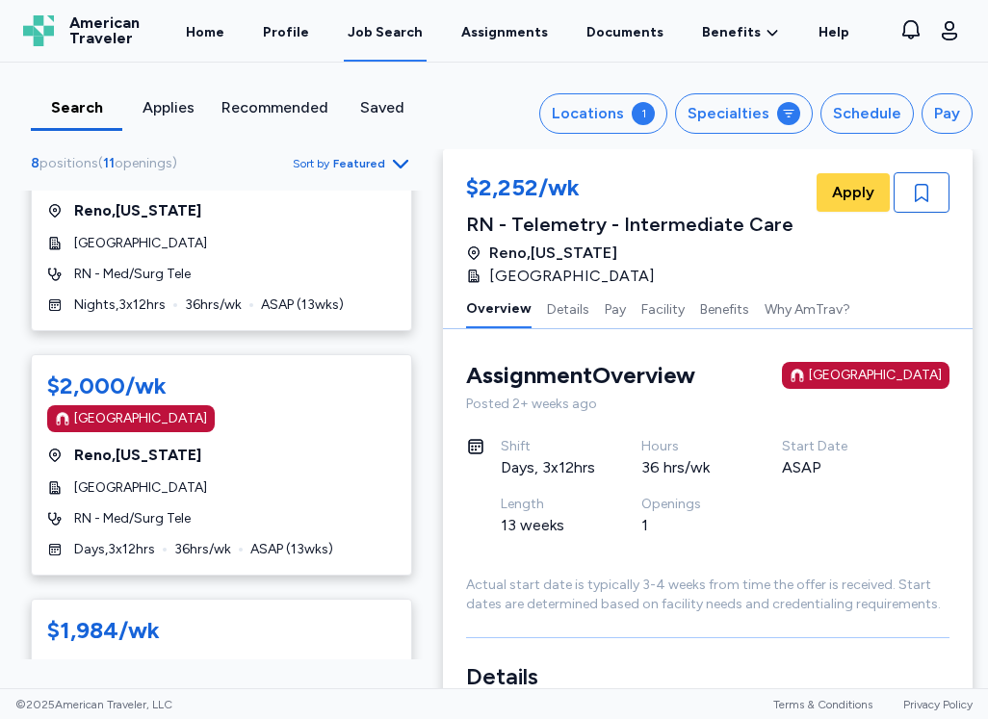
scroll to position [1251, 0]
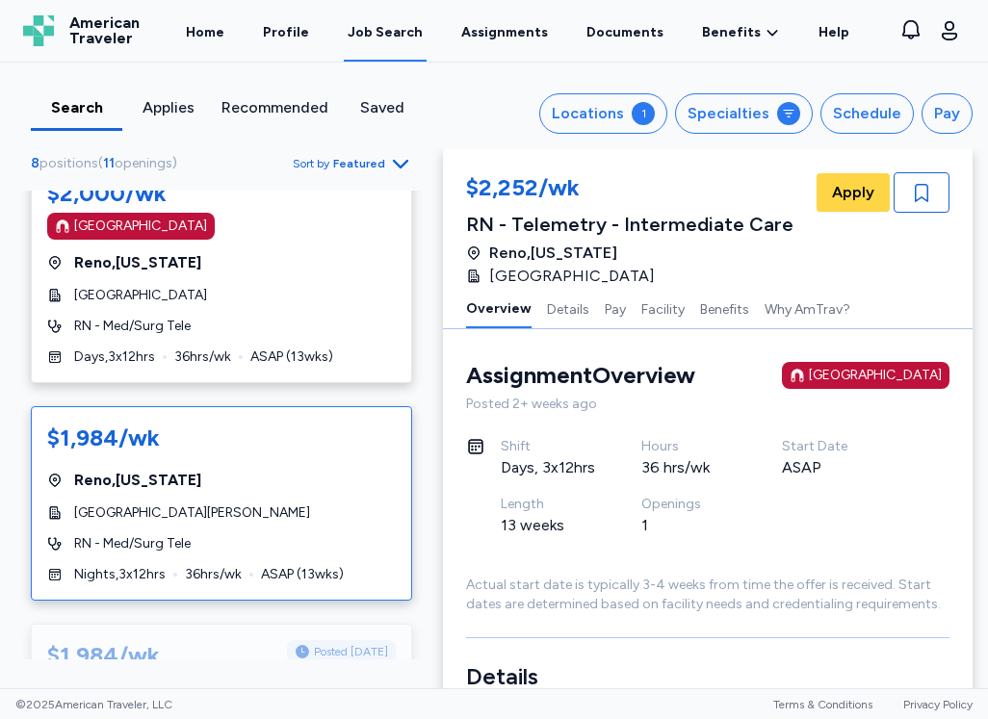
click at [263, 495] on div "$1,984/wk [GEOGRAPHIC_DATA] , [US_STATE] Renown [GEOGRAPHIC_DATA][PERSON_NAME] …" at bounding box center [221, 503] width 381 height 194
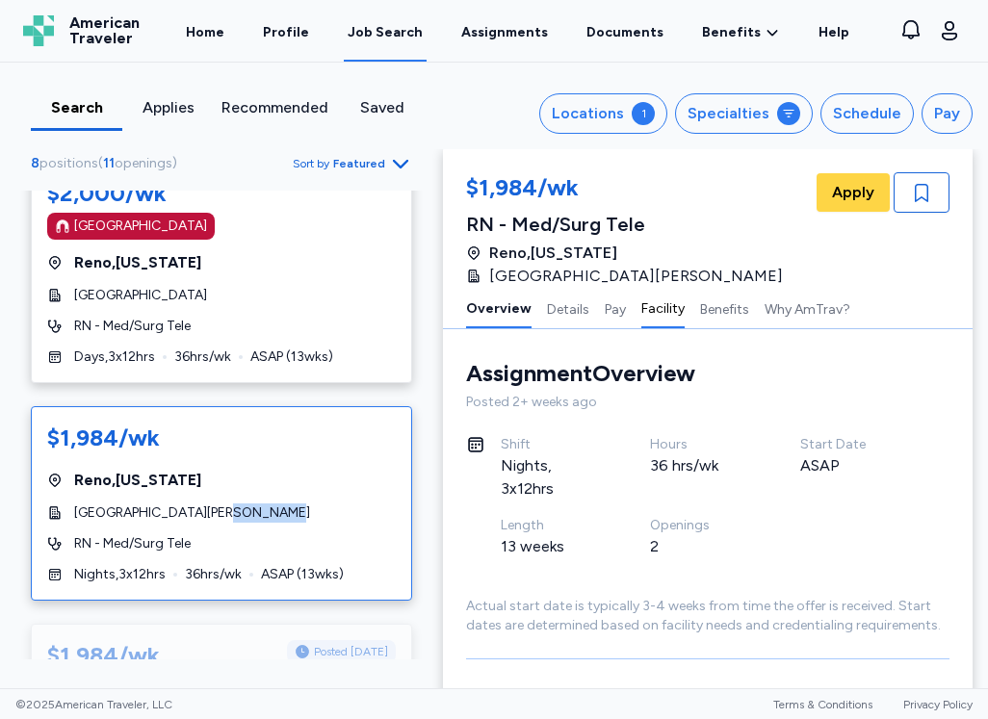
click at [660, 315] on button "Facility" at bounding box center [662, 308] width 43 height 40
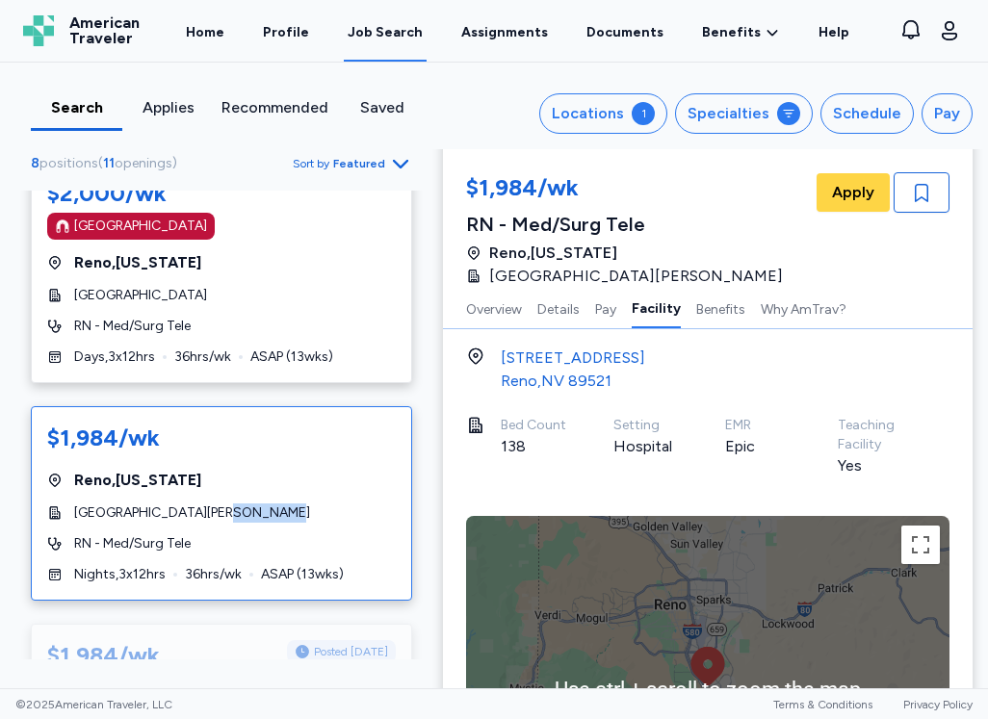
scroll to position [1967, 0]
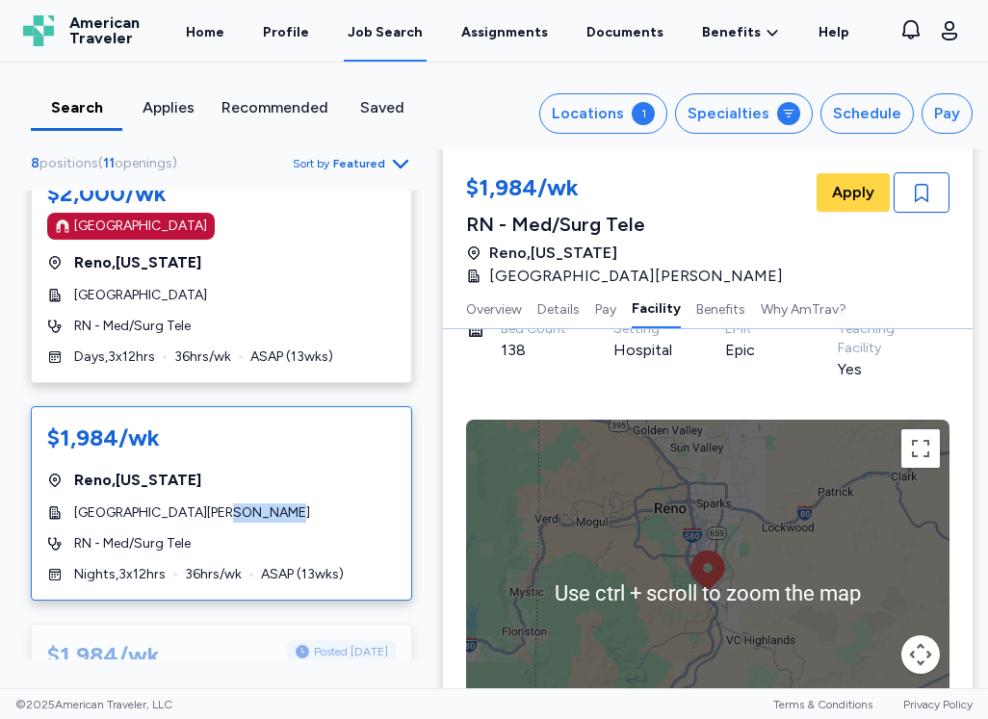
click at [699, 588] on icon at bounding box center [707, 570] width 46 height 46
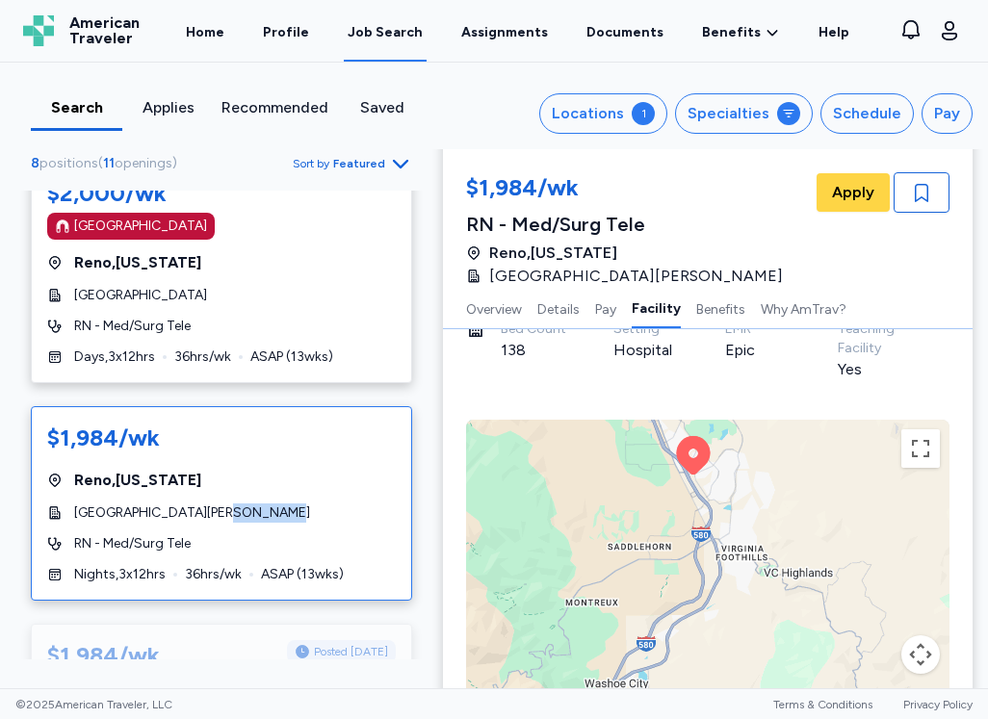
drag, startPoint x: 703, startPoint y: 610, endPoint x: 603, endPoint y: 485, distance: 160.2
click at [603, 485] on div "To activate drag with keyboard, press Alt + Enter. Once in keyboard drag state,…" at bounding box center [707, 593] width 483 height 347
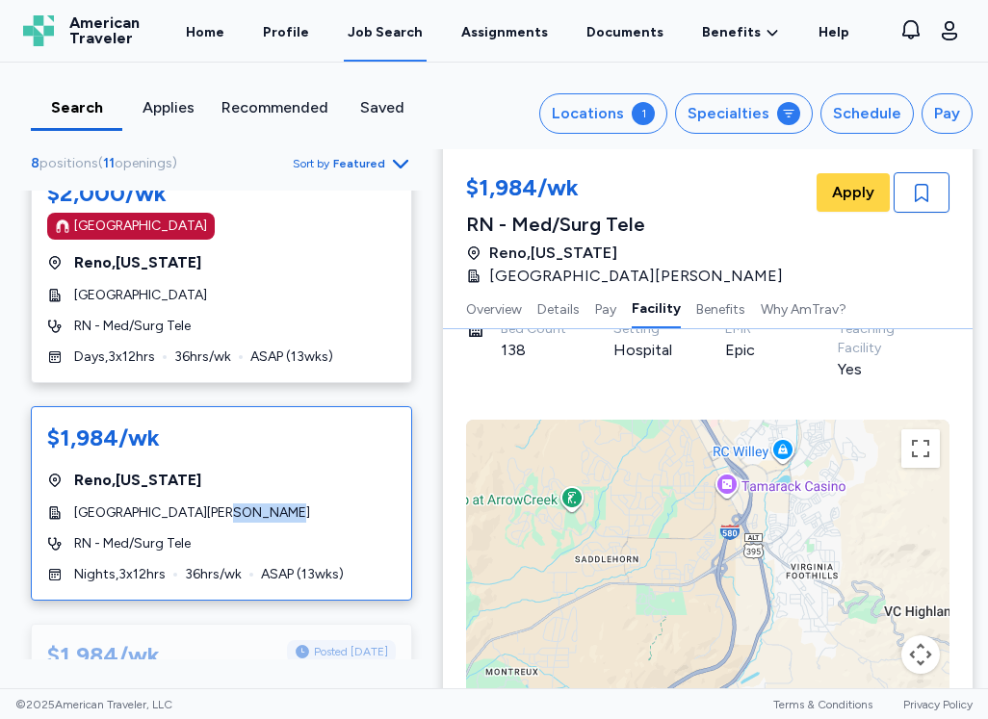
click at [664, 571] on div "To activate drag with keyboard, press Alt + Enter. Once in keyboard drag state,…" at bounding box center [707, 593] width 483 height 347
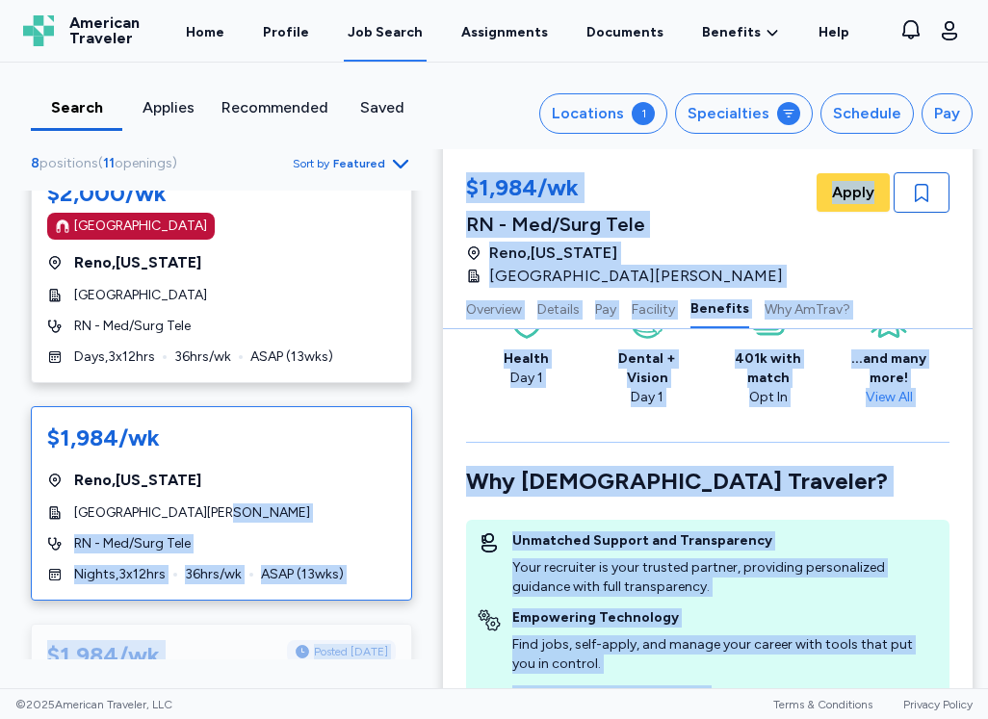
drag, startPoint x: 664, startPoint y: 571, endPoint x: 677, endPoint y: 686, distance: 116.2
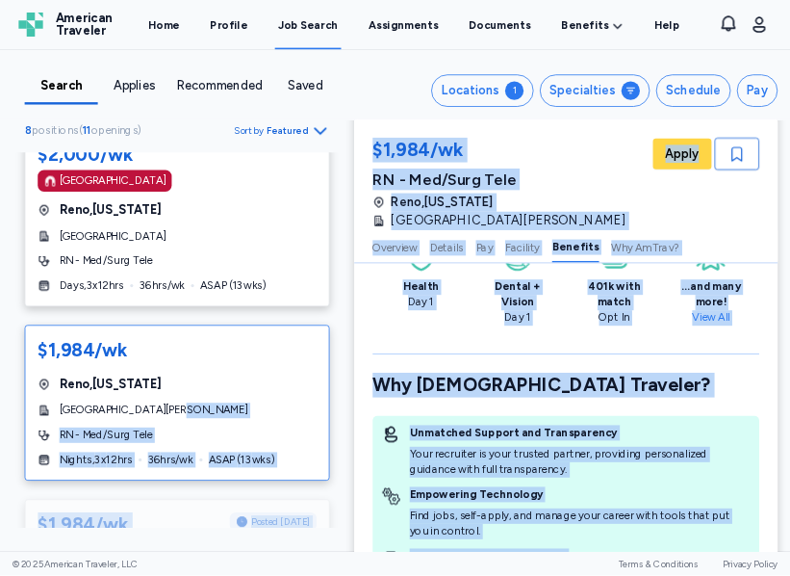
scroll to position [2655, 0]
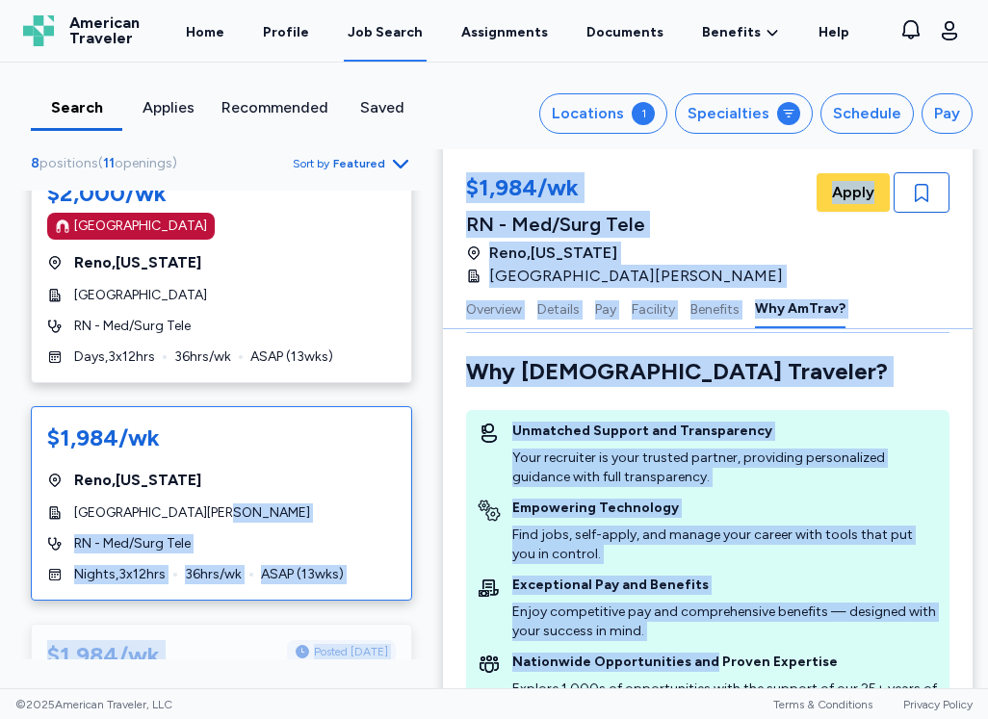
click at [850, 518] on div "Empowering Technology" at bounding box center [724, 508] width 425 height 19
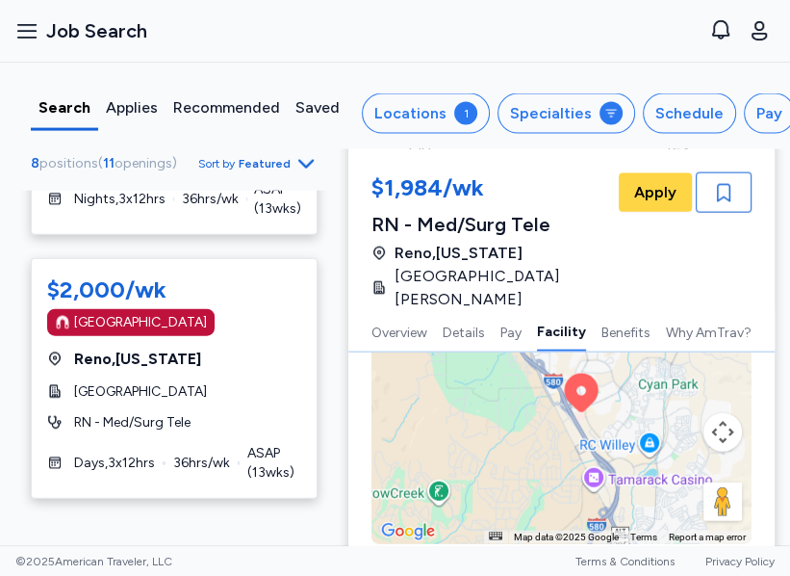
scroll to position [2270, 0]
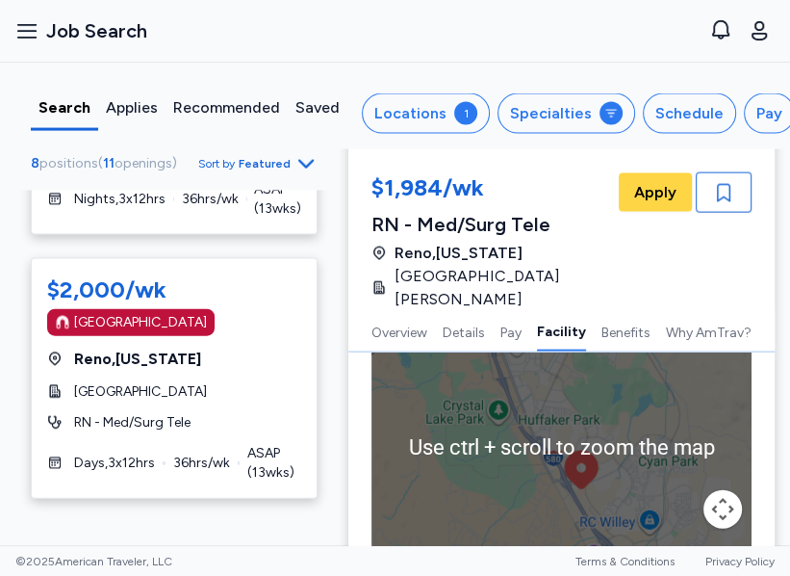
click at [604, 433] on div "To activate drag with keyboard, press Alt + Enter. Once in keyboard drag state,…" at bounding box center [562, 447] width 380 height 347
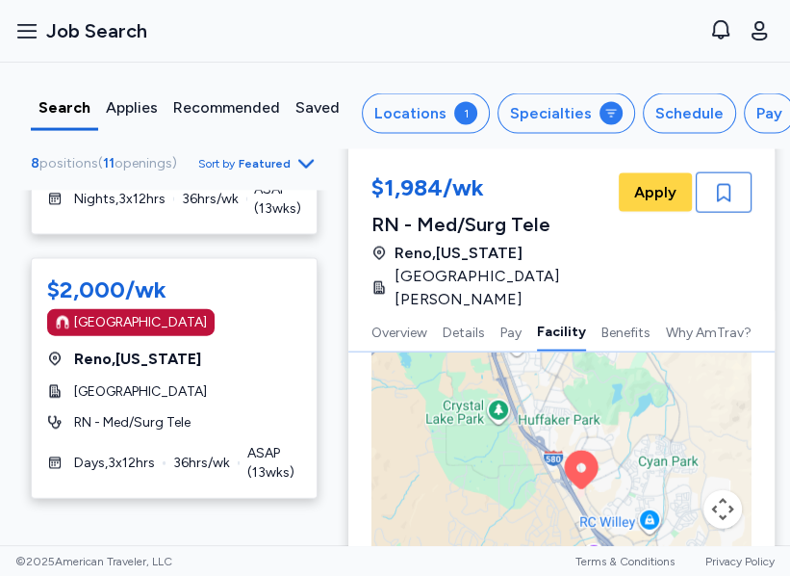
click at [704, 493] on button "Map camera controls" at bounding box center [723, 509] width 39 height 39
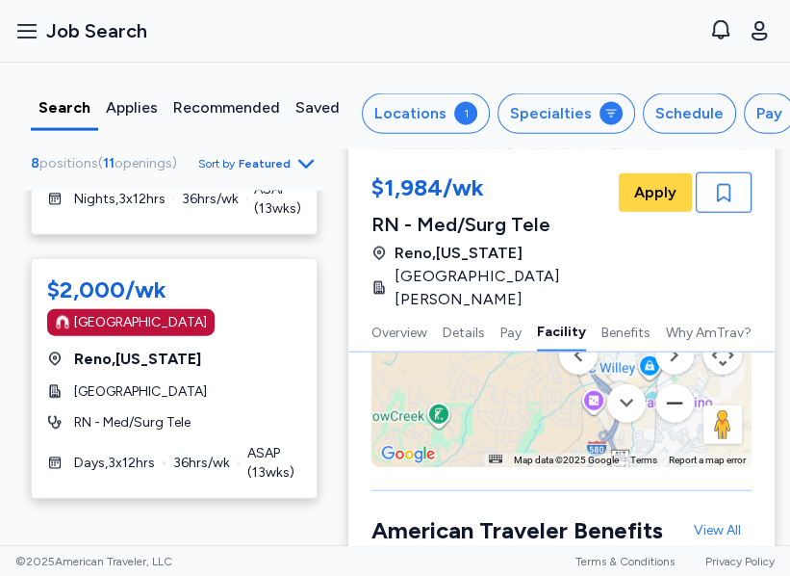
click at [656, 384] on button "Zoom out" at bounding box center [675, 403] width 39 height 39
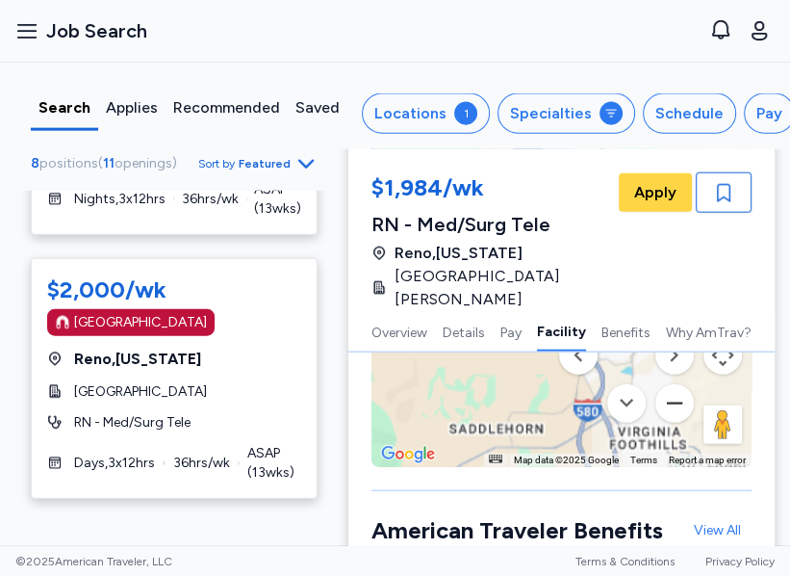
click at [656, 384] on button "Zoom out" at bounding box center [675, 403] width 39 height 39
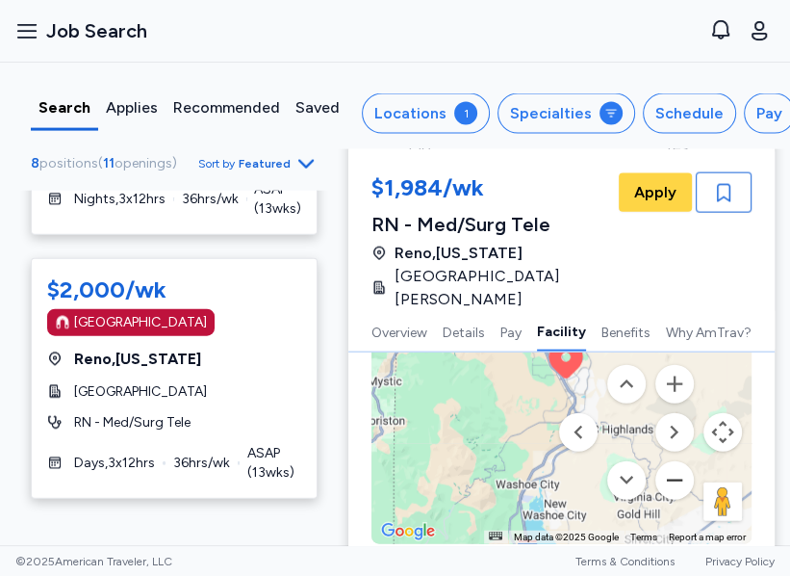
scroll to position [2270, 0]
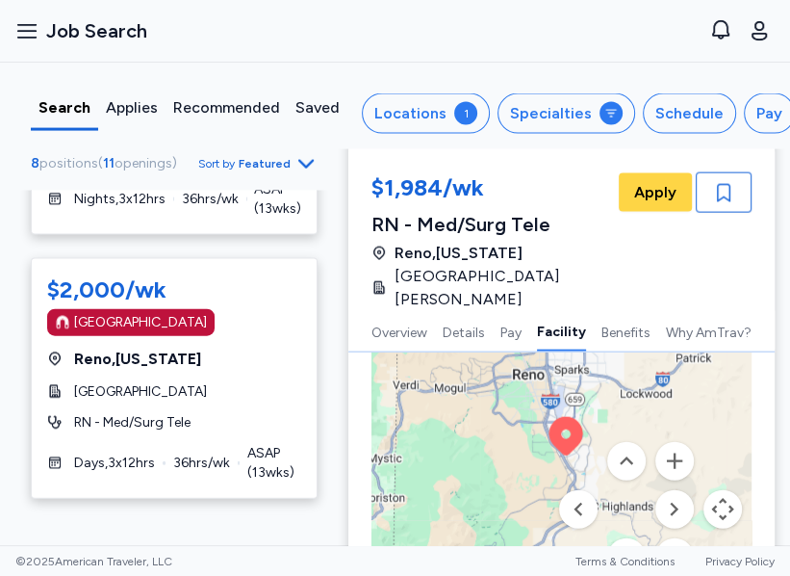
click at [212, 265] on div "$2,252/wk [GEOGRAPHIC_DATA] [GEOGRAPHIC_DATA] , [US_STATE][GEOGRAPHIC_DATA] RN …" at bounding box center [174, -1] width 287 height 2121
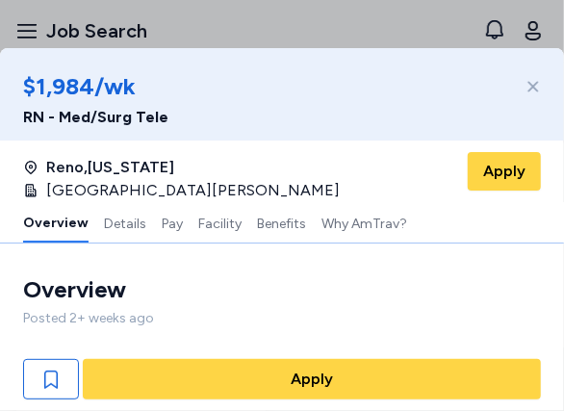
scroll to position [1251, 0]
click at [532, 85] on icon at bounding box center [533, 87] width 11 height 11
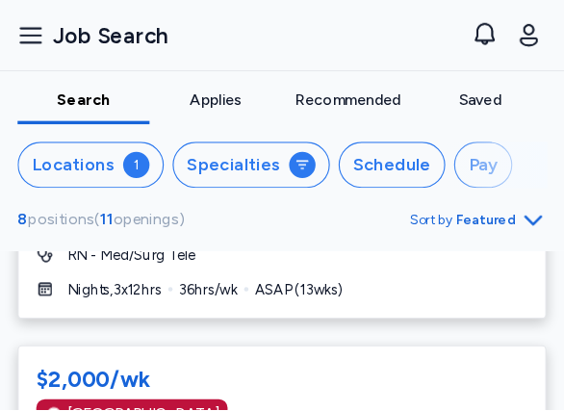
scroll to position [1111, 0]
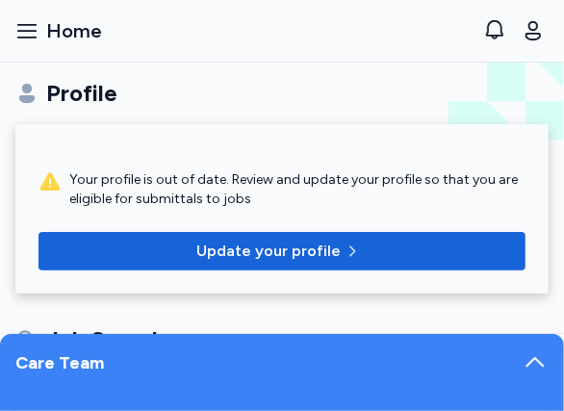
click at [437, 79] on div "Profile" at bounding box center [281, 93] width 533 height 31
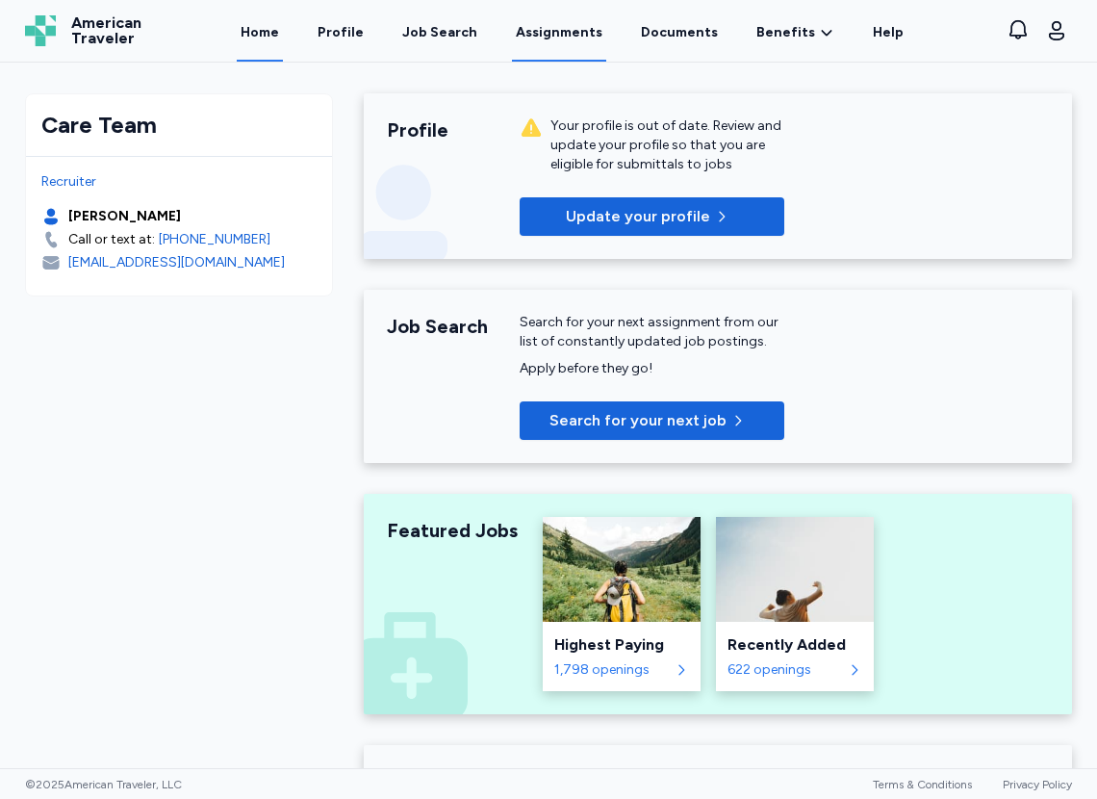
click at [539, 34] on link "Assignments" at bounding box center [559, 32] width 94 height 60
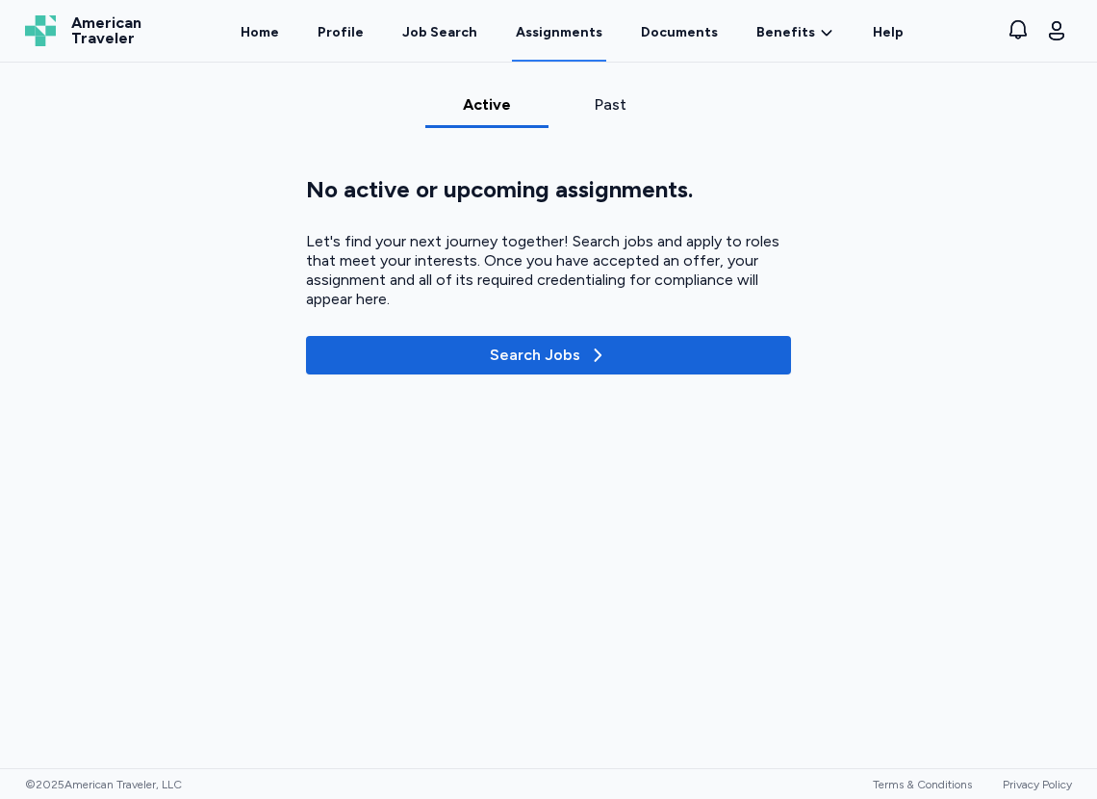
click at [563, 116] on div "Past" at bounding box center [610, 104] width 108 height 23
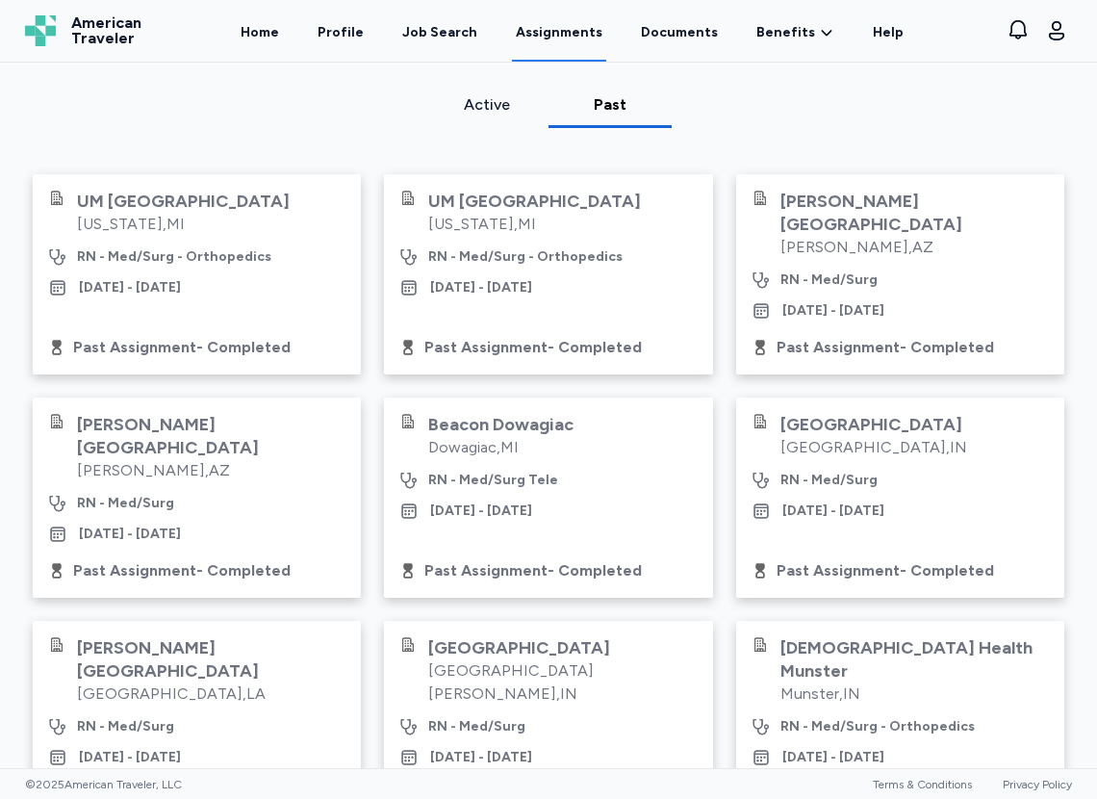
click at [563, 103] on div "Past" at bounding box center [610, 104] width 108 height 23
click at [272, 36] on link "Home" at bounding box center [260, 32] width 46 height 60
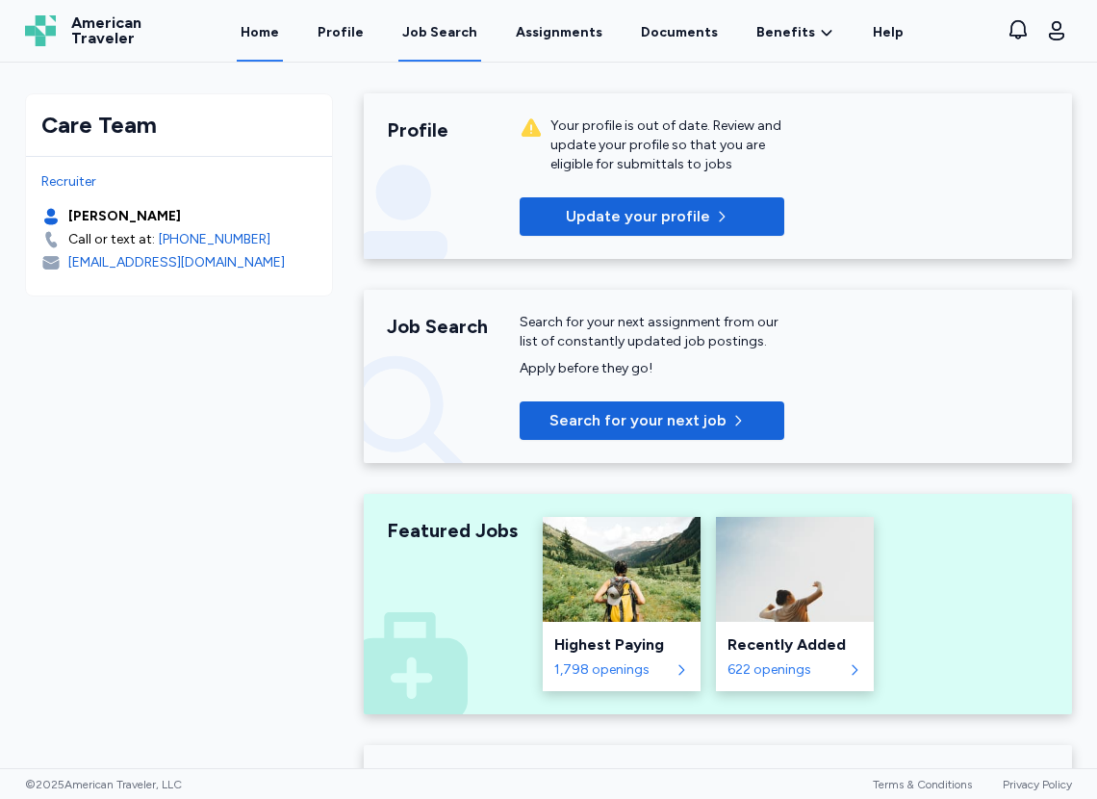
click at [453, 43] on link "Job Search" at bounding box center [440, 32] width 83 height 60
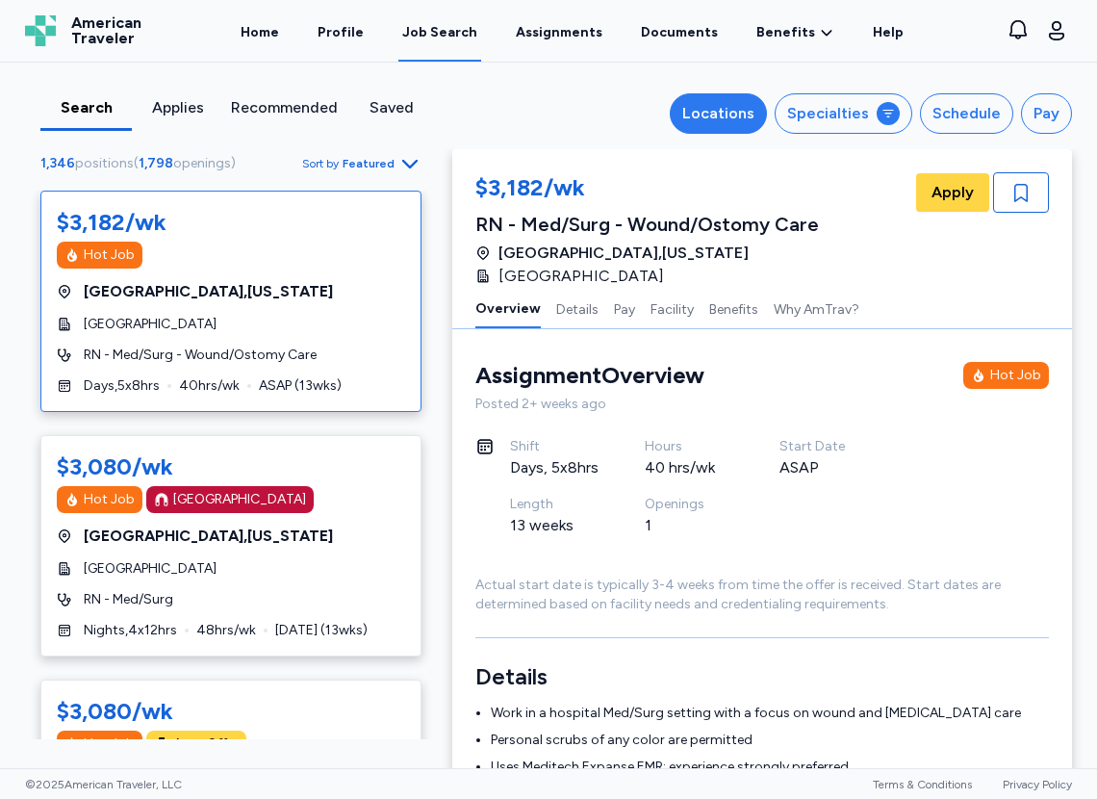
click at [563, 114] on div "Locations" at bounding box center [718, 113] width 72 height 23
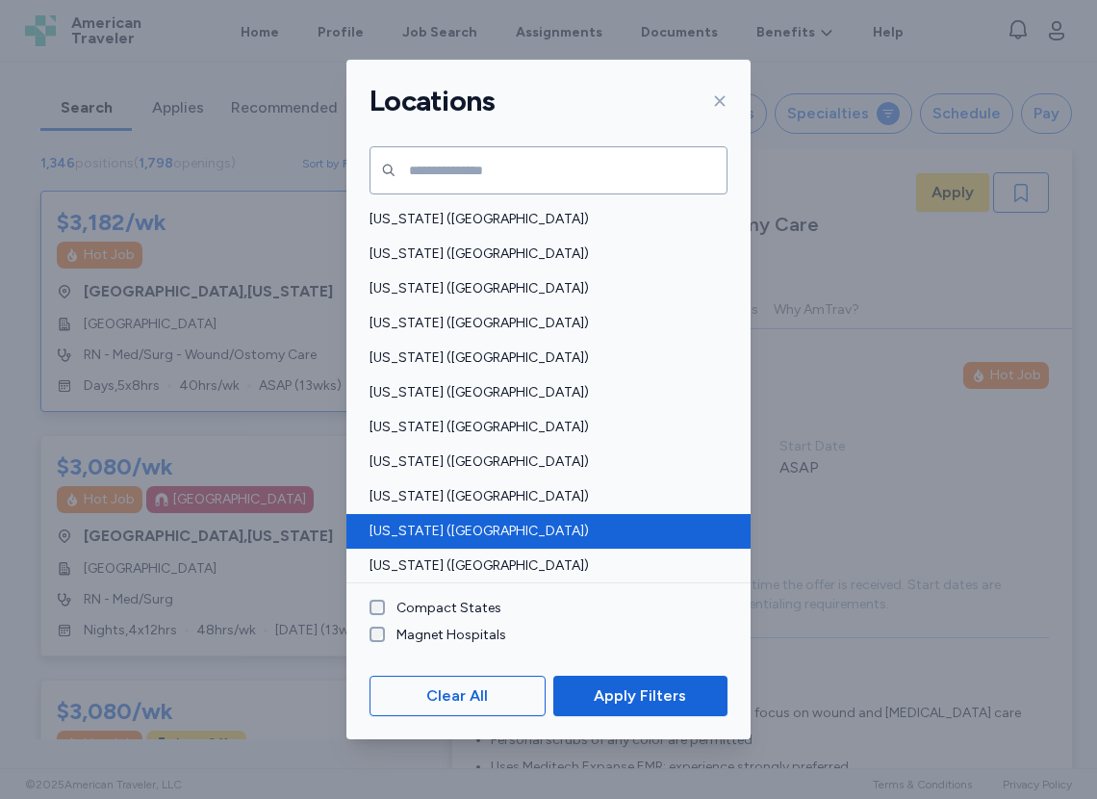
click at [459, 410] on span "[US_STATE] ([GEOGRAPHIC_DATA])" at bounding box center [543, 531] width 347 height 19
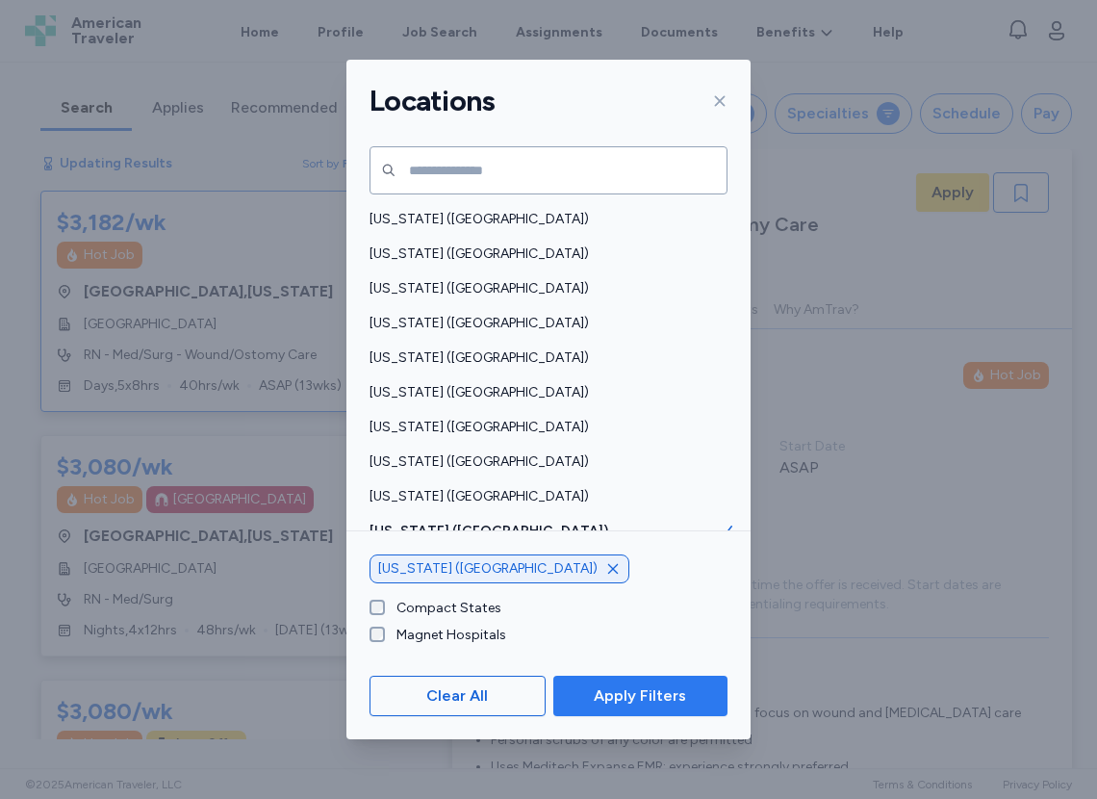
scroll to position [2, 0]
click at [563, 410] on span "Apply Filters" at bounding box center [640, 695] width 92 height 23
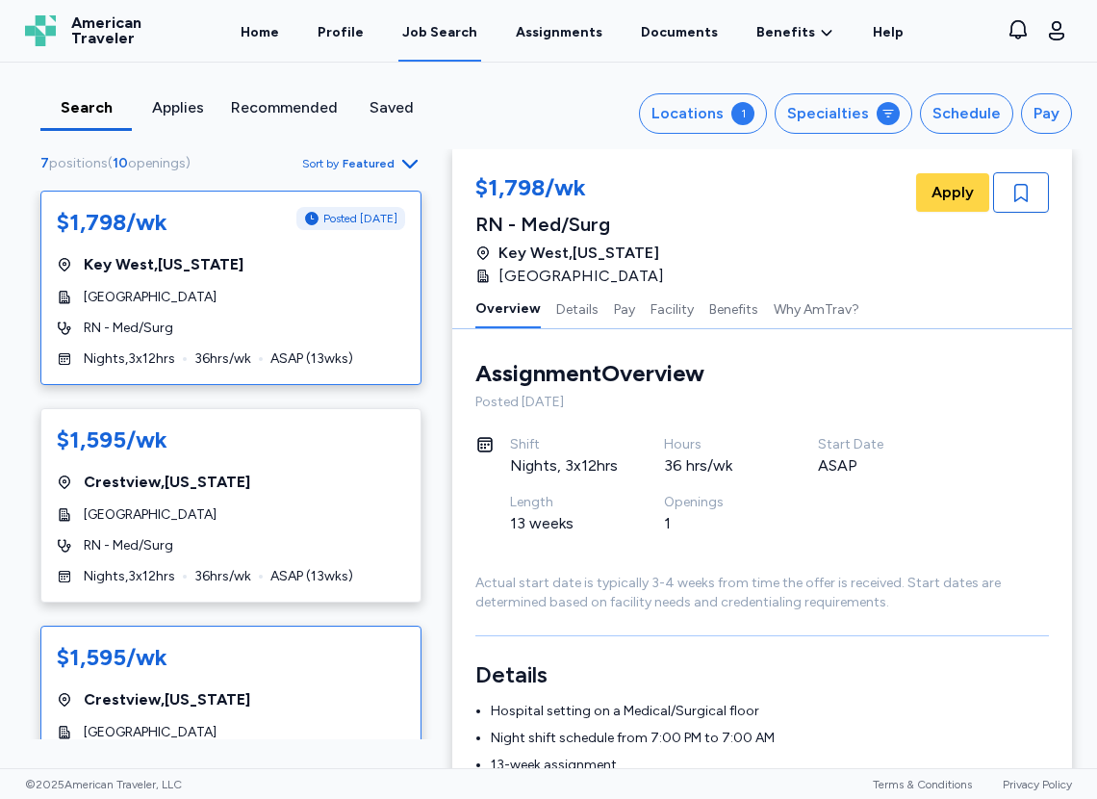
scroll to position [0, 0]
click at [262, 284] on div "$1,798/wk Posted 2 days ago Key West , Florida Lower Keys Medical Center RN - M…" at bounding box center [230, 288] width 381 height 194
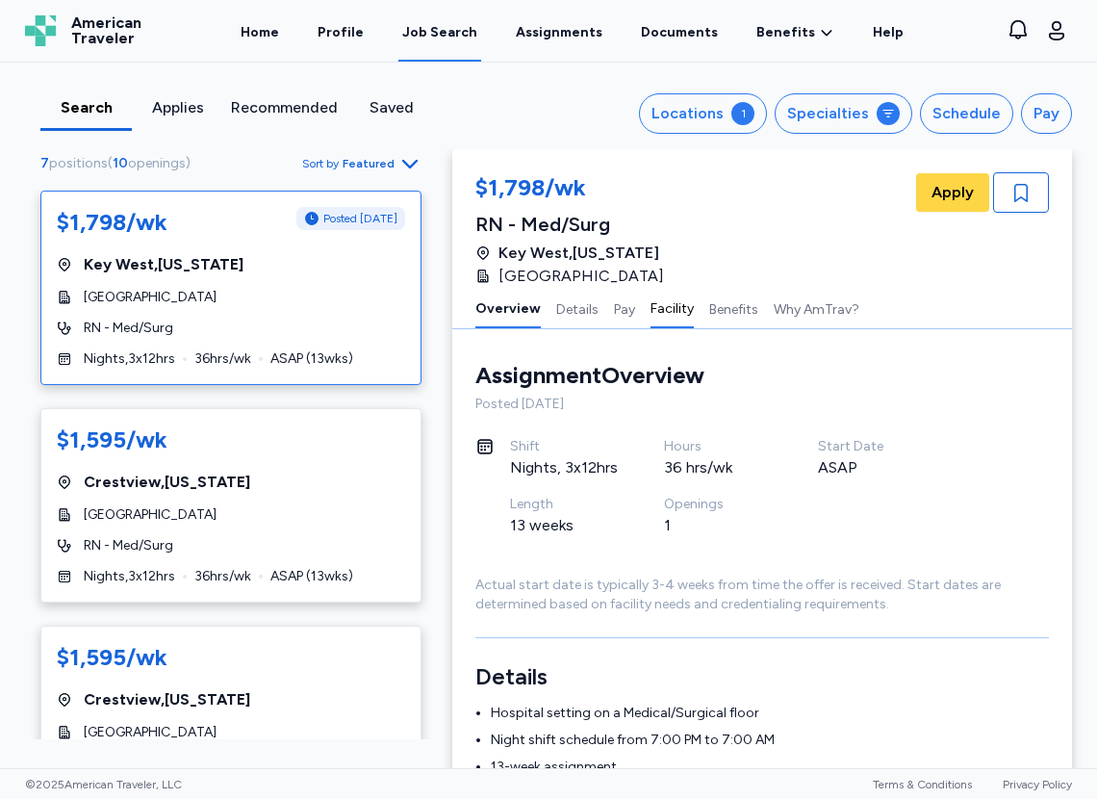
click at [563, 316] on button "Facility" at bounding box center [672, 308] width 43 height 40
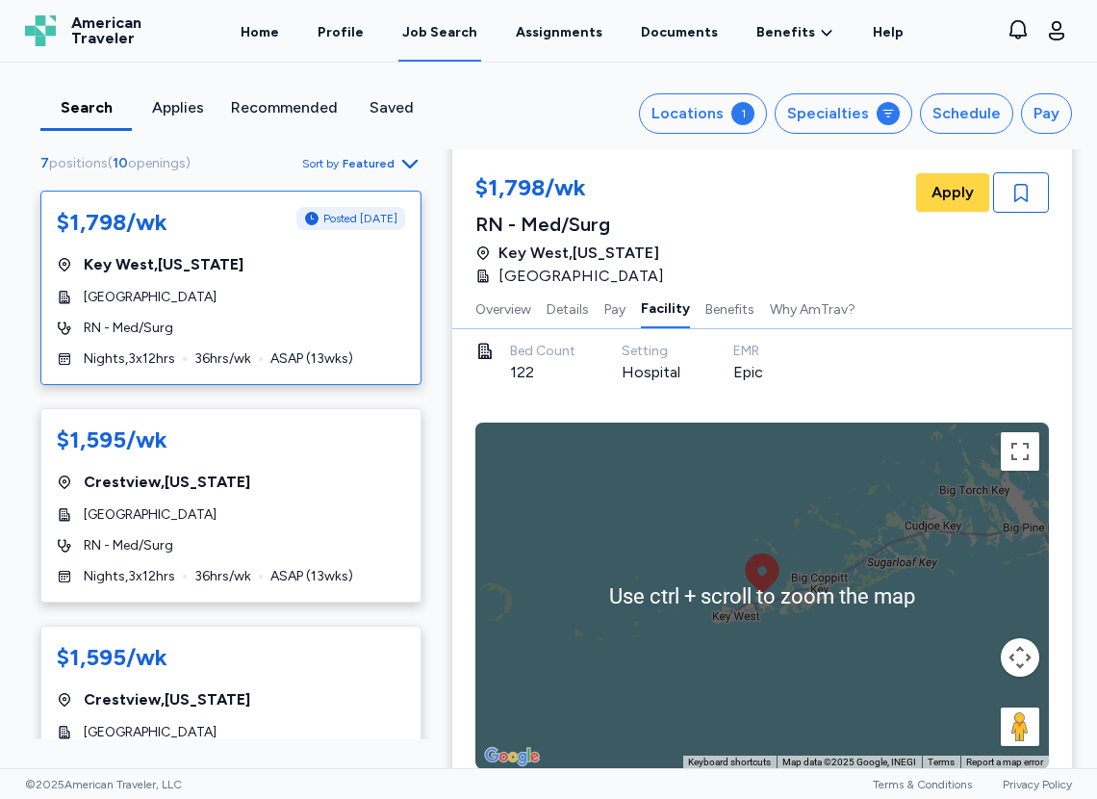
scroll to position [1906, 0]
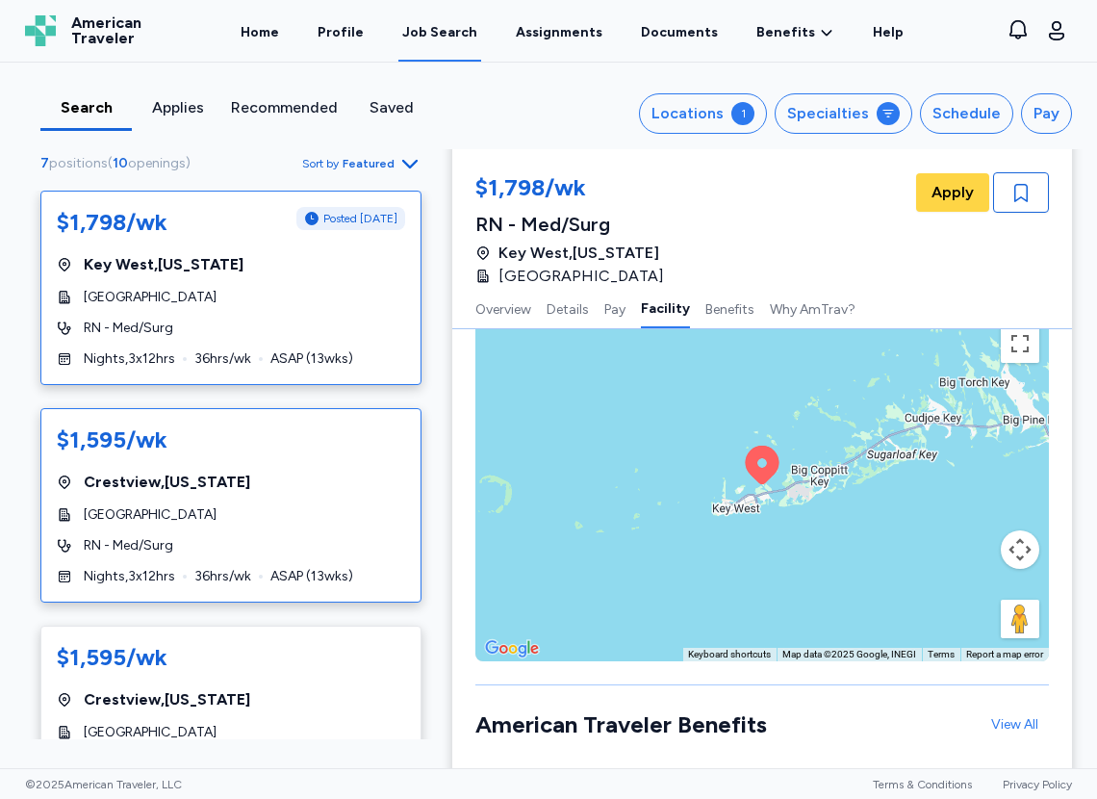
click at [285, 410] on div "$1,595/wk" at bounding box center [231, 439] width 348 height 31
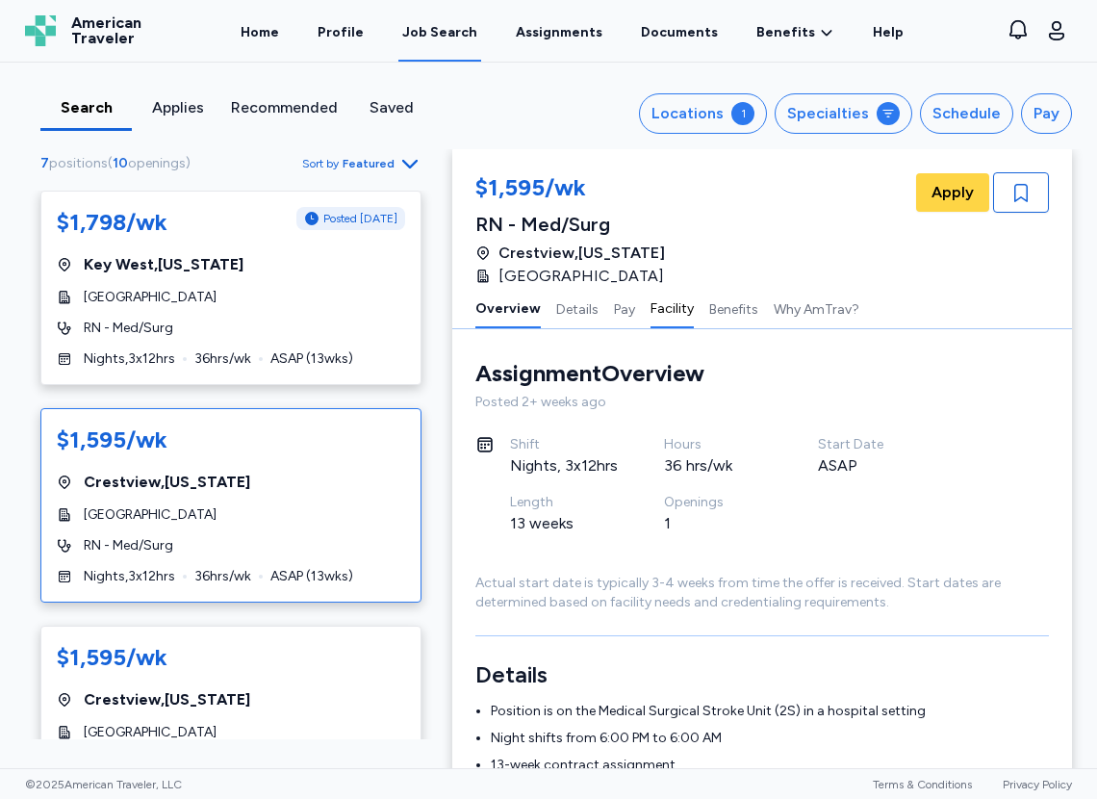
click at [563, 311] on button "Facility" at bounding box center [672, 308] width 43 height 40
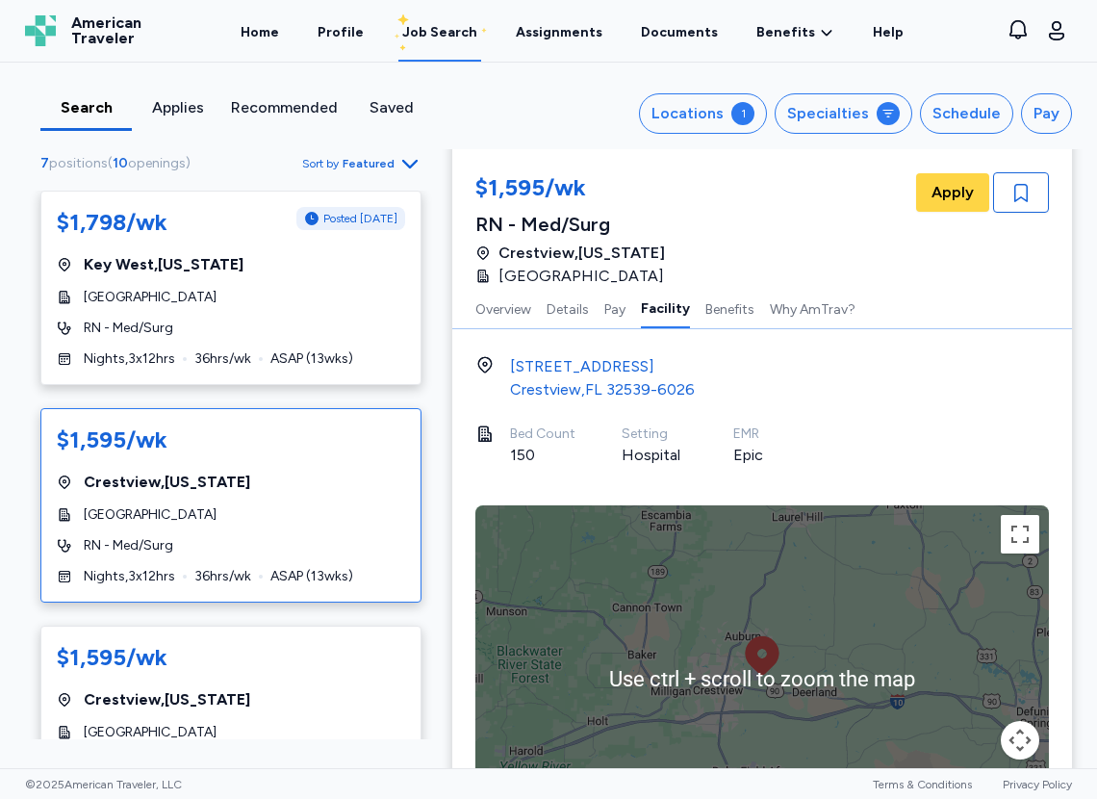
scroll to position [1834, 0]
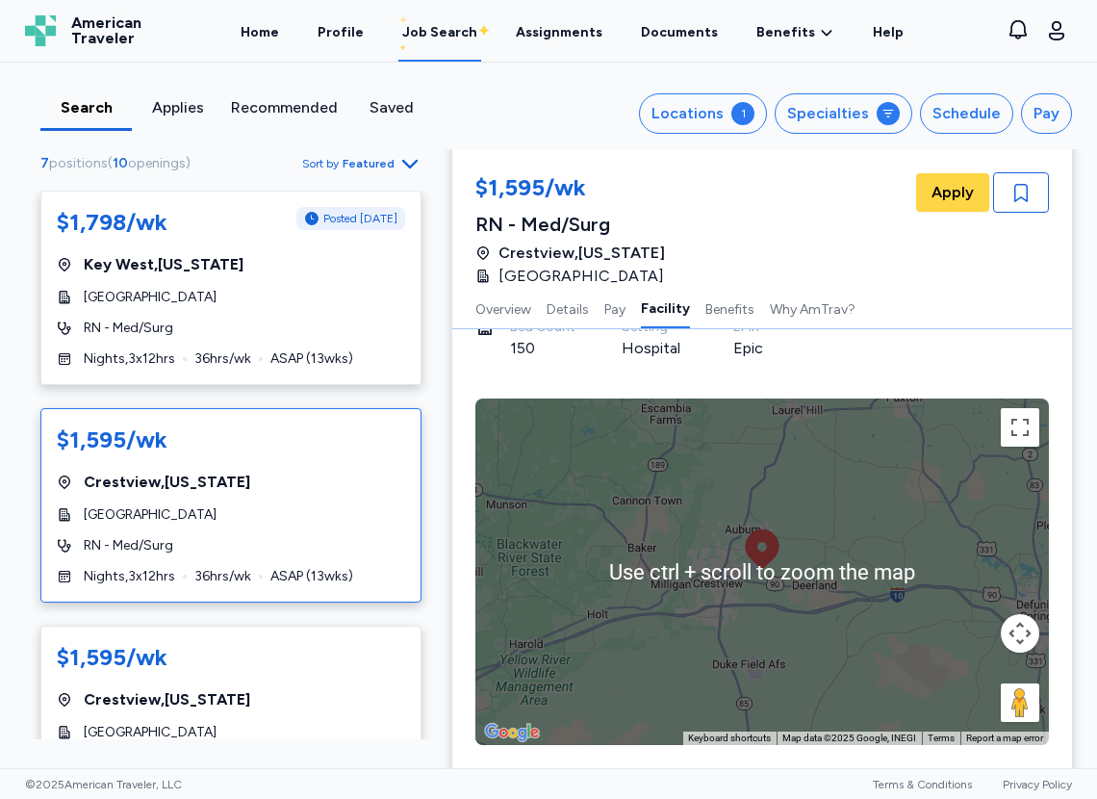
click at [563, 410] on div "To activate drag with keyboard, press Alt + Enter. Once in keyboard drag state,…" at bounding box center [763, 572] width 574 height 347
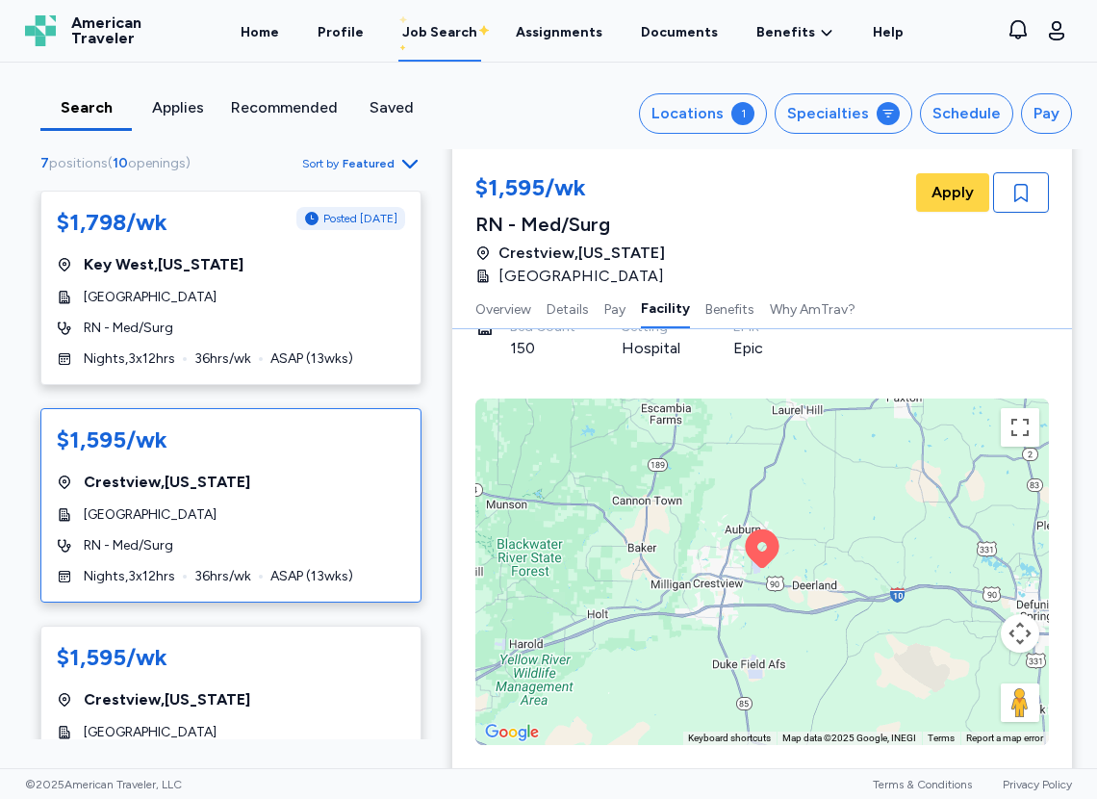
click at [526, 116] on div "Locations 1 Specialties Schedule Pay" at bounding box center [770, 113] width 604 height 40
